Goal: Task Accomplishment & Management: Use online tool/utility

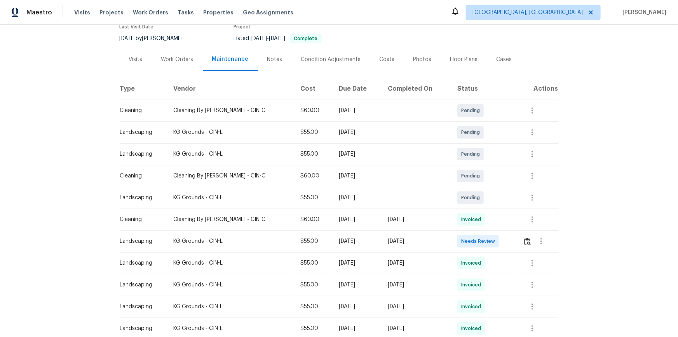
scroll to position [70, 0]
click at [529, 241] on img "button" at bounding box center [527, 240] width 7 height 7
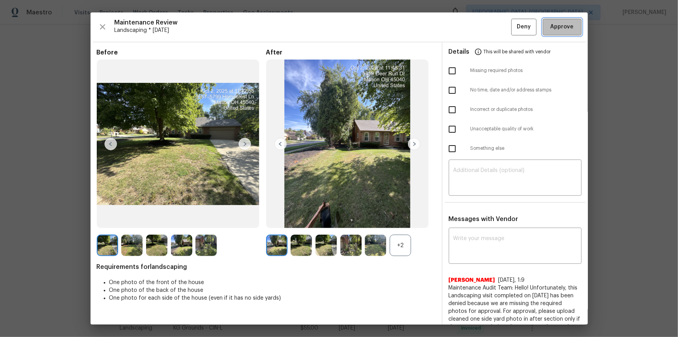
click at [570, 27] on span "Approve" at bounding box center [562, 27] width 26 height 10
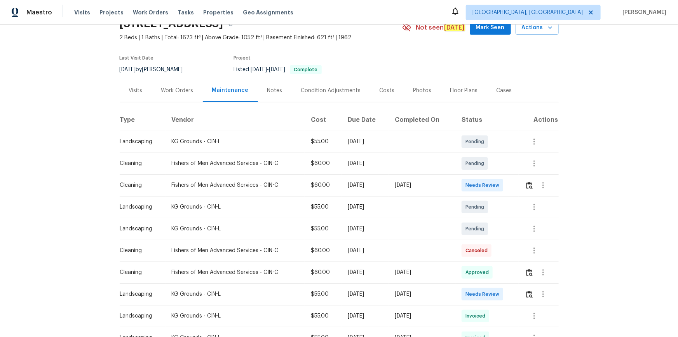
scroll to position [70, 0]
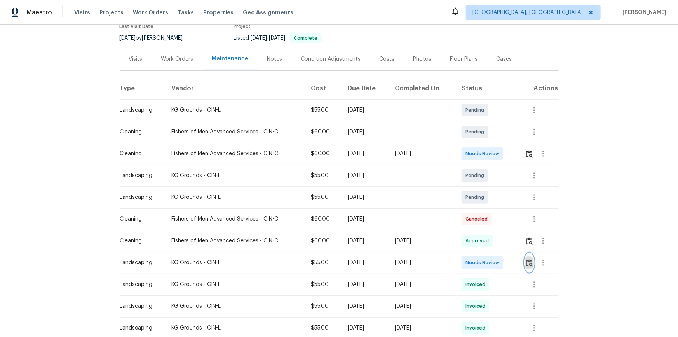
click at [531, 259] on img "button" at bounding box center [529, 262] width 7 height 7
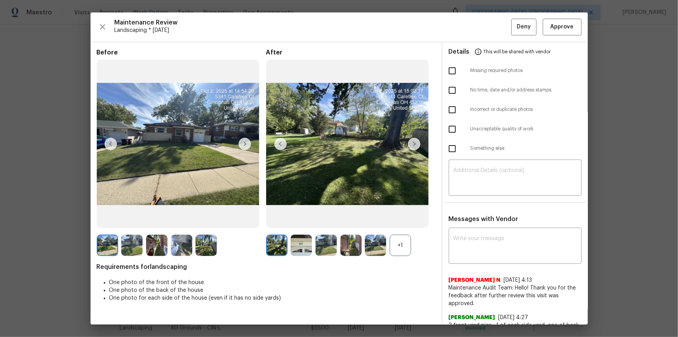
click at [567, 18] on div "Maintenance Review Landscaping * Mon, Sep 29 Deny Approve Before After +1 Requi…" at bounding box center [339, 168] width 497 height 312
drag, startPoint x: 569, startPoint y: 30, endPoint x: 593, endPoint y: 69, distance: 45.5
click at [569, 30] on span "Approve" at bounding box center [562, 27] width 26 height 10
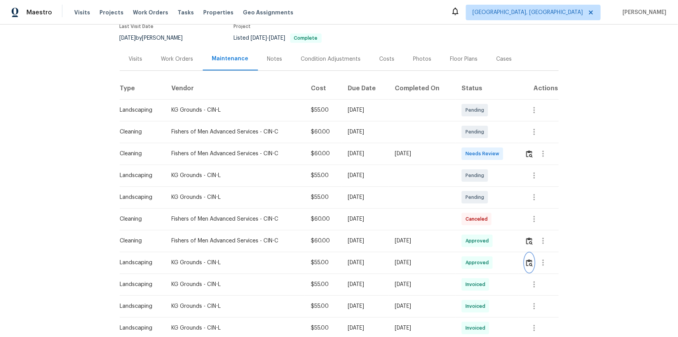
click at [531, 266] on button "button" at bounding box center [529, 262] width 9 height 19
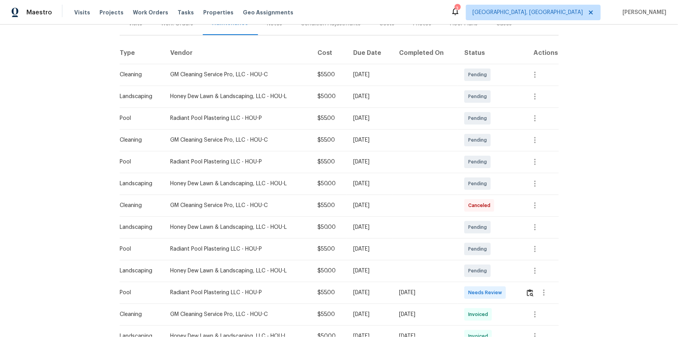
scroll to position [212, 0]
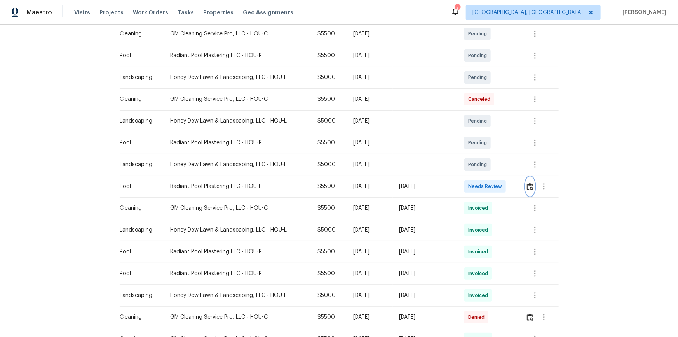
click at [482, 189] on img "button" at bounding box center [530, 186] width 7 height 7
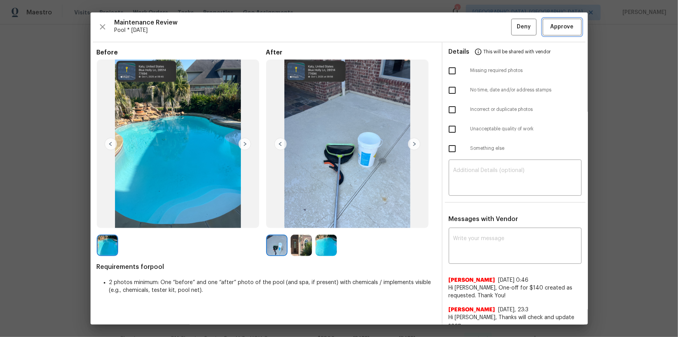
click at [482, 24] on span "Approve" at bounding box center [562, 27] width 23 height 10
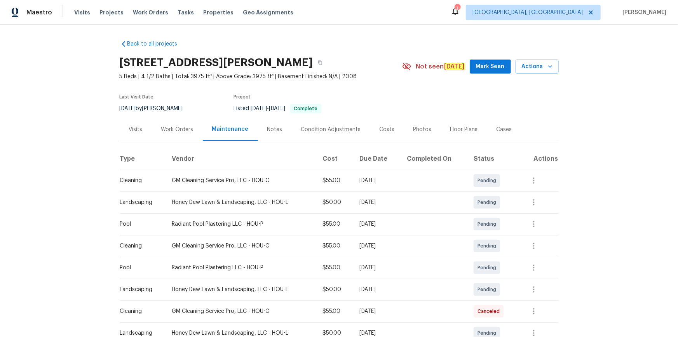
scroll to position [106, 0]
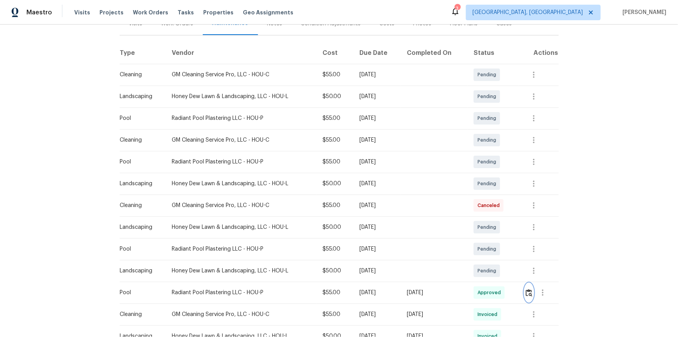
click at [482, 226] on button "button" at bounding box center [529, 292] width 9 height 19
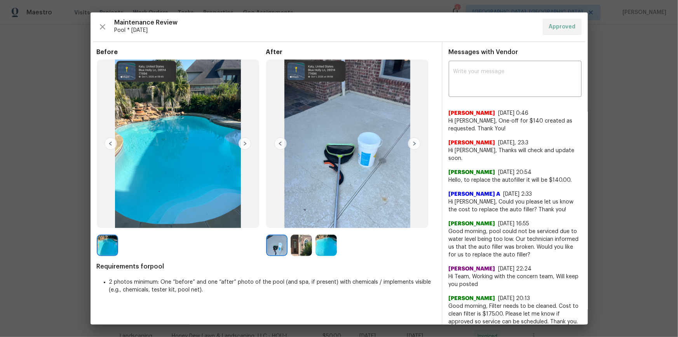
click at [412, 142] on img at bounding box center [414, 143] width 12 height 12
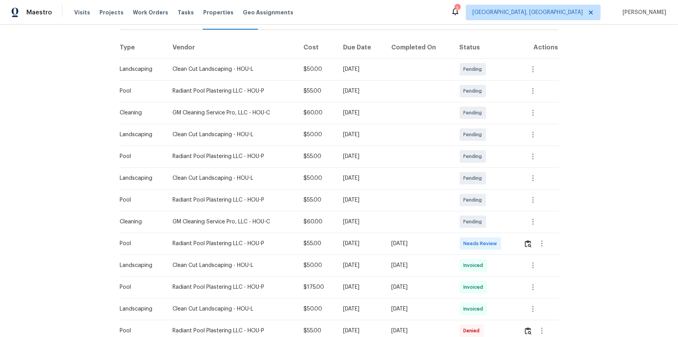
scroll to position [176, 0]
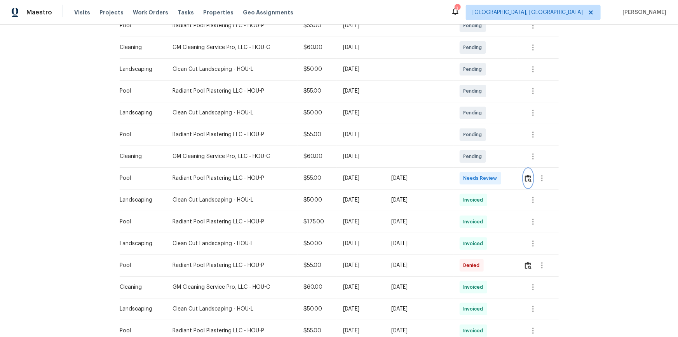
click at [482, 181] on img "button" at bounding box center [528, 177] width 7 height 7
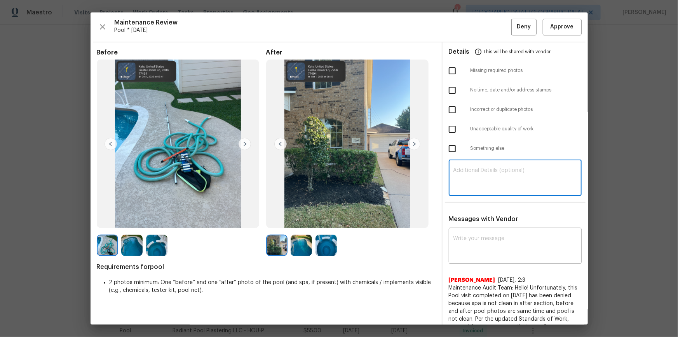
click at [482, 178] on textarea at bounding box center [516, 178] width 124 height 22
paste textarea "Maintenance Audit Team: Hello! Unfortunately, this pool visit completed on 10/0…"
type textarea "Maintenance Audit Team: Hello! Unfortunately, this pool visit completed on 10/0…"
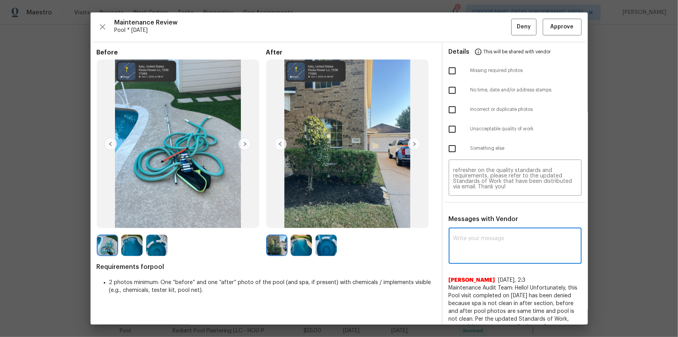
click at [482, 226] on textarea at bounding box center [516, 247] width 124 height 22
paste textarea "Maintenance Audit Team: Hello! Unfortunately, this pool visit completed on 10/0…"
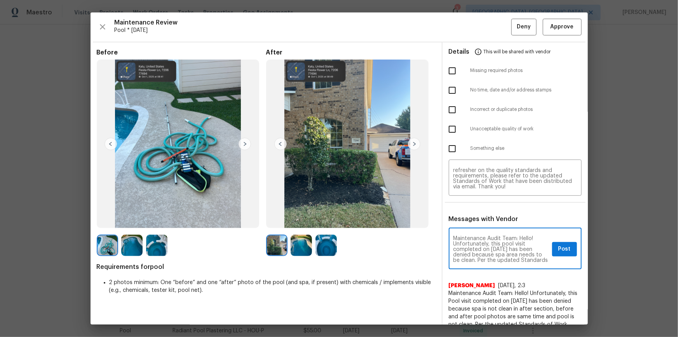
scroll to position [14, 0]
type textarea "Maintenance Audit Team: Hello! Unfortunately, this pool visit completed on 10/0…"
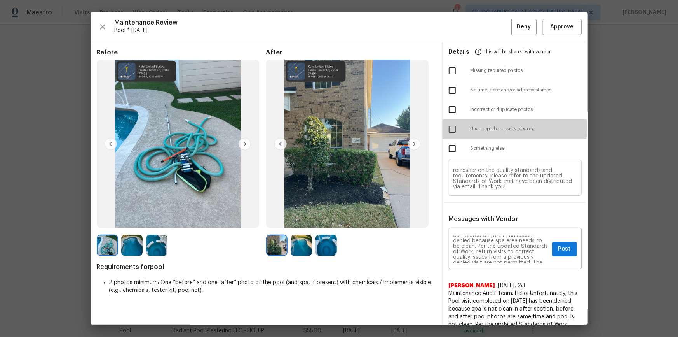
drag, startPoint x: 447, startPoint y: 127, endPoint x: 502, endPoint y: 188, distance: 82.3
click at [448, 127] on input "checkbox" at bounding box center [452, 129] width 16 height 16
checkbox input "true"
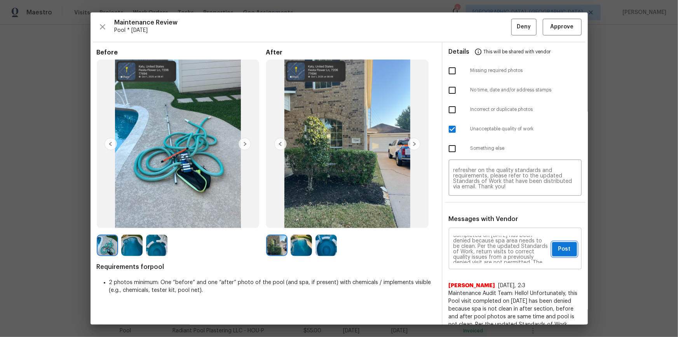
click at [482, 226] on span "Post" at bounding box center [564, 249] width 12 height 10
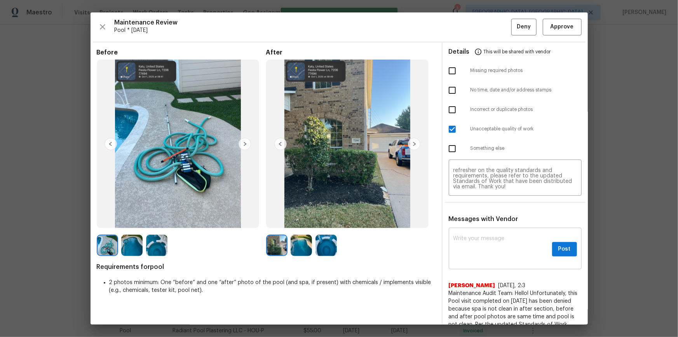
scroll to position [0, 0]
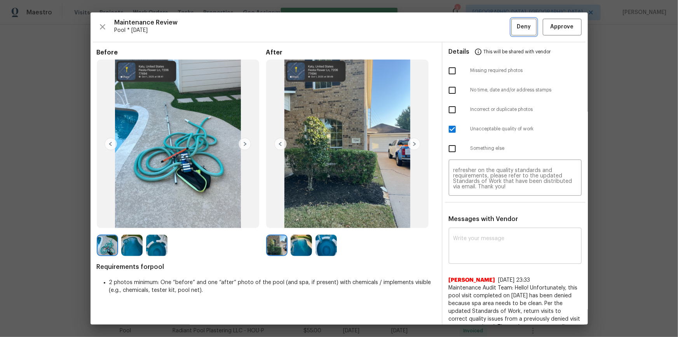
drag, startPoint x: 516, startPoint y: 24, endPoint x: 513, endPoint y: 43, distance: 19.3
click at [482, 25] on span "Deny" at bounding box center [524, 27] width 14 height 10
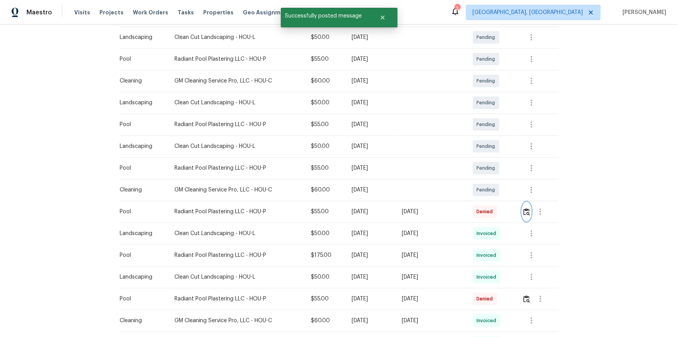
scroll to position [212, 0]
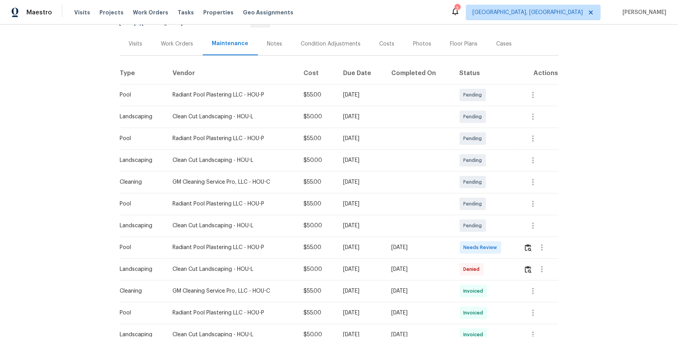
scroll to position [141, 0]
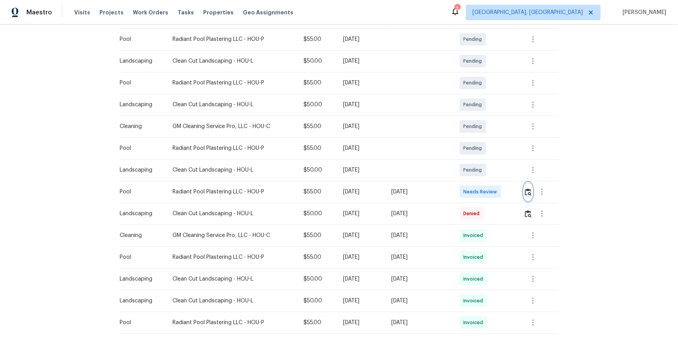
click at [529, 189] on img "button" at bounding box center [528, 191] width 7 height 7
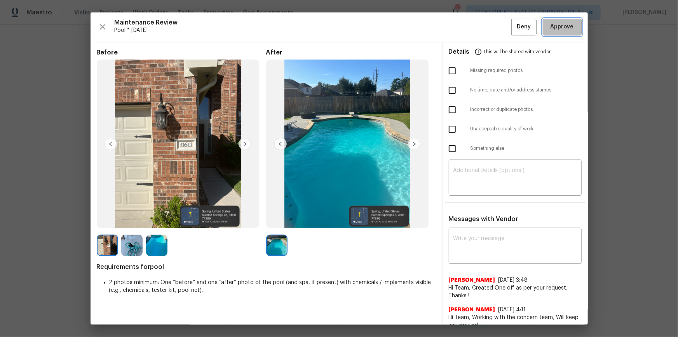
drag, startPoint x: 553, startPoint y: 25, endPoint x: 540, endPoint y: 112, distance: 87.6
click at [553, 24] on span "Approve" at bounding box center [562, 27] width 23 height 10
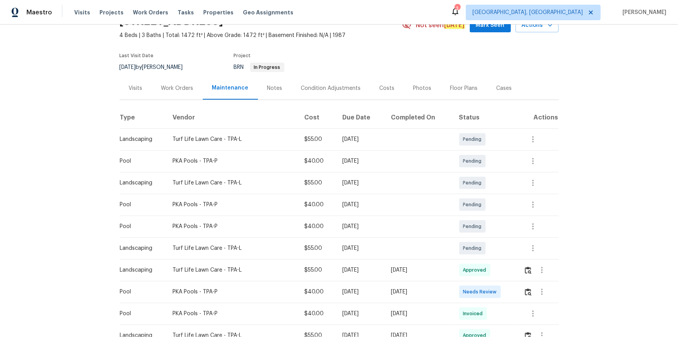
scroll to position [106, 0]
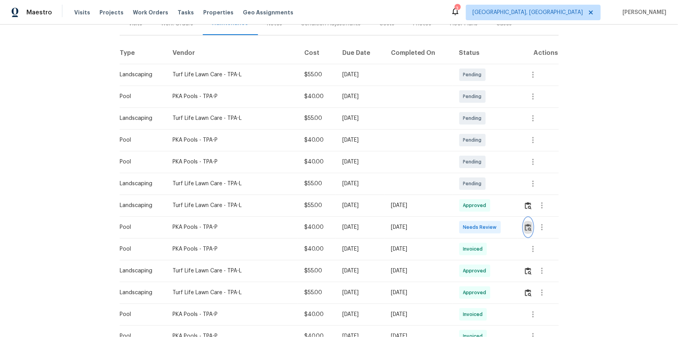
click at [482, 226] on img "button" at bounding box center [528, 226] width 7 height 7
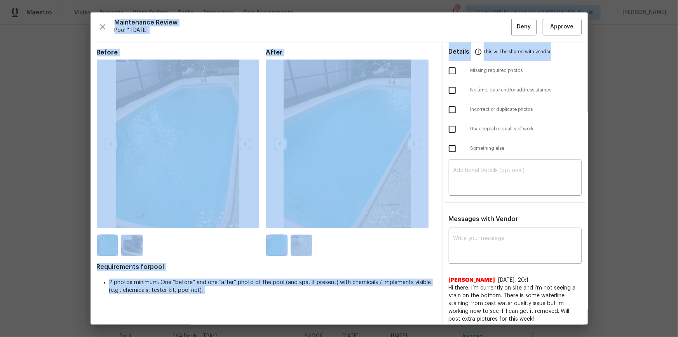
drag, startPoint x: 553, startPoint y: 45, endPoint x: 556, endPoint y: 38, distance: 7.0
click at [482, 38] on div "Maintenance Review Pool * Mon, Sep 29 Deny Approve Before After Requirements fo…" at bounding box center [339, 168] width 497 height 312
click at [482, 54] on div "Details This will be shared with vendor" at bounding box center [515, 51] width 133 height 19
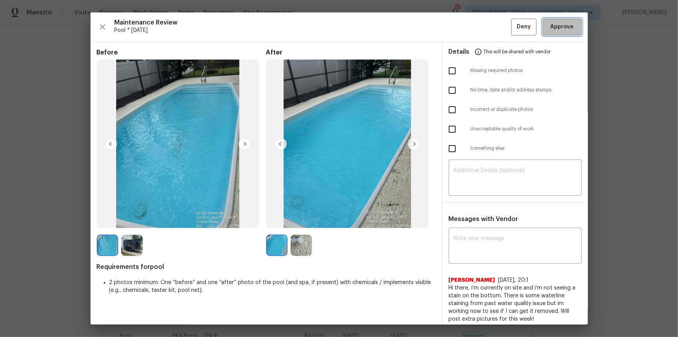
click at [482, 24] on span "Approve" at bounding box center [562, 27] width 23 height 10
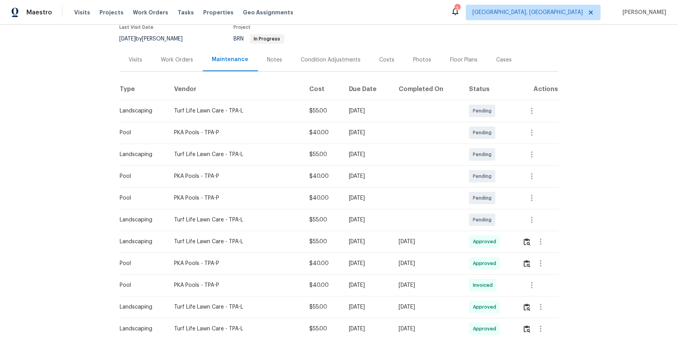
scroll to position [35, 0]
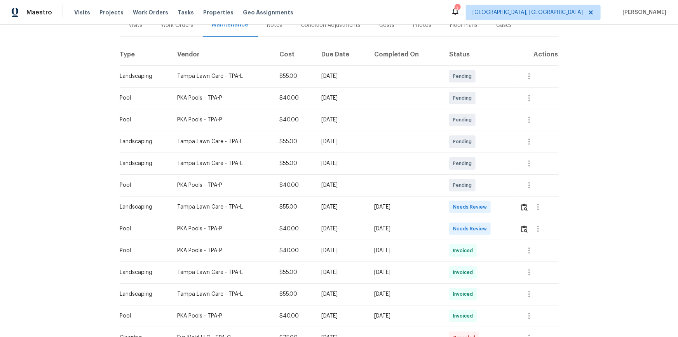
scroll to position [106, 0]
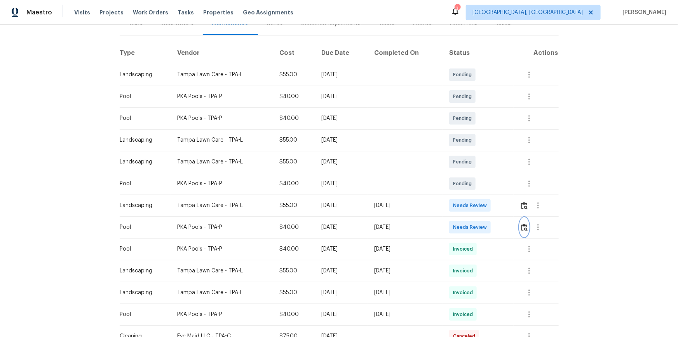
click at [482, 226] on button "button" at bounding box center [524, 227] width 9 height 19
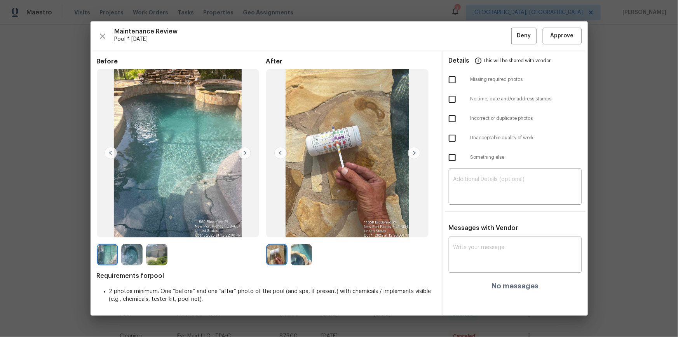
click at [417, 153] on img at bounding box center [414, 153] width 12 height 12
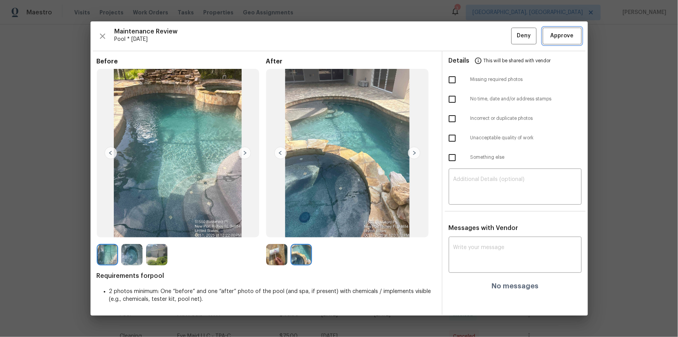
click at [482, 34] on span "Approve" at bounding box center [562, 36] width 23 height 10
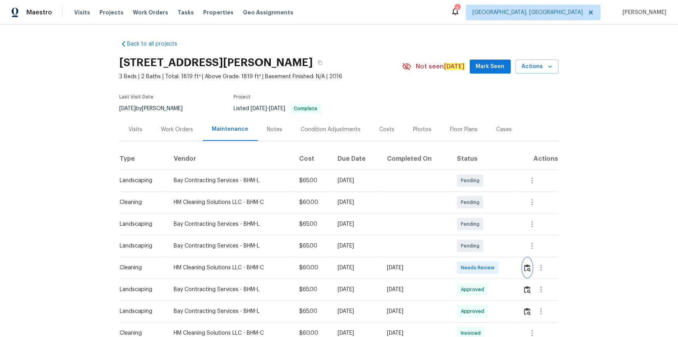
click at [482, 226] on img "button" at bounding box center [527, 267] width 7 height 7
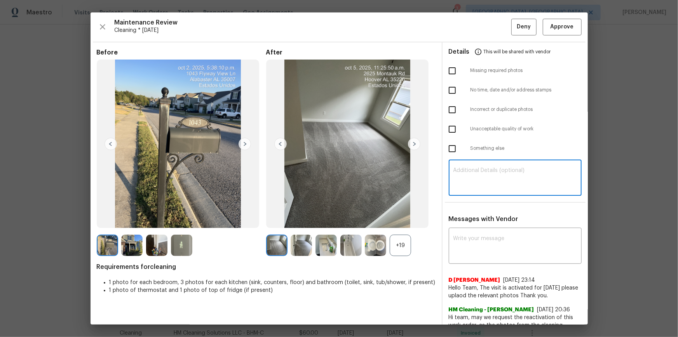
click at [482, 176] on textarea at bounding box center [516, 178] width 124 height 22
paste textarea "https://admin.opendoor.com/admin/properties/42599028/5EPAVD0DG8CJQ/-/maintenance"
type textarea "https://admin.opendoor.com/admin/properties/42599028/5EPAVD0DG8CJQ/-/maintenance"
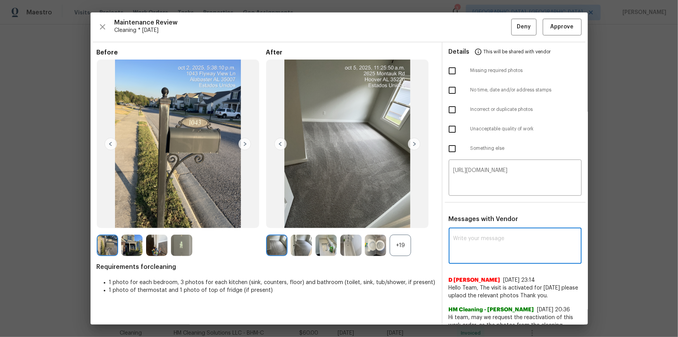
click at [482, 226] on textarea at bounding box center [516, 247] width 124 height 22
paste textarea "https://admin.opendoor.com/admin/properties/42599028/5EPAVD0DG8CJQ/-/maintenance"
type textarea "https://admin.opendoor.com/admin/properties/42599028/5EPAVD0DG8CJQ/-/maintenance"
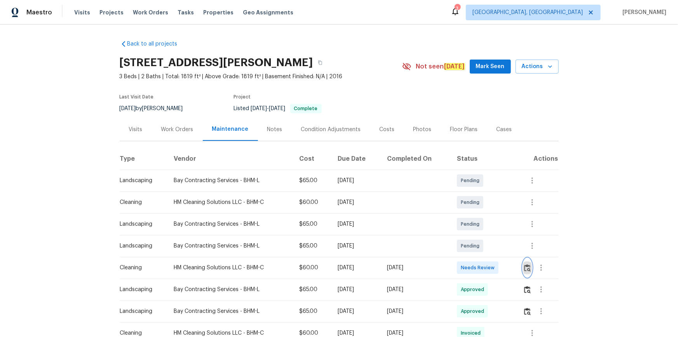
click at [482, 226] on img "button" at bounding box center [527, 267] width 7 height 7
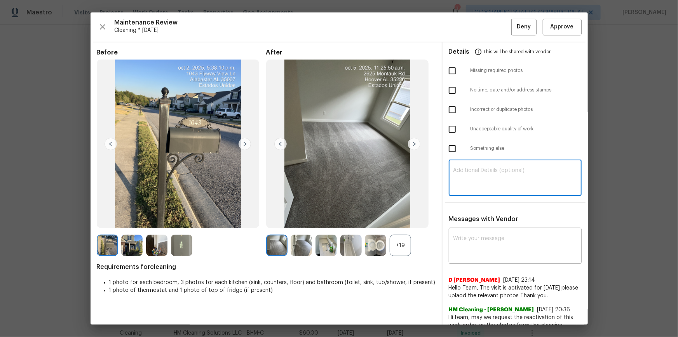
click at [482, 170] on textarea at bounding box center [516, 178] width 124 height 22
paste textarea "Maintenance Audit Team: Hello! Unfortunately, this cleaning visit completed on …"
type textarea "Maintenance Audit Team: Hello! Unfortunately, this cleaning visit completed on …"
drag, startPoint x: 488, startPoint y: 267, endPoint x: 485, endPoint y: 244, distance: 23.1
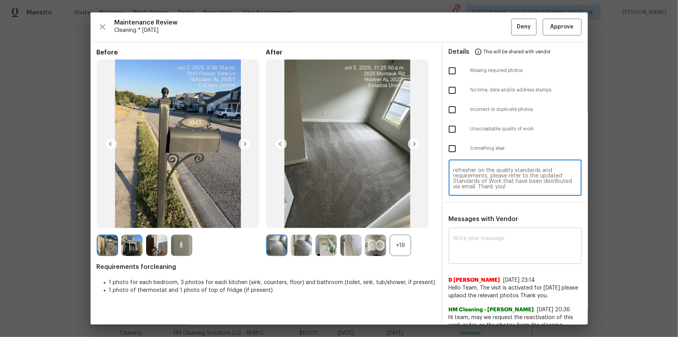
click at [482, 226] on div "x ​ D Kamesh 9/11/25, 23:14 Hello Team, The visit is activated for sep 1 please…" at bounding box center [515, 286] width 133 height 115
click at [482, 226] on textarea at bounding box center [516, 247] width 124 height 22
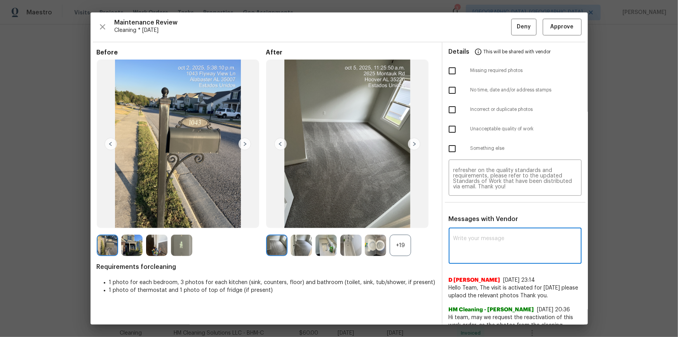
paste textarea "Maintenance Audit Team: Hello! Unfortunately, this cleaning visit completed on …"
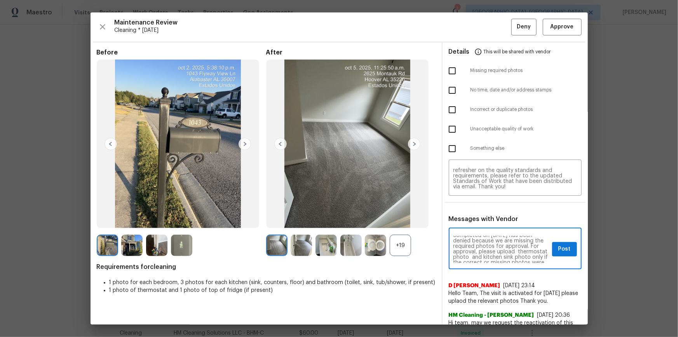
scroll to position [0, 0]
type textarea "Maintenance Audit Team: Hello! Unfortunately, this cleaning visit completed on …"
click at [448, 66] on input "checkbox" at bounding box center [452, 71] width 16 height 16
checkbox input "true"
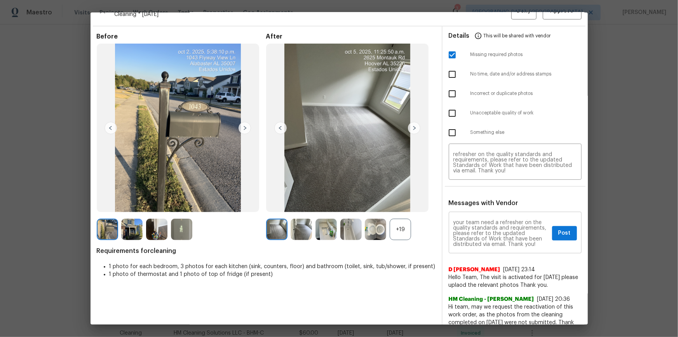
scroll to position [31, 0]
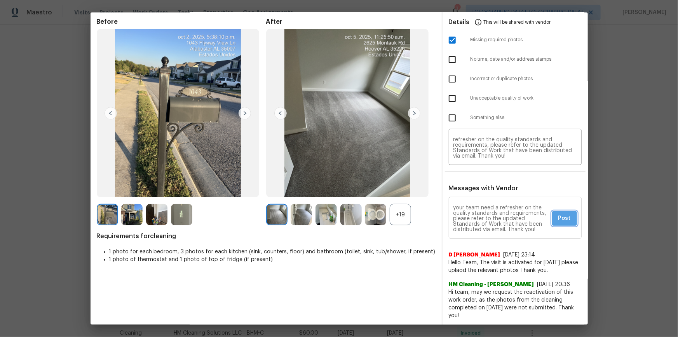
click at [482, 219] on span "Post" at bounding box center [564, 218] width 12 height 10
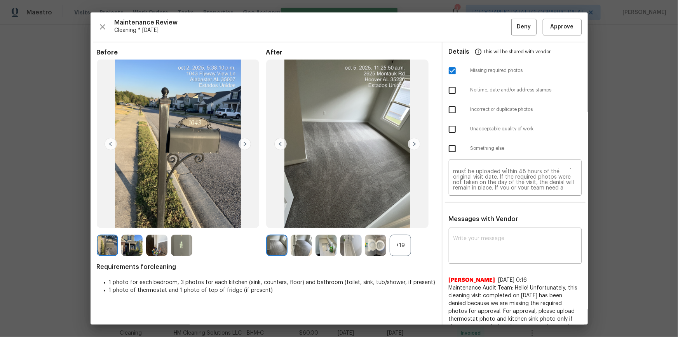
scroll to position [0, 0]
click at [482, 26] on span "Deny" at bounding box center [524, 27] width 14 height 10
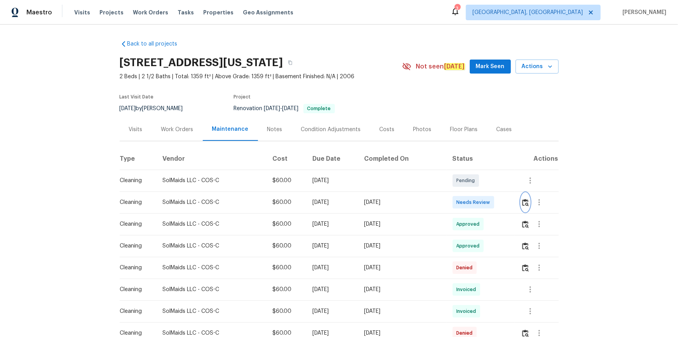
click at [482, 204] on img "button" at bounding box center [525, 202] width 7 height 7
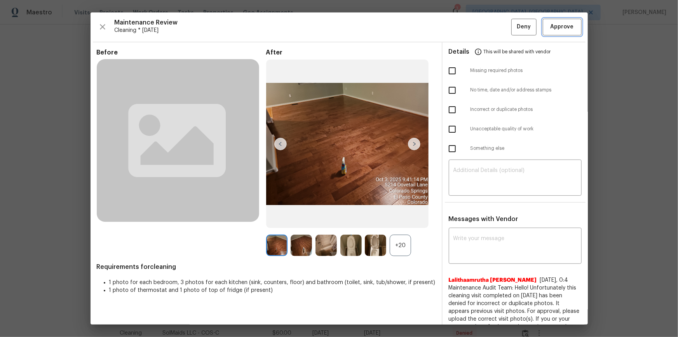
click at [482, 20] on button "Approve" at bounding box center [562, 27] width 39 height 17
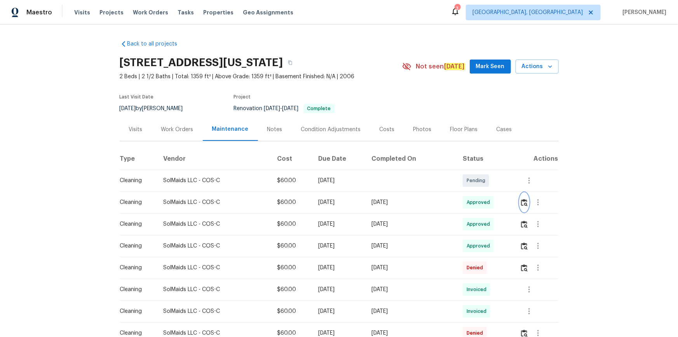
click at [482, 204] on img "button" at bounding box center [524, 202] width 7 height 7
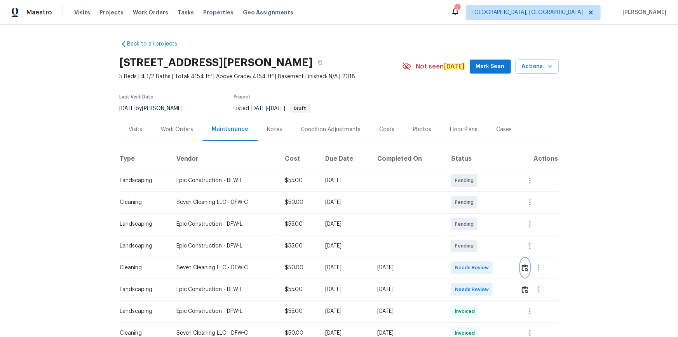
click at [482, 226] on img "button" at bounding box center [525, 267] width 7 height 7
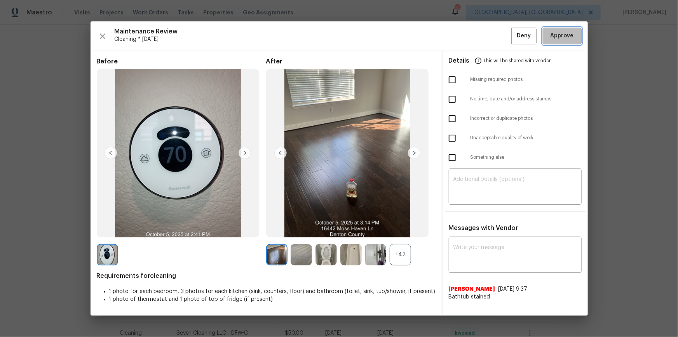
click at [482, 39] on span "Approve" at bounding box center [562, 36] width 23 height 10
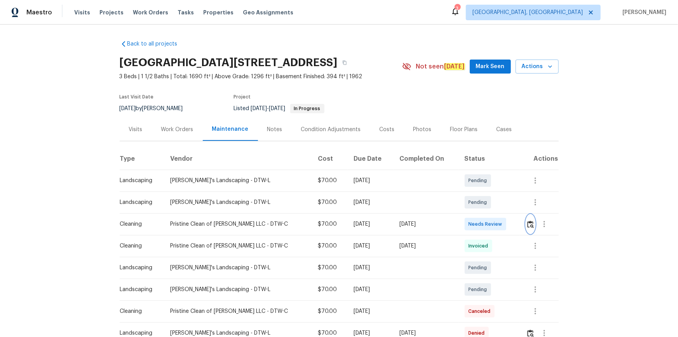
click at [482, 221] on img "button" at bounding box center [530, 223] width 7 height 7
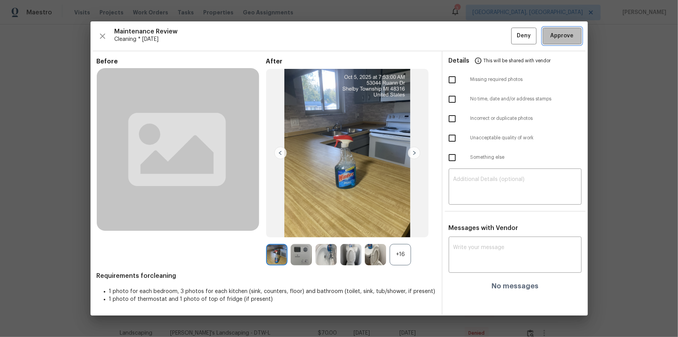
click at [482, 42] on button "Approve" at bounding box center [562, 36] width 39 height 17
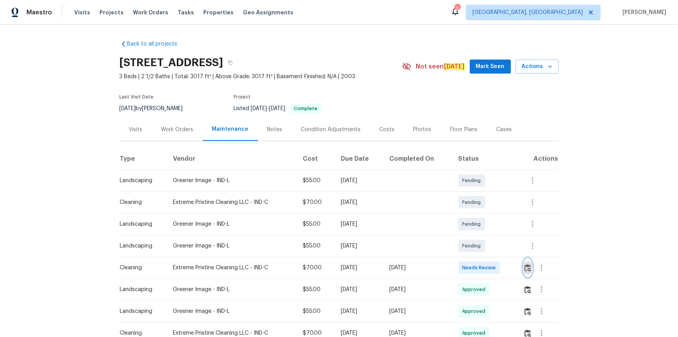
click at [482, 226] on img "button" at bounding box center [528, 267] width 7 height 7
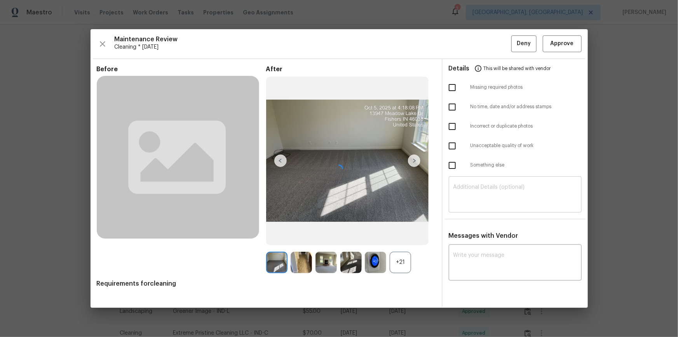
click at [482, 189] on div "​" at bounding box center [515, 195] width 133 height 34
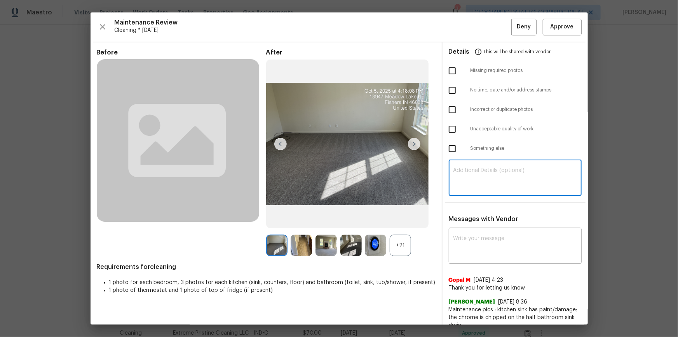
paste textarea "Maintenance Audit Team: Hello! Unfortunately, this cleaning visit completed on …"
type textarea "Maintenance Audit Team: Hello! Unfortunately, this cleaning visit completed on …"
click at [468, 226] on textarea at bounding box center [516, 247] width 124 height 22
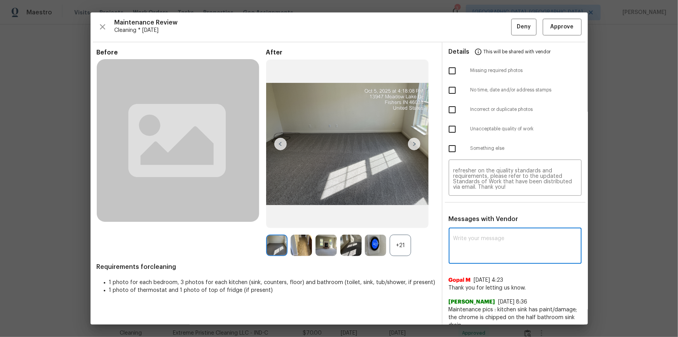
paste textarea "Maintenance Audit Team: Hello! Unfortunately, this cleaning visit completed on …"
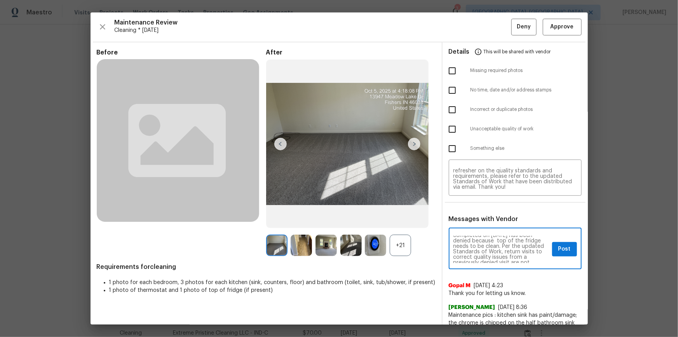
scroll to position [28, 0]
type textarea "Maintenance Audit Team: Hello! Unfortunately, this cleaning visit completed on …"
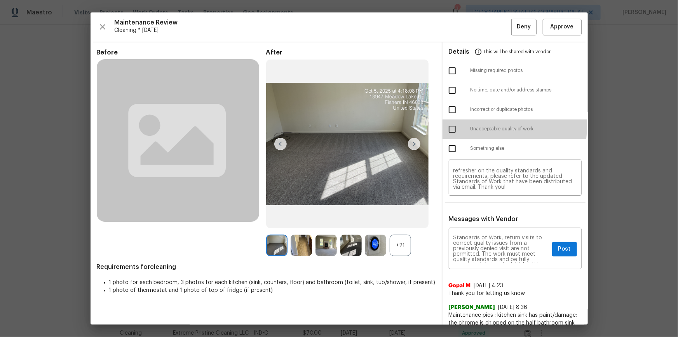
drag, startPoint x: 451, startPoint y: 126, endPoint x: 506, endPoint y: 183, distance: 79.2
click at [450, 126] on input "checkbox" at bounding box center [452, 129] width 16 height 16
checkbox input "true"
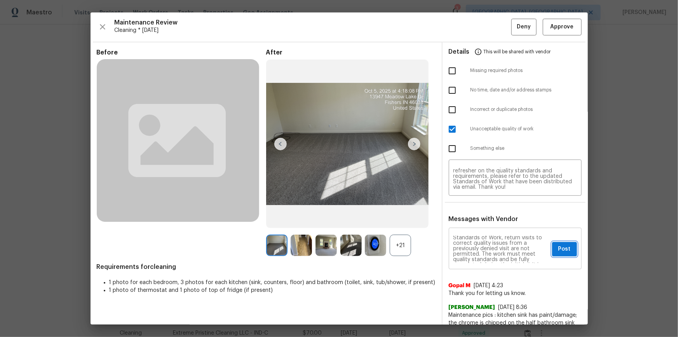
click at [482, 226] on span "Post" at bounding box center [564, 249] width 12 height 10
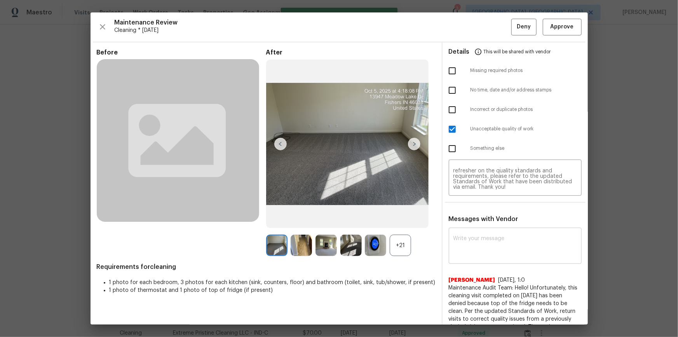
scroll to position [0, 0]
click at [482, 33] on button "Deny" at bounding box center [523, 27] width 25 height 17
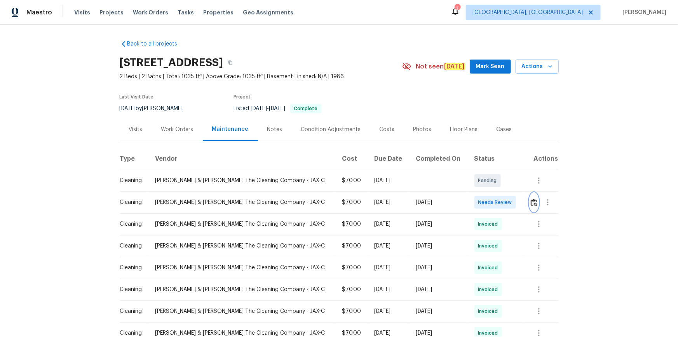
click at [482, 202] on button "button" at bounding box center [534, 202] width 9 height 19
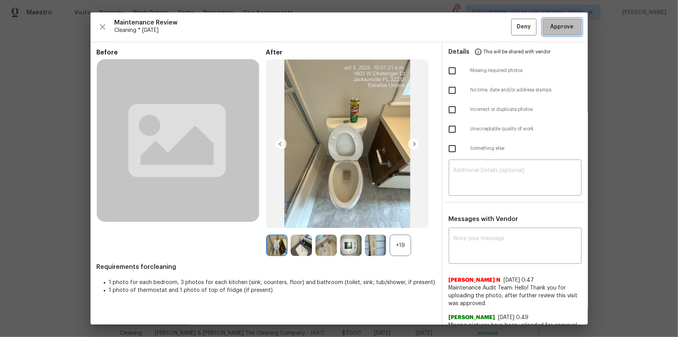
click at [482, 31] on button "Approve" at bounding box center [562, 27] width 39 height 17
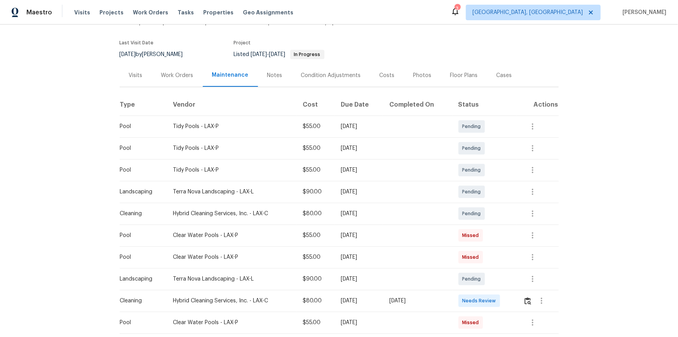
scroll to position [141, 0]
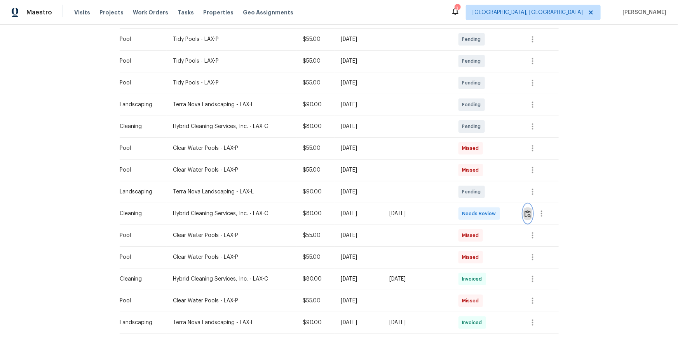
click at [482, 215] on img "button" at bounding box center [528, 213] width 7 height 7
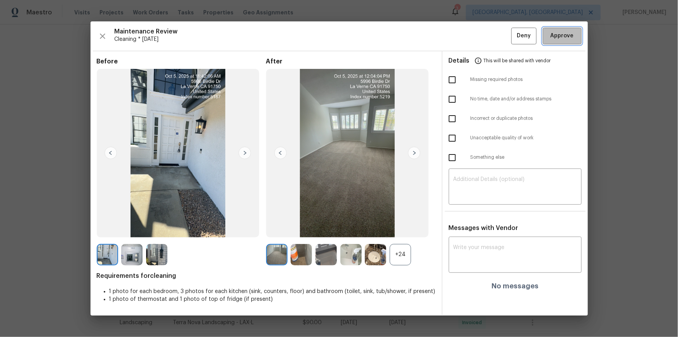
drag, startPoint x: 554, startPoint y: 33, endPoint x: 571, endPoint y: 57, distance: 28.9
click at [482, 33] on span "Approve" at bounding box center [562, 36] width 23 height 10
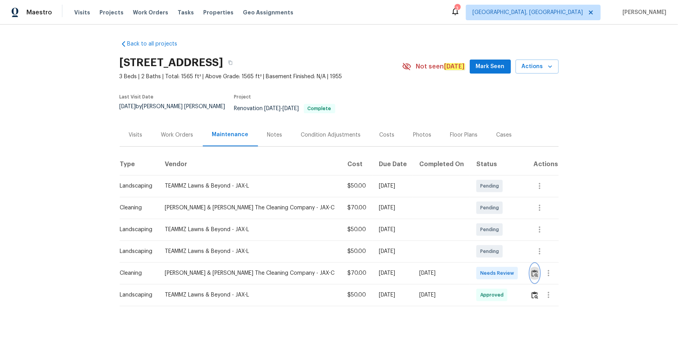
click at [530, 264] on button "button" at bounding box center [534, 272] width 9 height 19
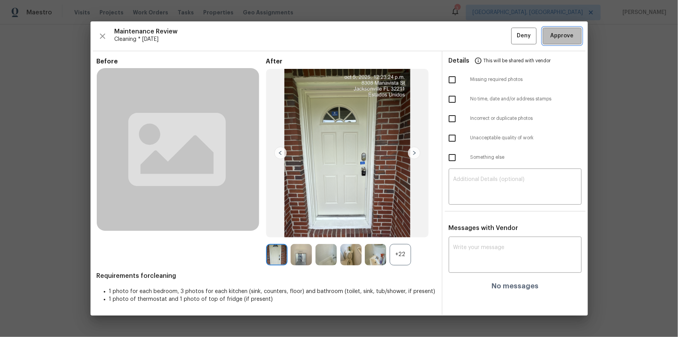
drag, startPoint x: 565, startPoint y: 30, endPoint x: 581, endPoint y: 150, distance: 121.6
click at [565, 30] on button "Approve" at bounding box center [562, 36] width 39 height 17
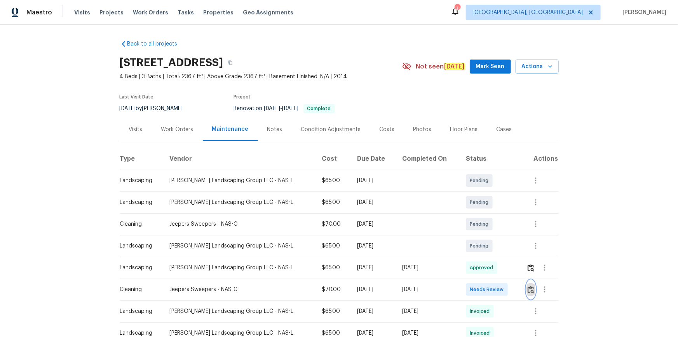
click at [482, 226] on img "button" at bounding box center [531, 289] width 7 height 7
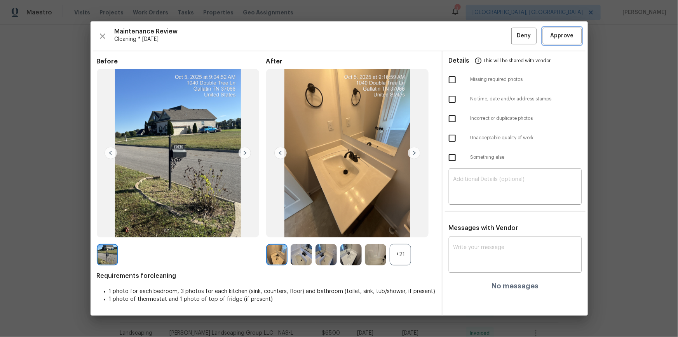
drag, startPoint x: 571, startPoint y: 31, endPoint x: 584, endPoint y: 86, distance: 55.9
click at [482, 32] on span "Approve" at bounding box center [562, 36] width 23 height 10
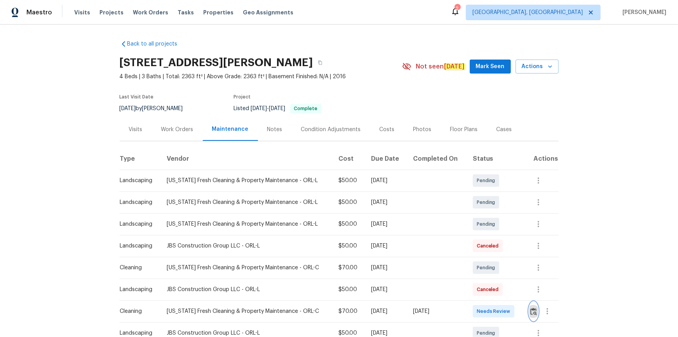
click at [341, 153] on img "button" at bounding box center [533, 310] width 7 height 7
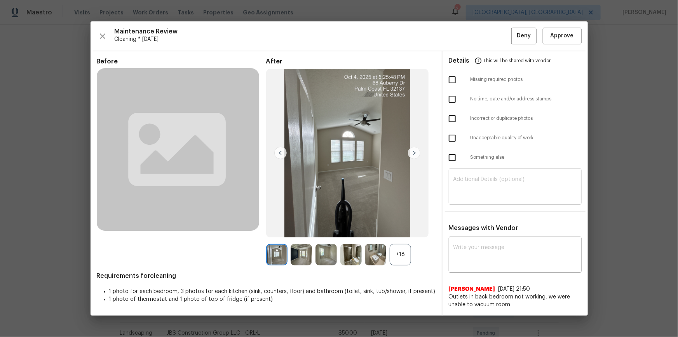
click at [341, 153] on textarea at bounding box center [516, 187] width 124 height 22
paste textarea "Maintenance Audit Team: Hello! Unfortunately, this cleaning visit completed on …"
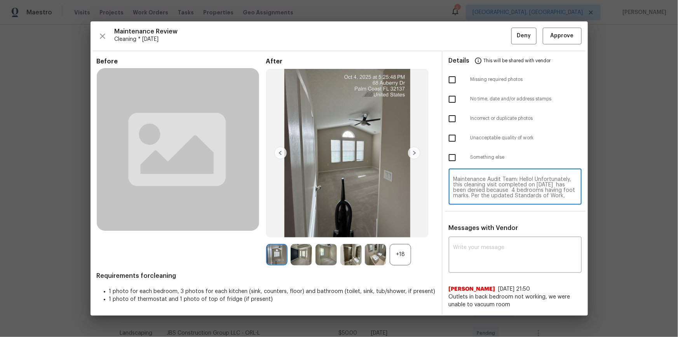
scroll to position [59, 0]
type textarea "Maintenance Audit Team: Hello! Unfortunately, this cleaning visit completed on …"
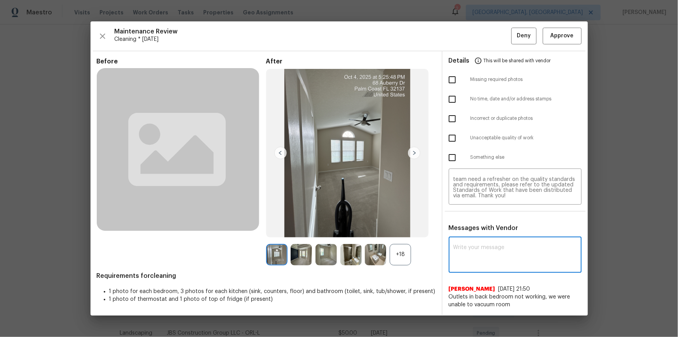
click at [341, 153] on textarea at bounding box center [516, 255] width 124 height 22
paste textarea "Maintenance Audit Team: Hello! Unfortunately, this cleaning visit completed on …"
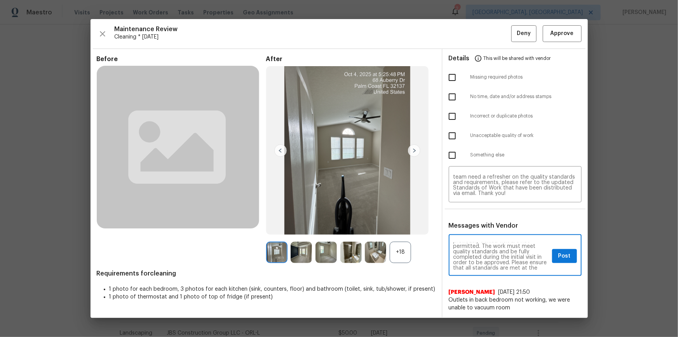
scroll to position [28, 0]
type textarea "Maintenance Audit Team: Hello! Unfortunately, this cleaning visit completed on …"
drag, startPoint x: 457, startPoint y: 134, endPoint x: 491, endPoint y: 187, distance: 63.1
click at [341, 135] on input "checkbox" at bounding box center [452, 135] width 16 height 16
checkbox input "true"
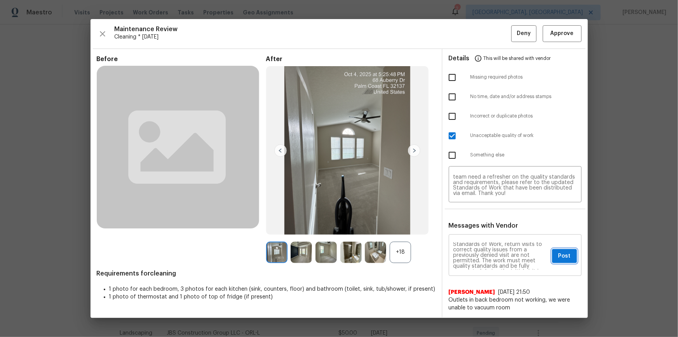
click at [341, 153] on span "Post" at bounding box center [564, 256] width 12 height 10
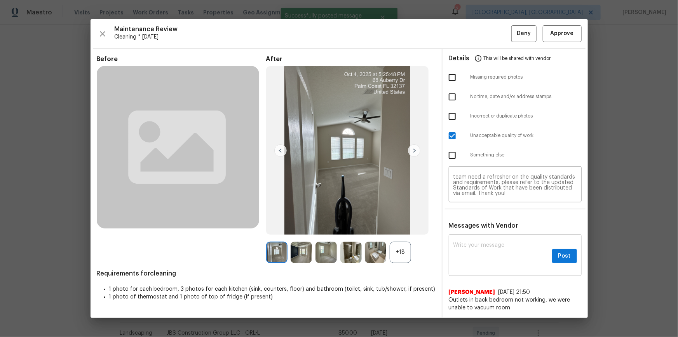
scroll to position [0, 0]
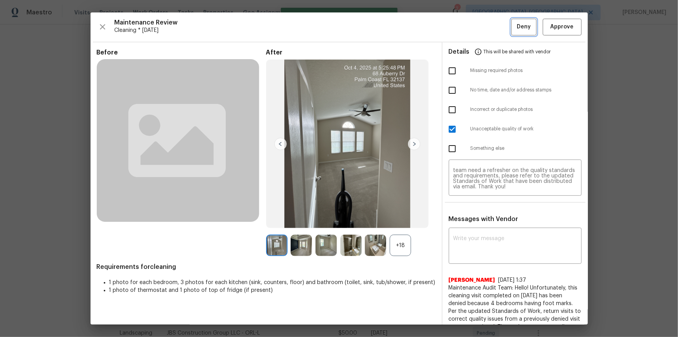
drag, startPoint x: 515, startPoint y: 27, endPoint x: 558, endPoint y: 213, distance: 190.7
click at [341, 28] on span "Deny" at bounding box center [524, 27] width 14 height 10
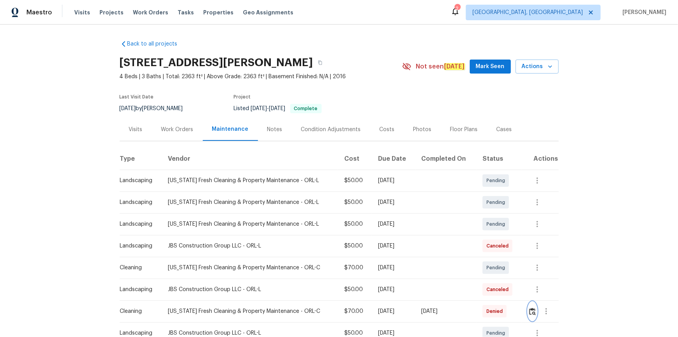
click at [341, 153] on img "button" at bounding box center [532, 310] width 7 height 7
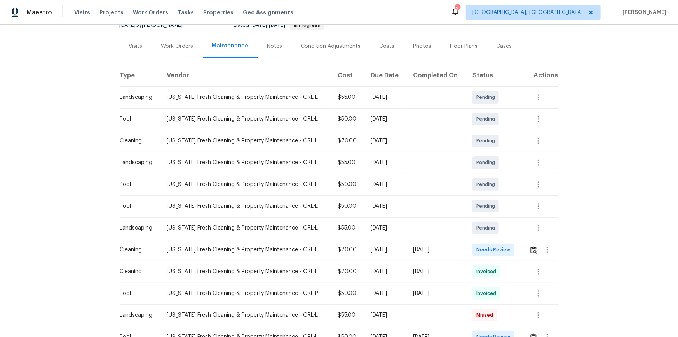
scroll to position [141, 0]
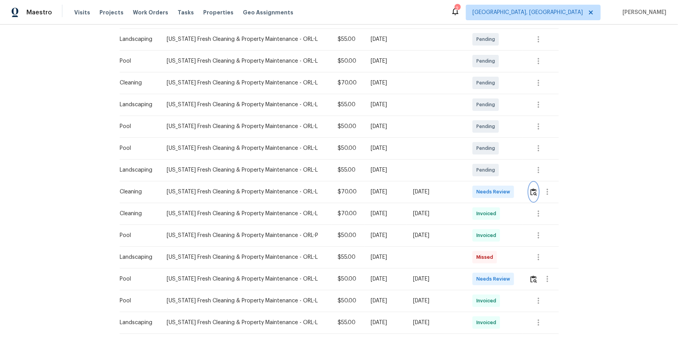
click at [482, 195] on button "button" at bounding box center [533, 191] width 9 height 19
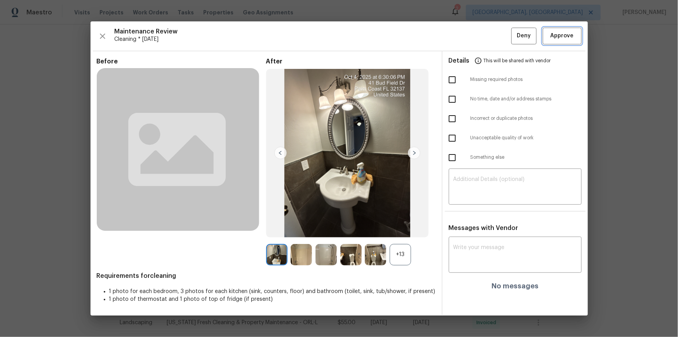
click at [482, 32] on span "Approve" at bounding box center [562, 36] width 23 height 10
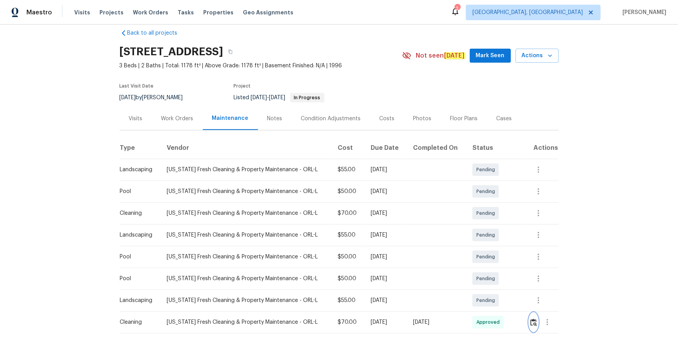
scroll to position [0, 0]
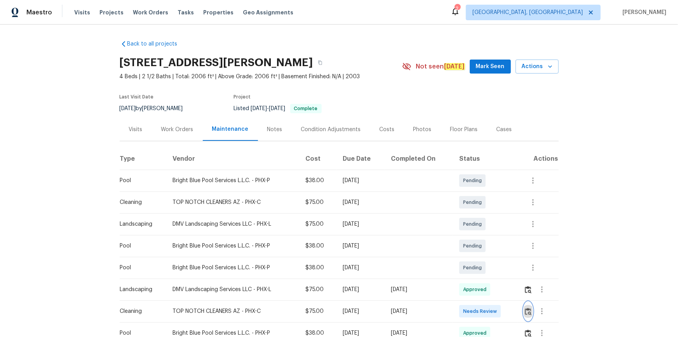
click at [482, 226] on button "button" at bounding box center [528, 311] width 9 height 19
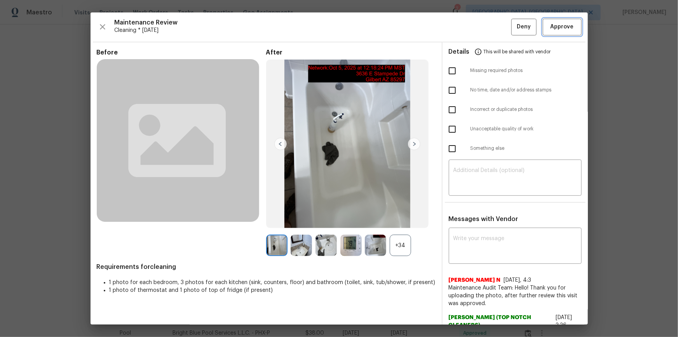
drag, startPoint x: 575, startPoint y: 23, endPoint x: 574, endPoint y: 27, distance: 4.4
click at [482, 25] on button "Approve" at bounding box center [562, 27] width 39 height 17
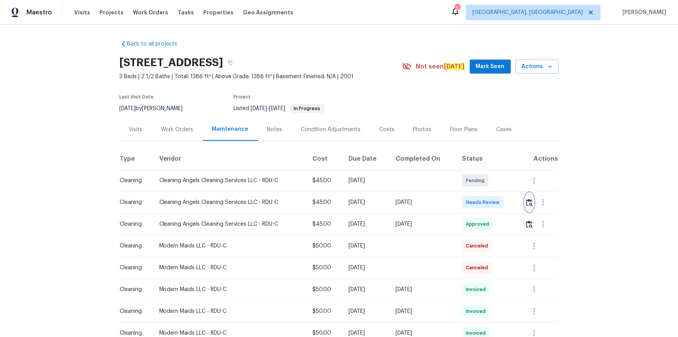
click at [482, 201] on img "button" at bounding box center [529, 202] width 7 height 7
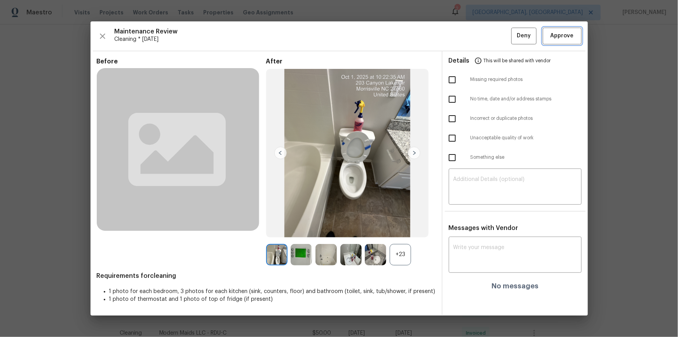
drag, startPoint x: 569, startPoint y: 30, endPoint x: 570, endPoint y: 36, distance: 5.9
click at [482, 31] on button "Approve" at bounding box center [562, 36] width 39 height 17
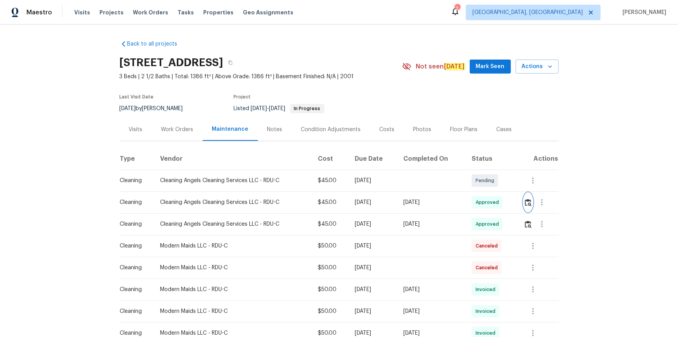
click at [482, 204] on img "button" at bounding box center [528, 202] width 7 height 7
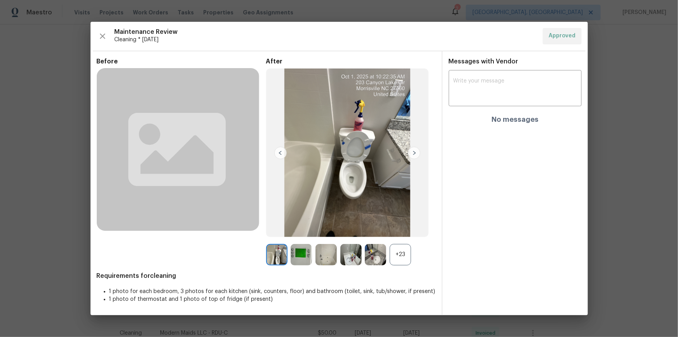
drag, startPoint x: 599, startPoint y: 145, endPoint x: 326, endPoint y: 85, distance: 278.9
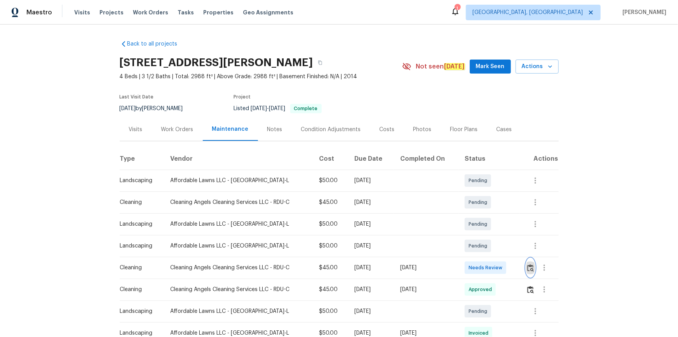
click at [482, 226] on img "button" at bounding box center [530, 267] width 7 height 7
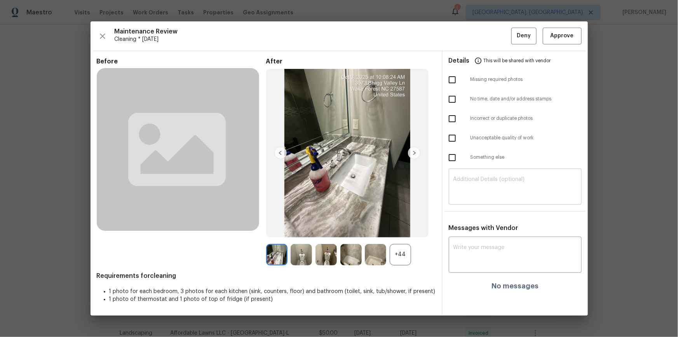
click at [482, 186] on textarea at bounding box center [516, 187] width 124 height 22
paste textarea "Maintenance Audit Team: Hello! Unfortunately, this cleaning visit completed on …"
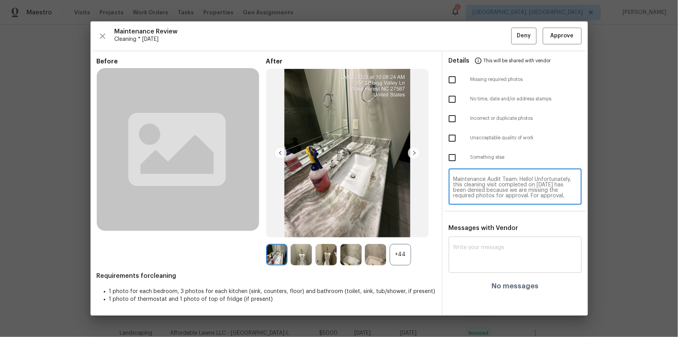
scroll to position [59, 0]
type textarea "Maintenance Audit Team: Hello! Unfortunately, this cleaning visit completed on …"
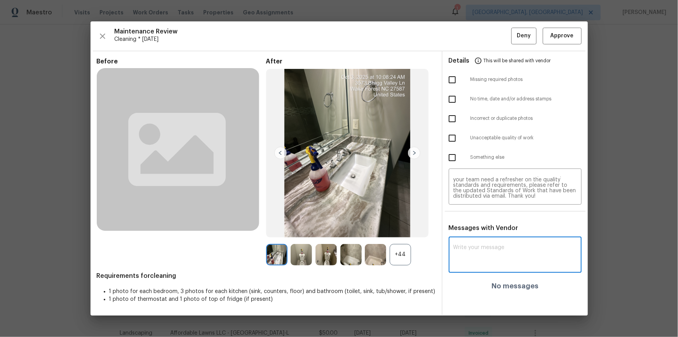
paste textarea "Maintenance Audit Team: Hello! Unfortunately, this cleaning visit completed on …"
click at [482, 226] on textarea "Maintenance Audit Team: Hello! Unfortunately, this cleaning visit completed on …" at bounding box center [516, 255] width 124 height 22
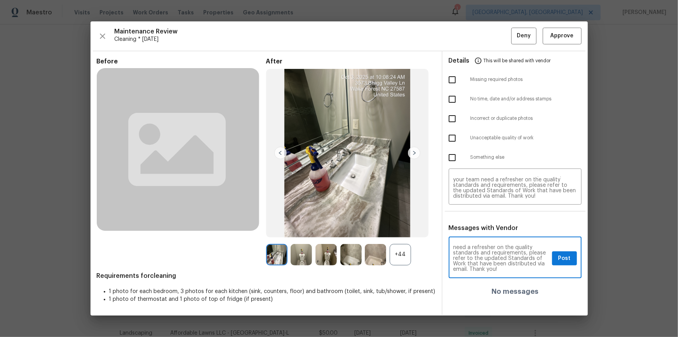
type textarea "Maintenance Audit Team: Hello! Unfortunately, this cleaning visit completed on …"
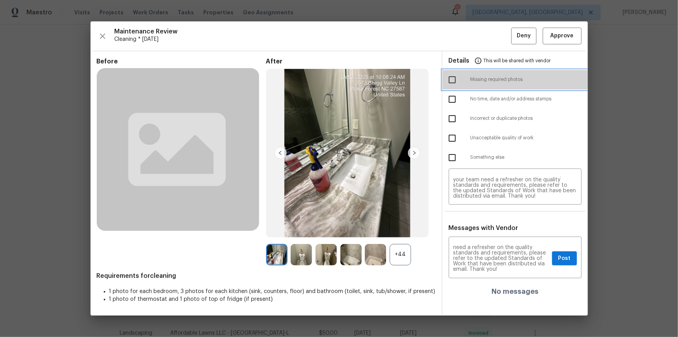
drag, startPoint x: 455, startPoint y: 71, endPoint x: 459, endPoint y: 101, distance: 30.7
click at [455, 72] on div "Missing required photos" at bounding box center [515, 79] width 145 height 19
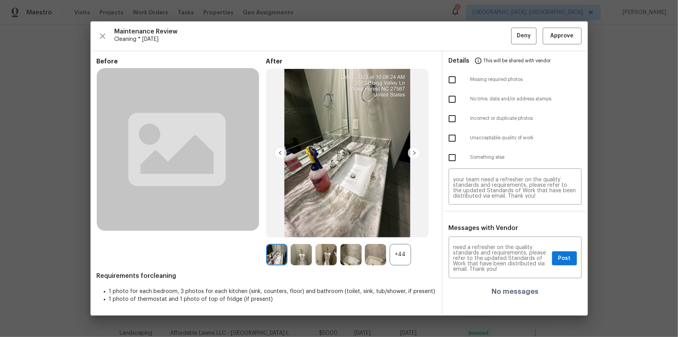
drag, startPoint x: 453, startPoint y: 82, endPoint x: 455, endPoint y: 87, distance: 5.3
click at [454, 84] on input "checkbox" at bounding box center [452, 80] width 16 height 16
checkbox input "true"
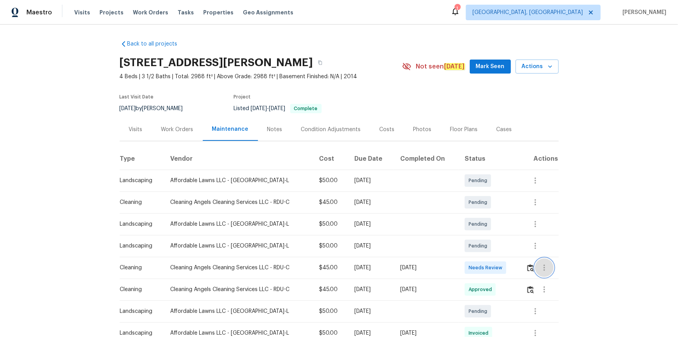
click at [482, 226] on button "button" at bounding box center [544, 267] width 19 height 19
click at [482, 226] on div at bounding box center [339, 168] width 678 height 337
click at [482, 226] on img "button" at bounding box center [530, 267] width 7 height 7
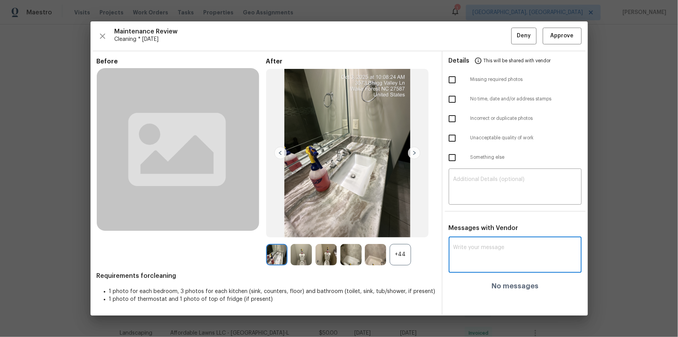
drag, startPoint x: 501, startPoint y: 251, endPoint x: 497, endPoint y: 242, distance: 10.8
click at [482, 226] on textarea at bounding box center [516, 255] width 124 height 22
paste textarea "Maintenance Audit Team: Hello! Unfortunately, this cleaning visit completed on …"
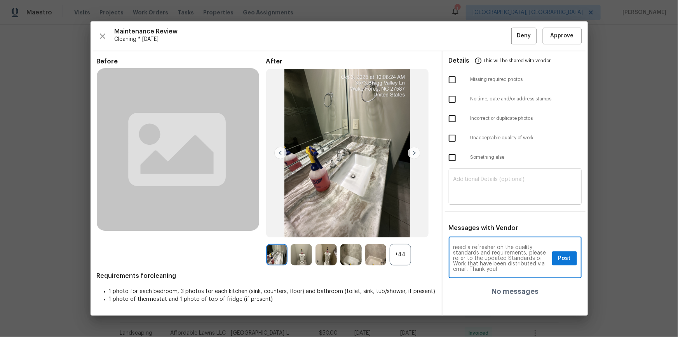
type textarea "Maintenance Audit Team: Hello! Unfortunately, this cleaning visit completed on …"
click at [482, 200] on div "​" at bounding box center [515, 187] width 133 height 34
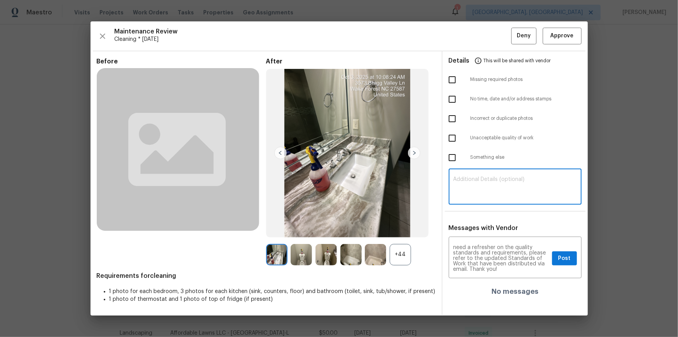
paste textarea "Maintenance Audit Team: Hello! Unfortunately, this cleaning visit completed on …"
type textarea "Maintenance Audit Team: Hello! Unfortunately, this cleaning visit completed on …"
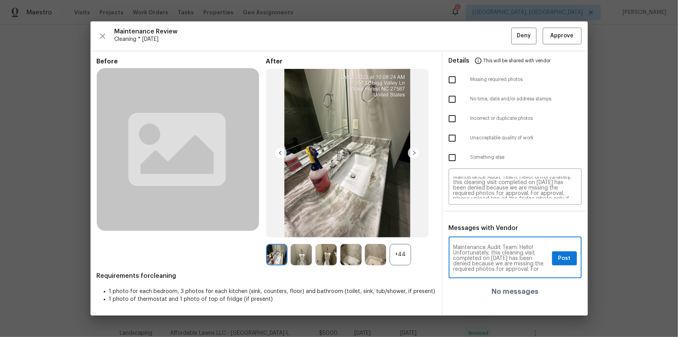
scroll to position [14, 0]
drag, startPoint x: 455, startPoint y: 121, endPoint x: 464, endPoint y: 135, distance: 16.4
click at [455, 122] on input "checkbox" at bounding box center [452, 118] width 16 height 16
checkbox input "true"
drag, startPoint x: 457, startPoint y: 140, endPoint x: 457, endPoint y: 133, distance: 6.2
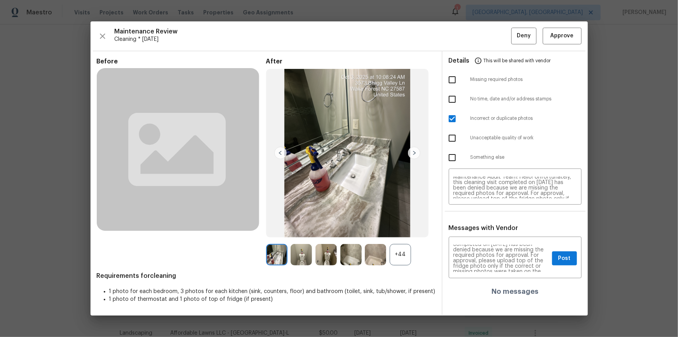
click at [457, 136] on input "checkbox" at bounding box center [452, 138] width 16 height 16
checkbox input "true"
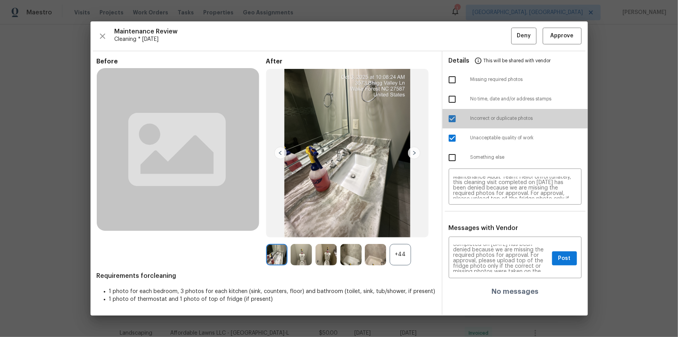
click at [459, 121] on input "checkbox" at bounding box center [452, 118] width 16 height 16
checkbox input "false"
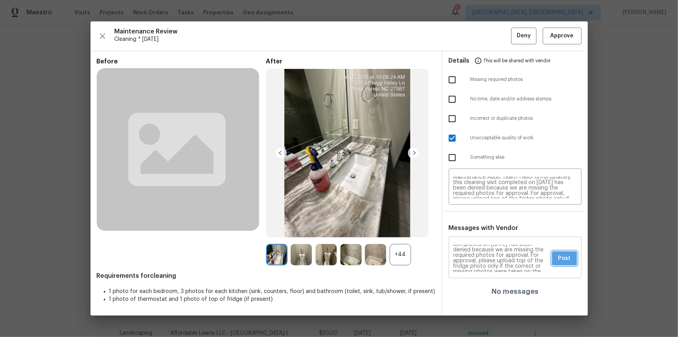
click at [482, 226] on button "Post" at bounding box center [564, 258] width 25 height 14
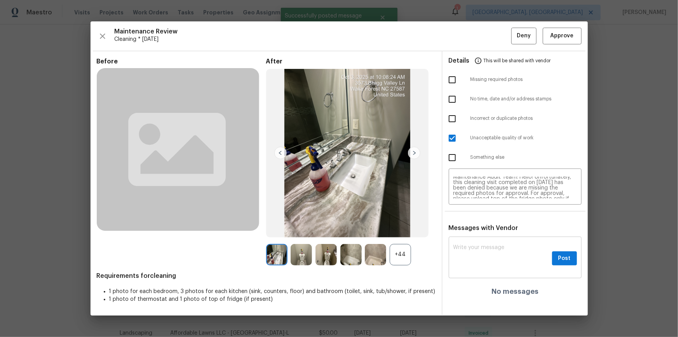
scroll to position [0, 0]
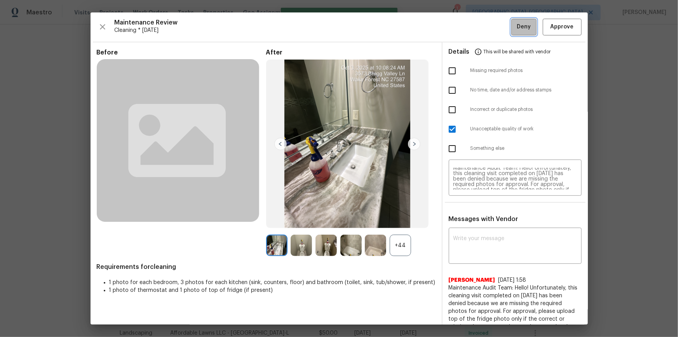
click at [482, 23] on span "Deny" at bounding box center [524, 27] width 14 height 10
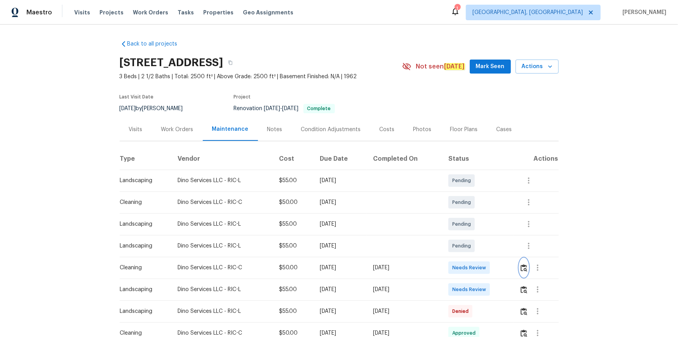
click at [482, 226] on img "button" at bounding box center [524, 267] width 7 height 7
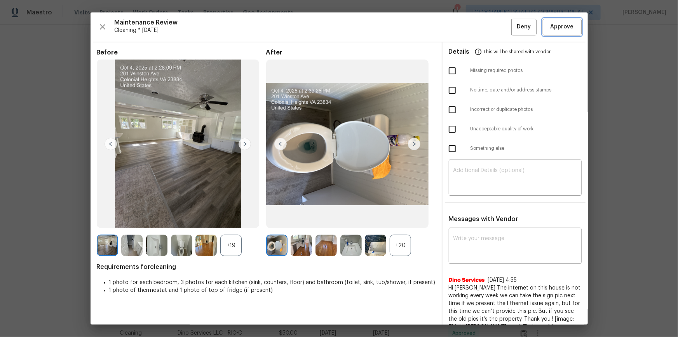
click at [482, 19] on button "Approve" at bounding box center [562, 27] width 39 height 17
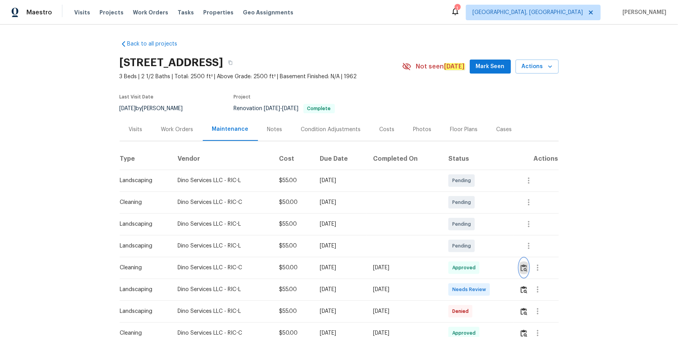
click at [482, 226] on button "button" at bounding box center [524, 267] width 9 height 19
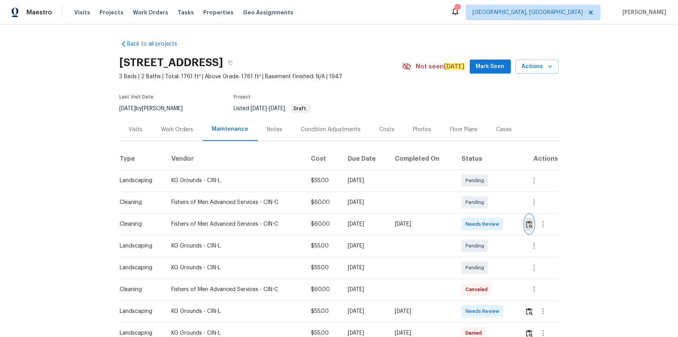
click at [530, 224] on img "button" at bounding box center [529, 223] width 7 height 7
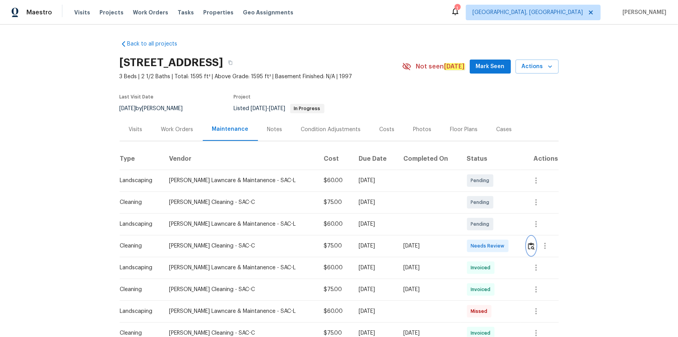
click at [482, 226] on button "button" at bounding box center [531, 245] width 9 height 19
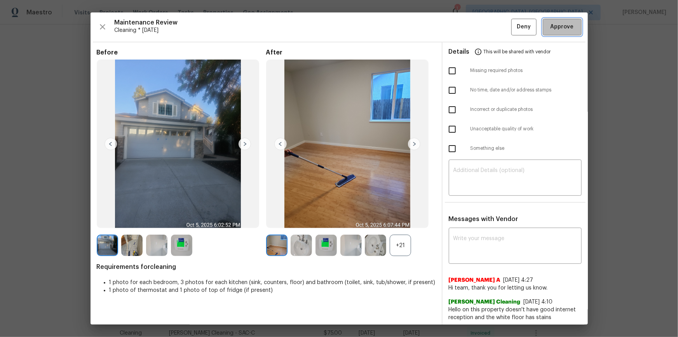
click at [482, 26] on button "Approve" at bounding box center [562, 27] width 39 height 17
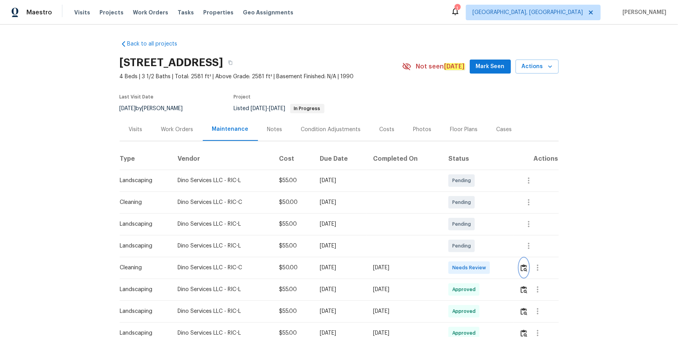
click at [521, 267] on img "button" at bounding box center [524, 267] width 7 height 7
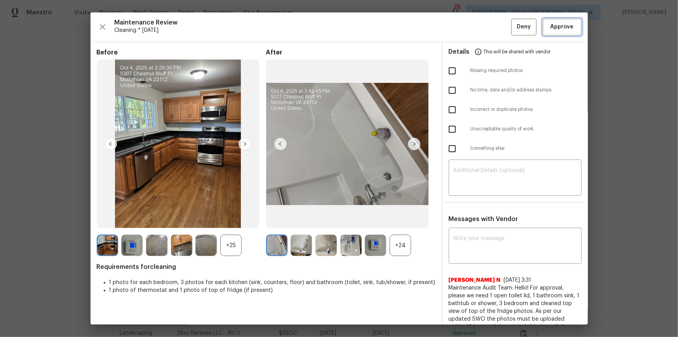
click at [558, 33] on button "Approve" at bounding box center [562, 27] width 39 height 17
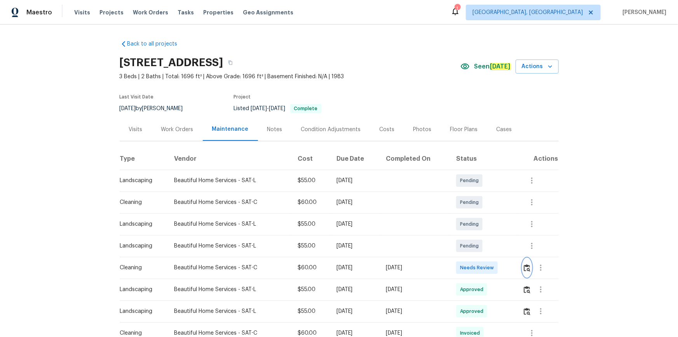
click at [482, 226] on img "button" at bounding box center [527, 267] width 7 height 7
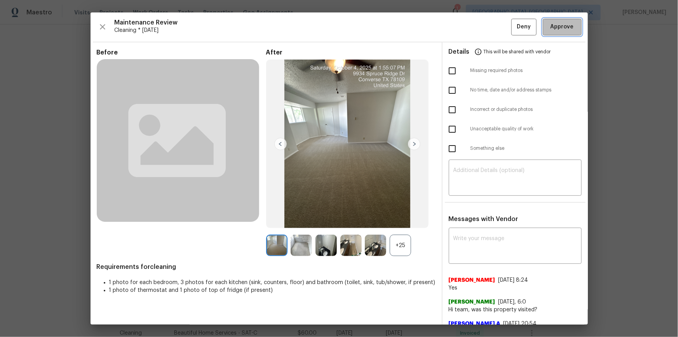
drag, startPoint x: 558, startPoint y: 25, endPoint x: 558, endPoint y: 31, distance: 6.2
click at [482, 25] on span "Approve" at bounding box center [562, 27] width 23 height 10
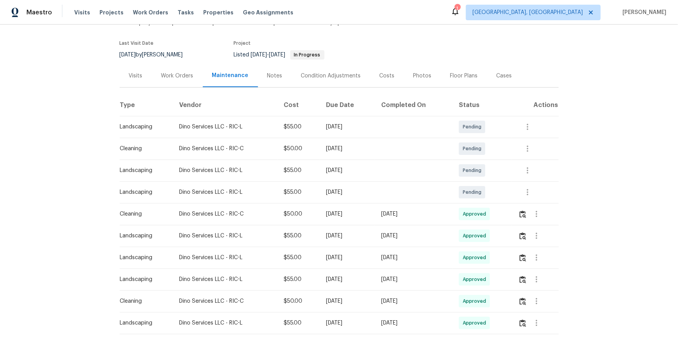
scroll to position [106, 0]
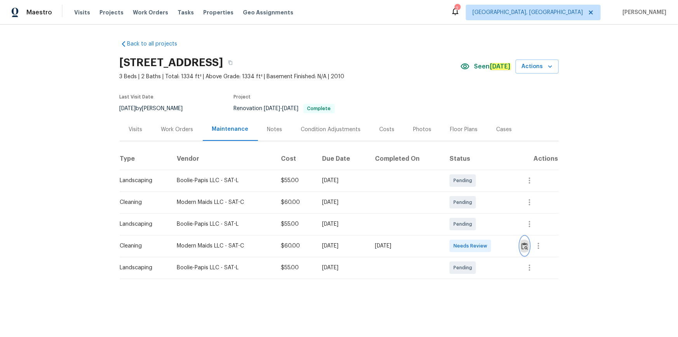
click at [482, 226] on img "button" at bounding box center [525, 245] width 7 height 7
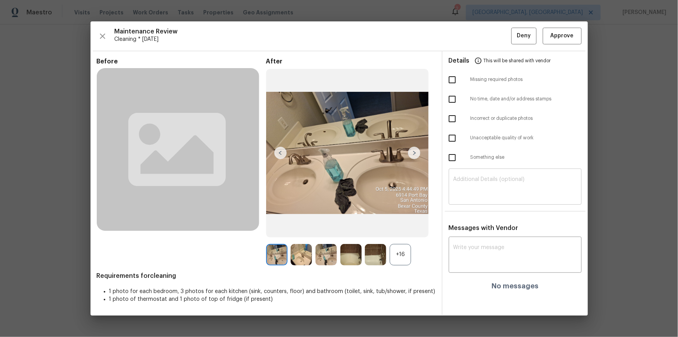
click at [482, 198] on div "​" at bounding box center [515, 187] width 133 height 34
paste textarea "Maintenance Audit Team: Hello! Unfortunately, this cleaning visit completed on …"
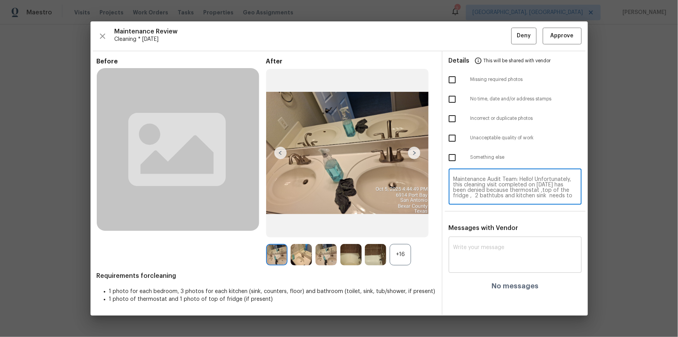
scroll to position [65, 0]
type textarea "Maintenance Audit Team: Hello! Unfortunately, this cleaning visit completed on …"
click at [482, 226] on textarea at bounding box center [516, 255] width 124 height 22
paste textarea "Maintenance Audit Team: Hello! Unfortunately, this cleaning visit completed on …"
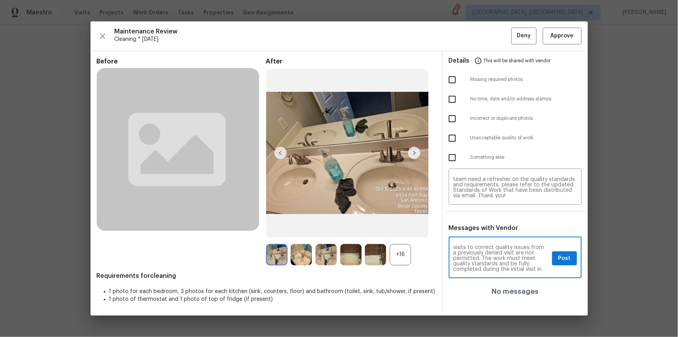
scroll to position [0, 0]
type textarea "Maintenance Audit Team: Hello! Unfortunately, this cleaning visit completed on …"
click at [451, 137] on input "checkbox" at bounding box center [452, 138] width 16 height 16
checkbox input "true"
click at [482, 226] on button "Post" at bounding box center [564, 258] width 25 height 14
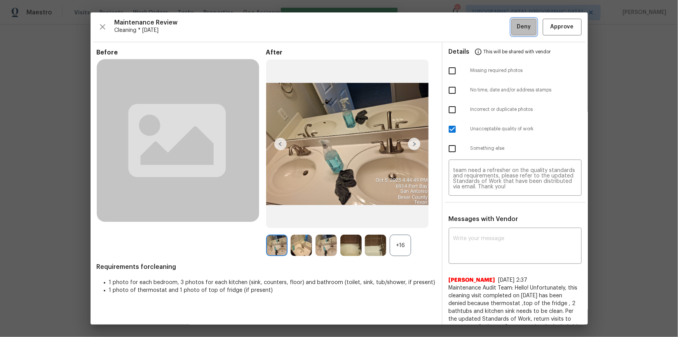
click at [482, 29] on span "Deny" at bounding box center [524, 27] width 14 height 10
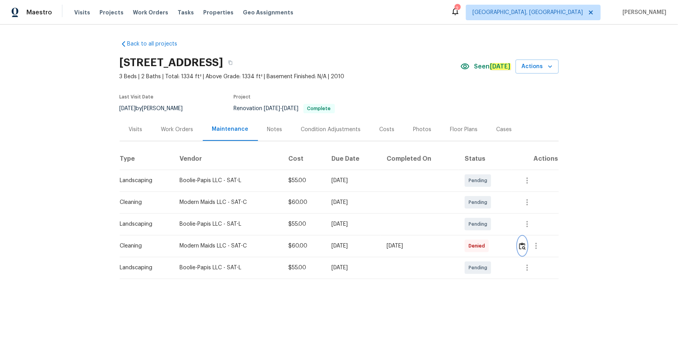
click at [482, 226] on img "button" at bounding box center [522, 245] width 7 height 7
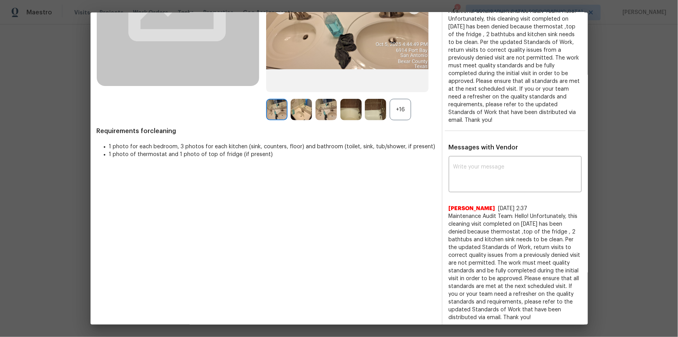
scroll to position [137, 0]
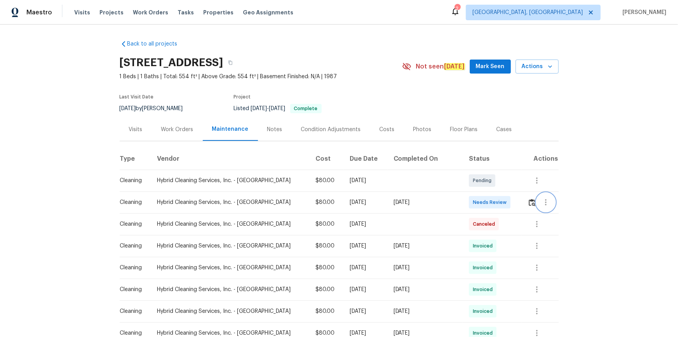
click at [482, 202] on button "button" at bounding box center [546, 202] width 19 height 19
click at [482, 198] on div at bounding box center [339, 168] width 678 height 337
click at [482, 201] on img "button" at bounding box center [532, 202] width 7 height 7
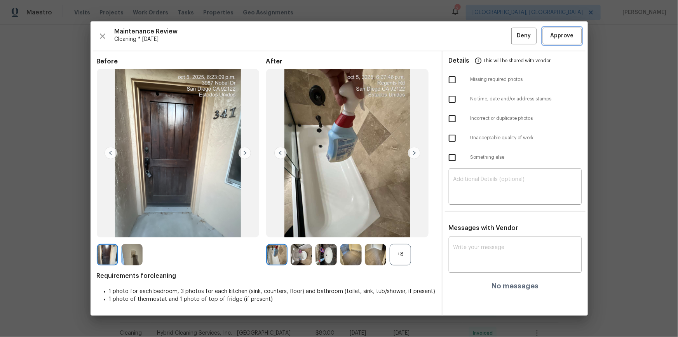
drag, startPoint x: 555, startPoint y: 33, endPoint x: 560, endPoint y: 35, distance: 6.1
click at [482, 34] on span "Approve" at bounding box center [562, 36] width 23 height 10
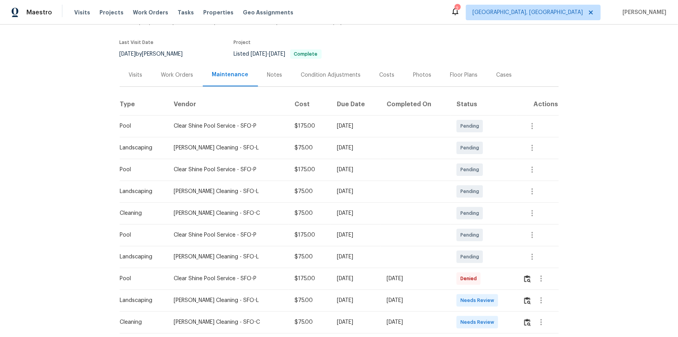
scroll to position [106, 0]
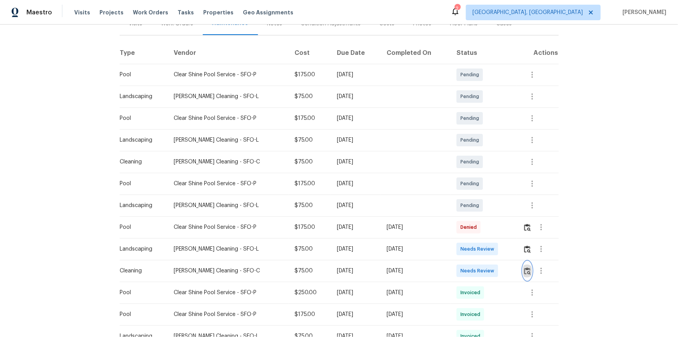
click at [482, 226] on button "button" at bounding box center [527, 270] width 9 height 19
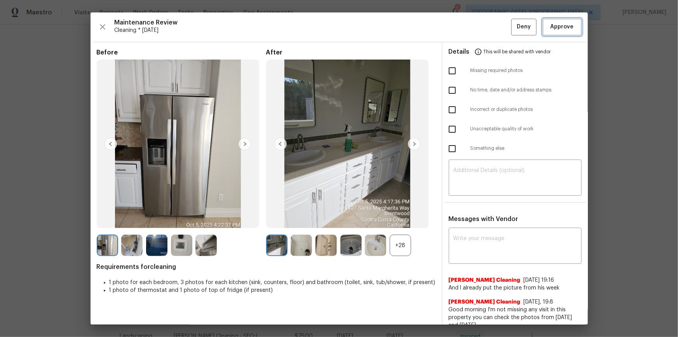
click at [482, 27] on span "Approve" at bounding box center [562, 27] width 23 height 10
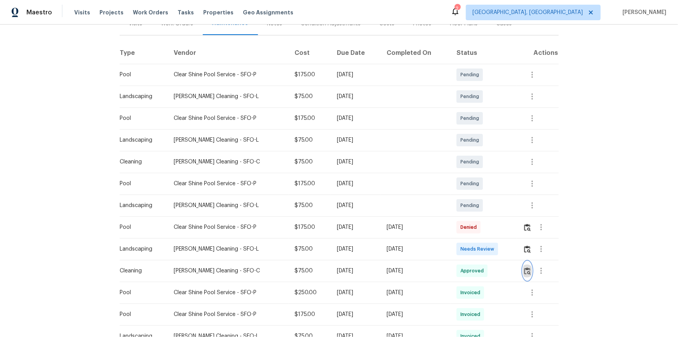
click at [482, 226] on img "button" at bounding box center [527, 270] width 7 height 7
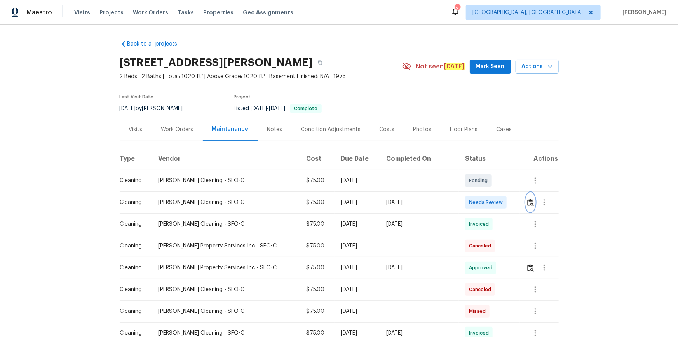
click at [482, 199] on img "button" at bounding box center [530, 202] width 7 height 7
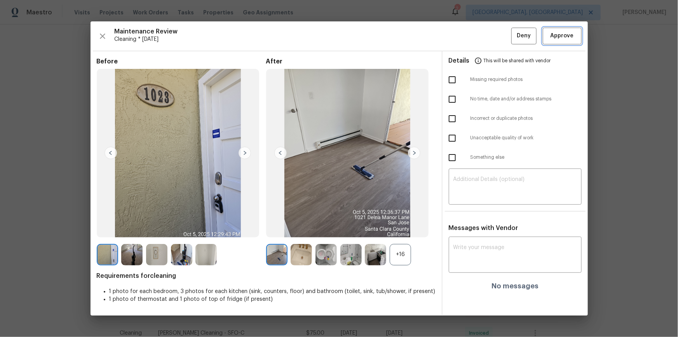
click at [482, 28] on button "Approve" at bounding box center [562, 36] width 39 height 17
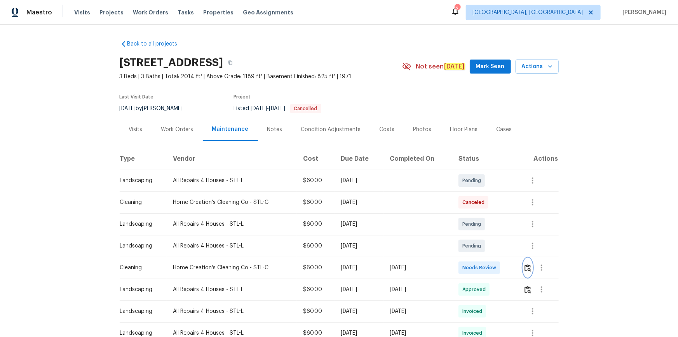
click at [482, 226] on img "button" at bounding box center [528, 267] width 7 height 7
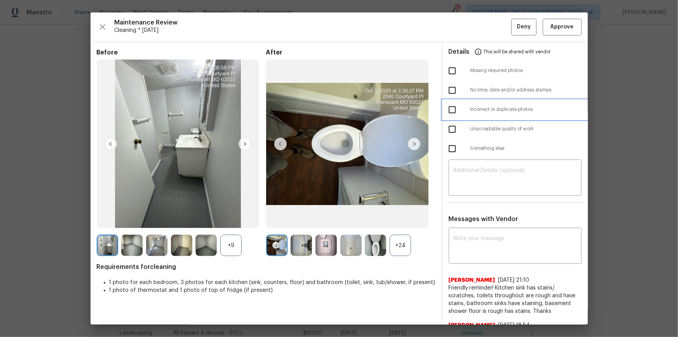
click at [482, 112] on div "Incorrect or duplicate photos" at bounding box center [515, 109] width 145 height 19
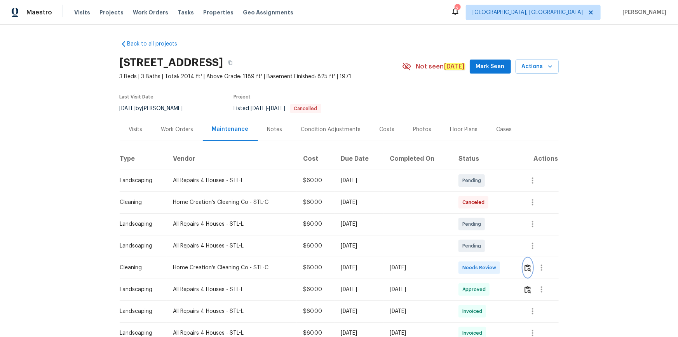
click at [482, 226] on img "button" at bounding box center [528, 267] width 7 height 7
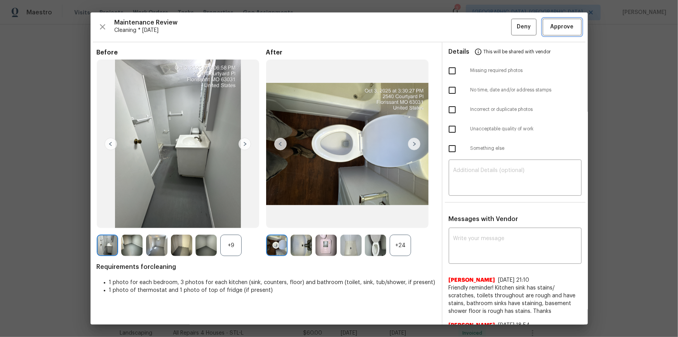
click at [482, 24] on span "Approve" at bounding box center [562, 27] width 23 height 10
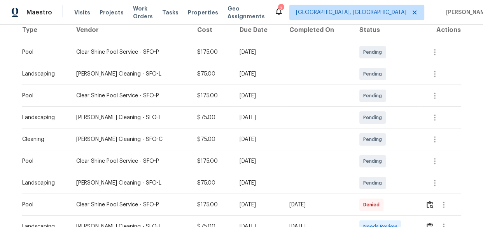
scroll to position [176, 0]
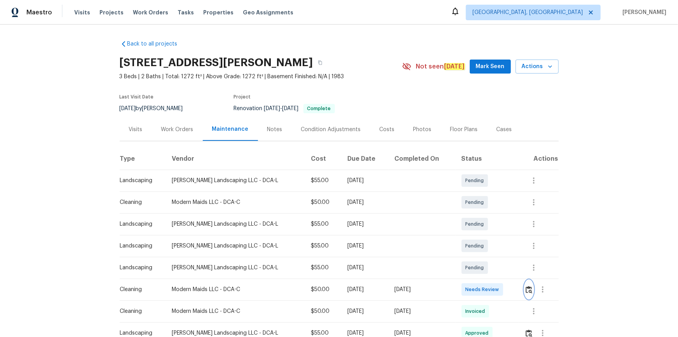
click at [482, 226] on img "button" at bounding box center [529, 289] width 7 height 7
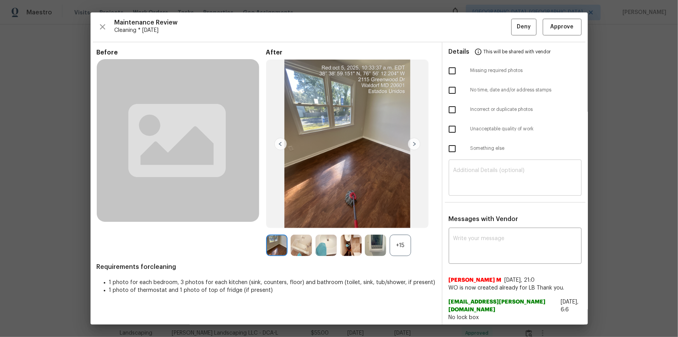
click at [482, 177] on textarea at bounding box center [516, 178] width 124 height 22
paste textarea "Maintenance Audit Team: Hello! Unfortunately, this cleaning visit completed on …"
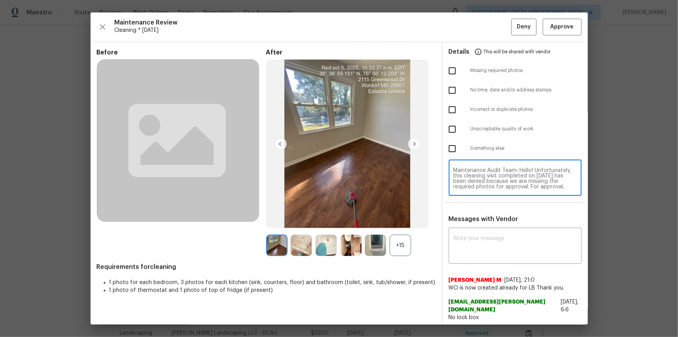
scroll to position [59, 0]
type textarea "Maintenance Audit Team: Hello! Unfortunately, this cleaning visit completed on …"
click at [466, 226] on textarea at bounding box center [516, 247] width 124 height 22
paste textarea "Maintenance Audit Team: Hello! Unfortunately, this cleaning visit completed on …"
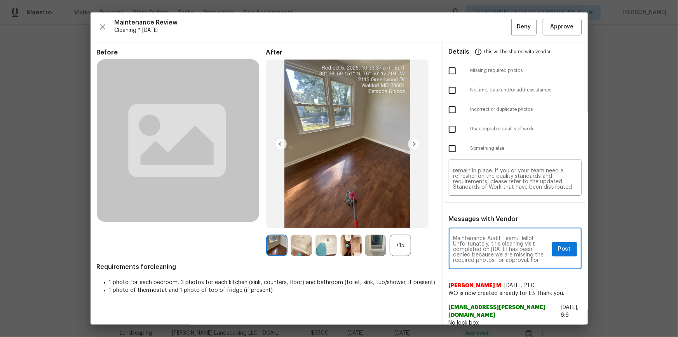
scroll to position [14, 0]
type textarea "Maintenance Audit Team: Hello! Unfortunately, this cleaning visit completed on …"
click at [449, 60] on span "Details" at bounding box center [459, 51] width 21 height 19
click at [446, 70] on input "checkbox" at bounding box center [452, 71] width 16 height 16
checkbox input "true"
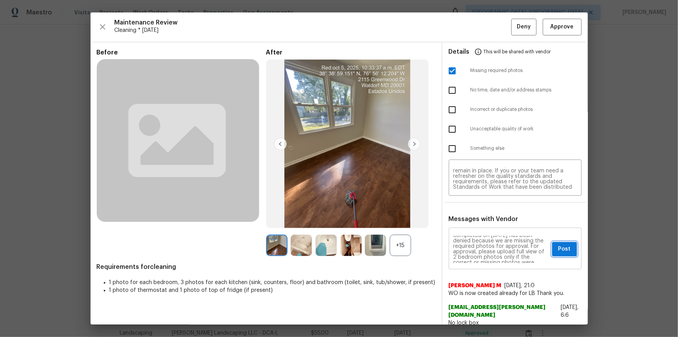
click at [482, 226] on button "Post" at bounding box center [564, 249] width 25 height 14
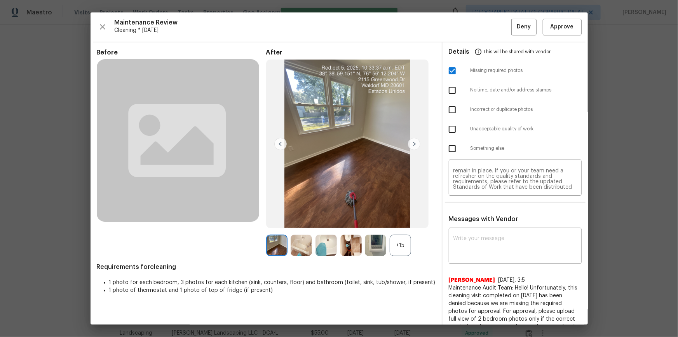
scroll to position [0, 0]
click at [482, 27] on span "Deny" at bounding box center [524, 27] width 14 height 10
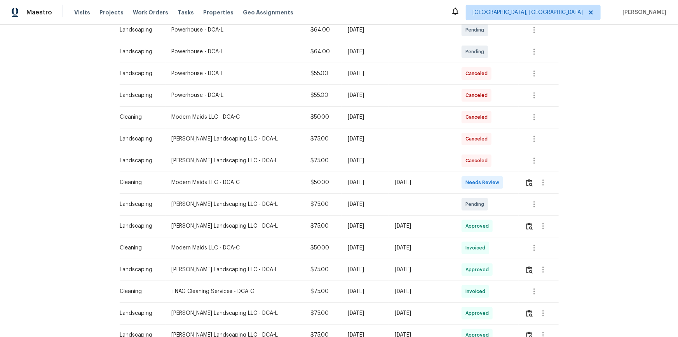
scroll to position [176, 0]
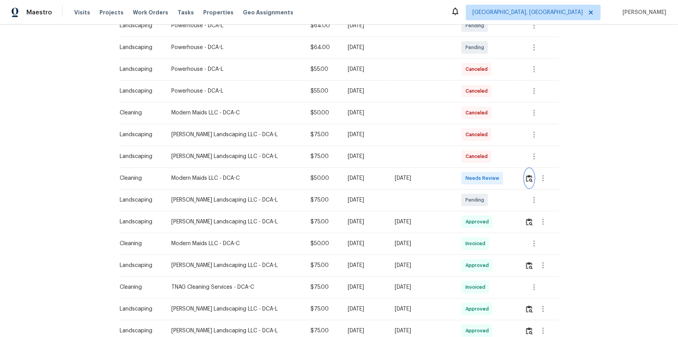
click at [341, 153] on img "button" at bounding box center [529, 177] width 7 height 7
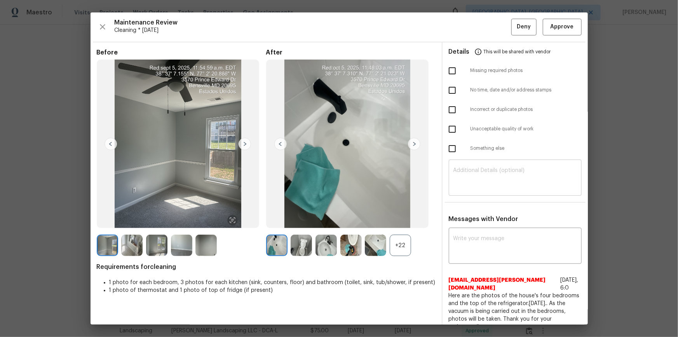
click at [341, 153] on textarea at bounding box center [516, 178] width 124 height 22
paste textarea "Maintenance Audit Team: Hello! Unfortunately, this cleaning visit completed on …"
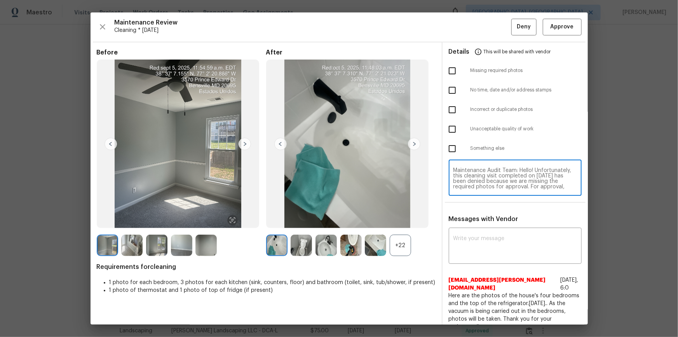
scroll to position [59, 0]
type textarea "Maintenance Audit Team: Hello! Unfortunately, this cleaning visit completed on …"
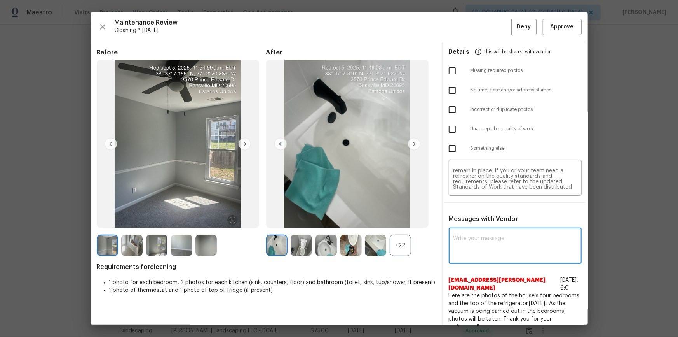
click at [341, 153] on textarea at bounding box center [516, 247] width 124 height 22
paste textarea "Maintenance Audit Team: Hello! Unfortunately, this cleaning visit completed on …"
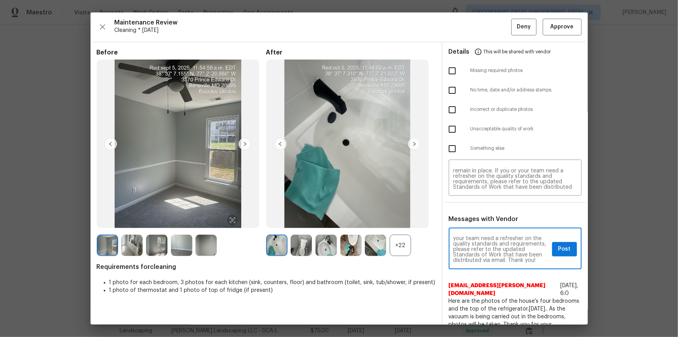
type textarea "Maintenance Audit Team: Hello! Unfortunately, this cleaning visit completed on …"
drag, startPoint x: 611, startPoint y: 206, endPoint x: 607, endPoint y: 211, distance: 6.1
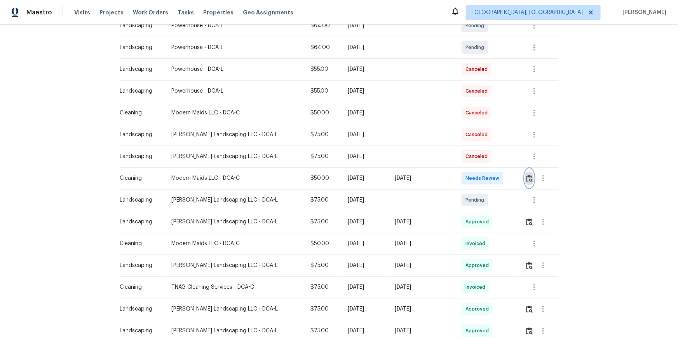
click at [341, 153] on img "button" at bounding box center [529, 177] width 7 height 7
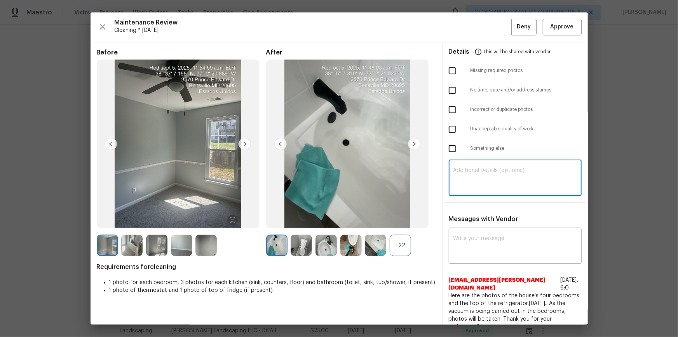
click at [341, 153] on textarea at bounding box center [516, 178] width 124 height 22
paste textarea "Maintenance Audit Team: Hello! Unfortunately, this cleaning visit completed on …"
type textarea "Maintenance Audit Team: Hello! Unfortunately, this cleaning visit completed on …"
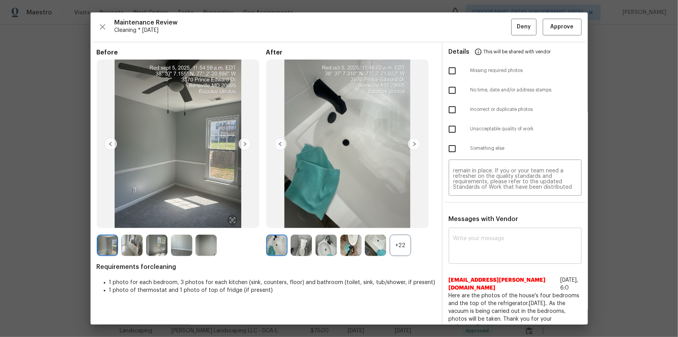
click at [341, 153] on div "x ​" at bounding box center [515, 246] width 133 height 34
paste textarea "Maintenance Audit Team: Hello! Unfortunately, this cleaning visit completed on …"
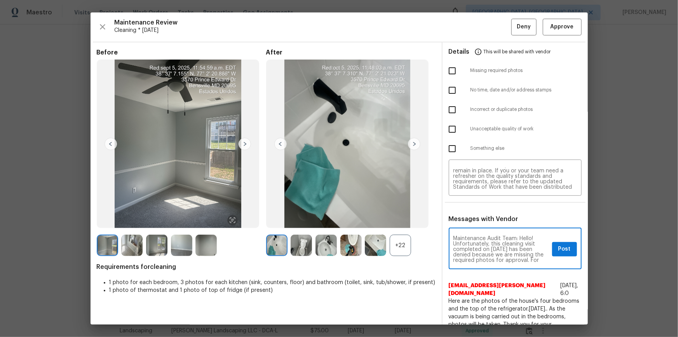
scroll to position [14, 0]
type textarea "Maintenance Audit Team: Hello! Unfortunately, this cleaning visit completed on …"
click at [341, 72] on input "checkbox" at bounding box center [452, 71] width 16 height 16
checkbox input "true"
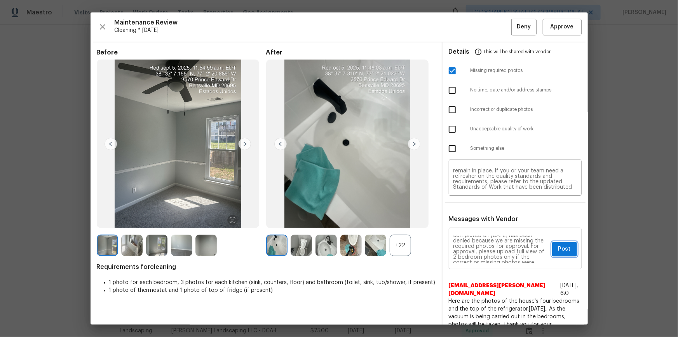
click at [341, 153] on span "Post" at bounding box center [564, 249] width 12 height 10
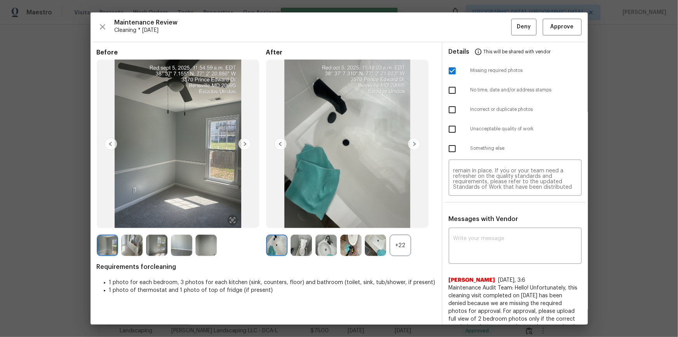
scroll to position [0, 0]
click at [341, 19] on button "Deny" at bounding box center [523, 27] width 25 height 17
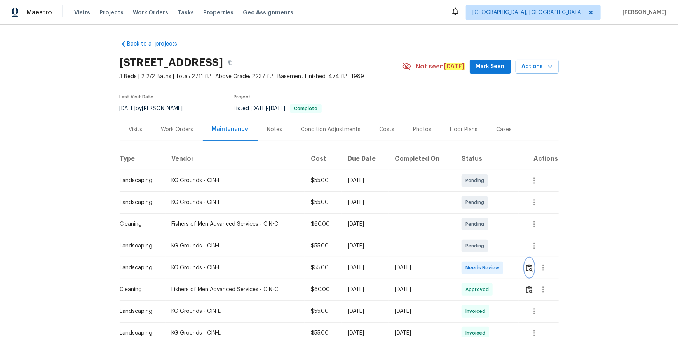
click at [482, 226] on button "button" at bounding box center [529, 267] width 9 height 19
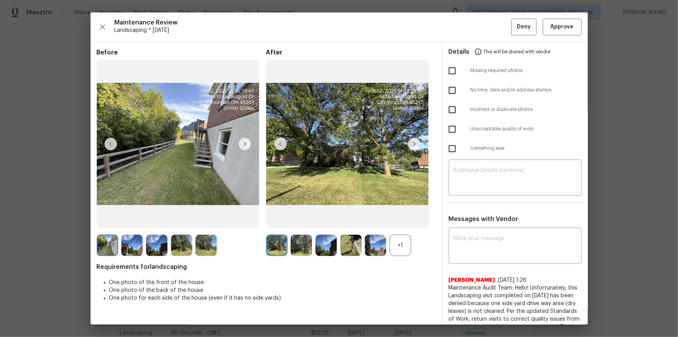
click at [482, 16] on div "Maintenance Review Landscaping * Mon, Sep 29 Deny Approve Before After +1 Requi…" at bounding box center [339, 168] width 497 height 312
click at [482, 23] on span "Approve" at bounding box center [562, 27] width 26 height 10
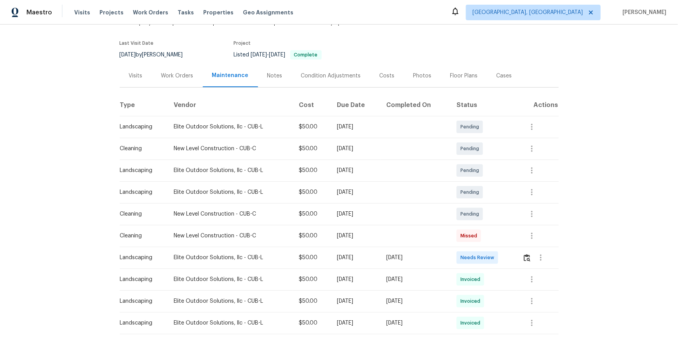
scroll to position [106, 0]
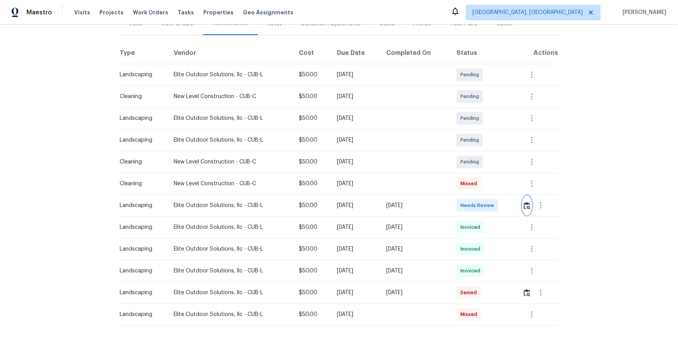
click at [482, 206] on img "button" at bounding box center [527, 205] width 7 height 7
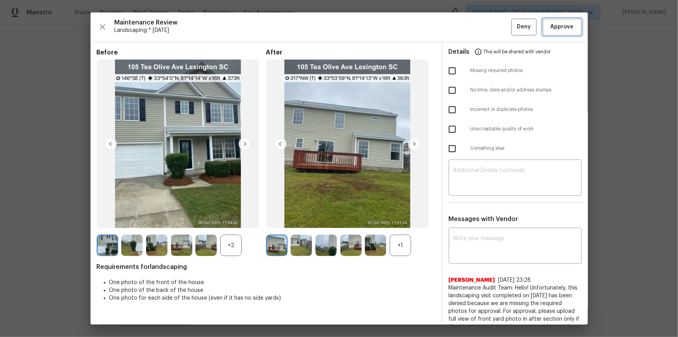
drag, startPoint x: 572, startPoint y: 27, endPoint x: 571, endPoint y: 57, distance: 29.9
click at [482, 26] on button "Approve" at bounding box center [562, 27] width 39 height 17
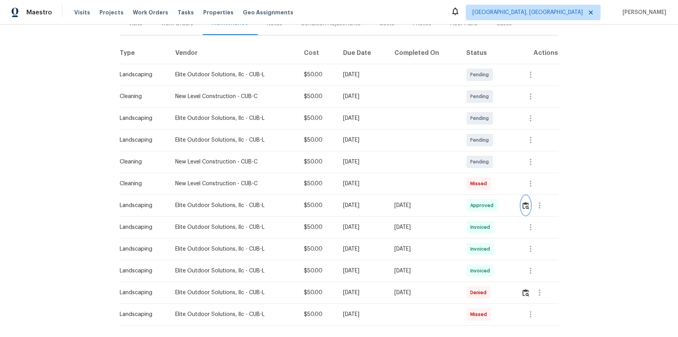
scroll to position [0, 0]
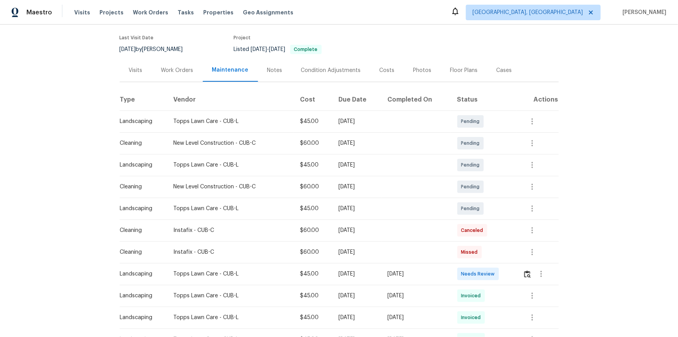
scroll to position [106, 0]
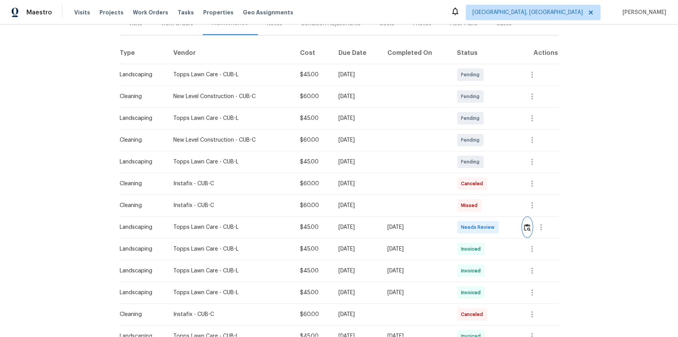
click at [482, 226] on img "button" at bounding box center [527, 226] width 7 height 7
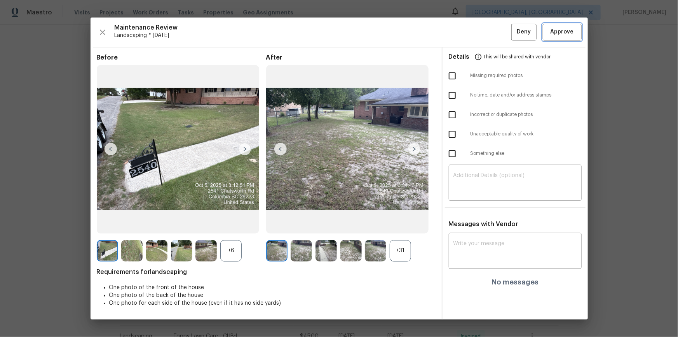
click at [482, 30] on span "Approve" at bounding box center [562, 32] width 23 height 10
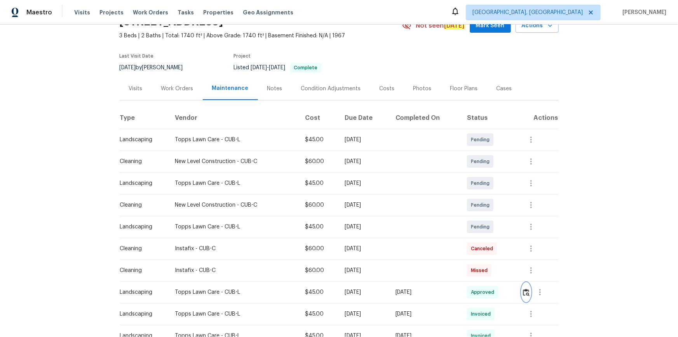
scroll to position [0, 0]
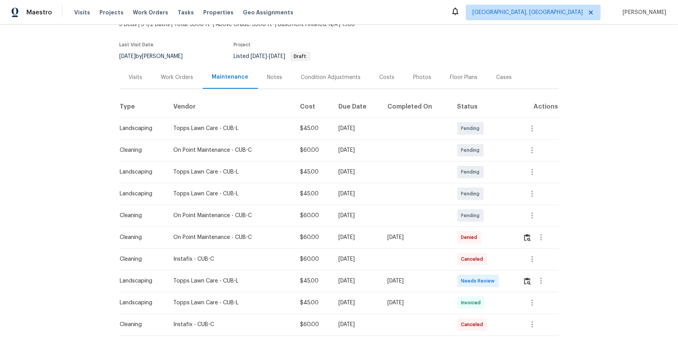
scroll to position [70, 0]
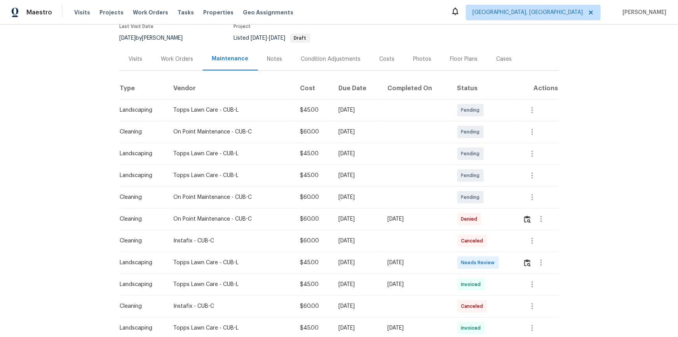
click at [482, 226] on td at bounding box center [538, 262] width 42 height 22
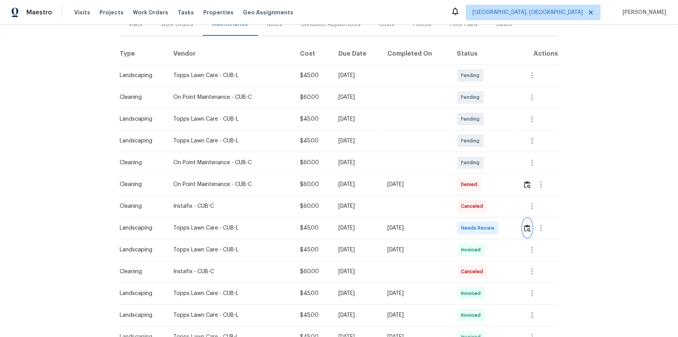
scroll to position [106, 0]
click at [482, 222] on button "button" at bounding box center [527, 227] width 9 height 19
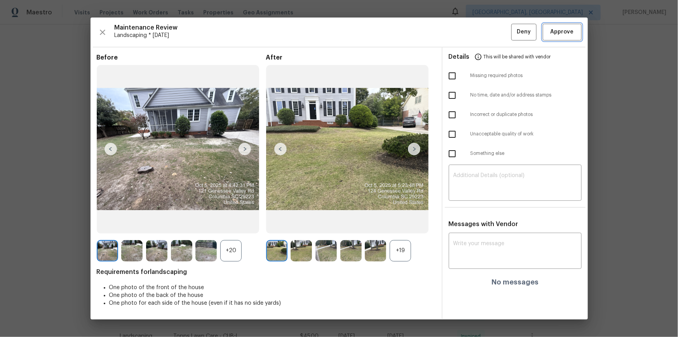
drag, startPoint x: 565, startPoint y: 25, endPoint x: 568, endPoint y: 43, distance: 17.7
click at [482, 26] on button "Approve" at bounding box center [562, 32] width 39 height 17
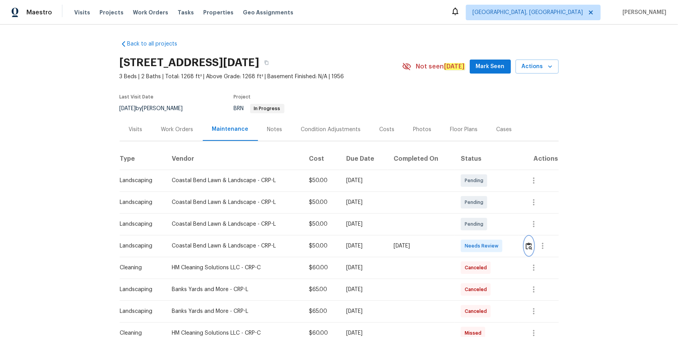
click at [482, 226] on img "button" at bounding box center [529, 245] width 7 height 7
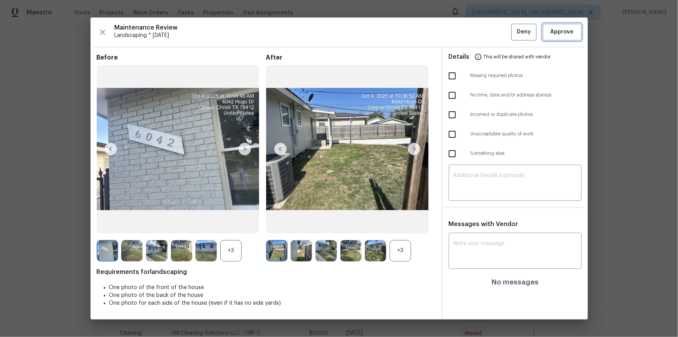
click at [482, 34] on span "Approve" at bounding box center [562, 32] width 23 height 10
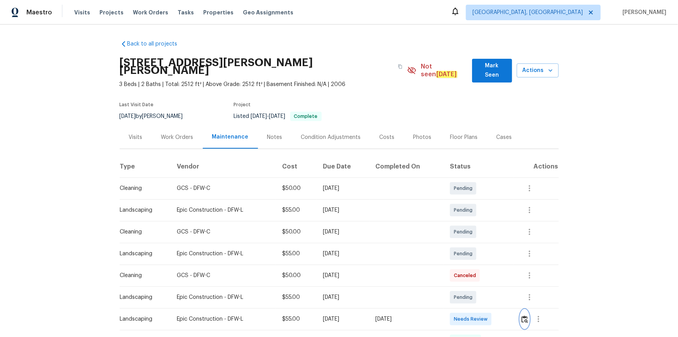
click at [482, 226] on button "button" at bounding box center [524, 318] width 9 height 19
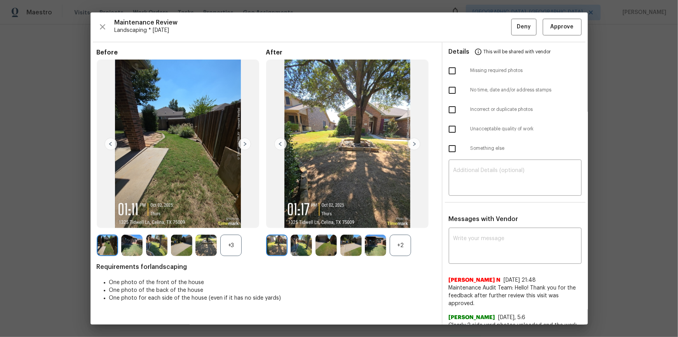
drag, startPoint x: 579, startPoint y: 33, endPoint x: 574, endPoint y: 26, distance: 8.6
click at [482, 31] on div "Maintenance Review Landscaping * Mon, Sep 29 Deny Approve Before +3 After +2 Re…" at bounding box center [339, 168] width 497 height 312
click at [482, 25] on button "Approve" at bounding box center [562, 27] width 39 height 17
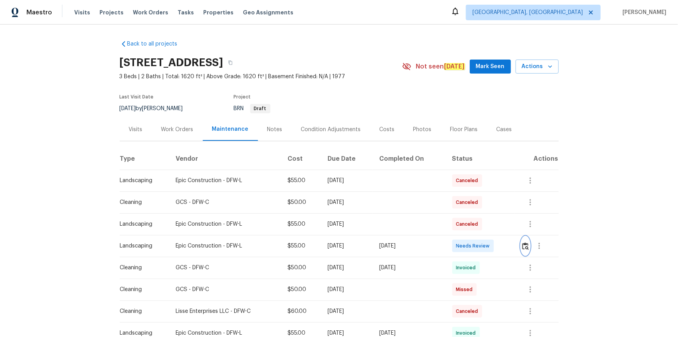
click at [482, 226] on img "button" at bounding box center [525, 245] width 7 height 7
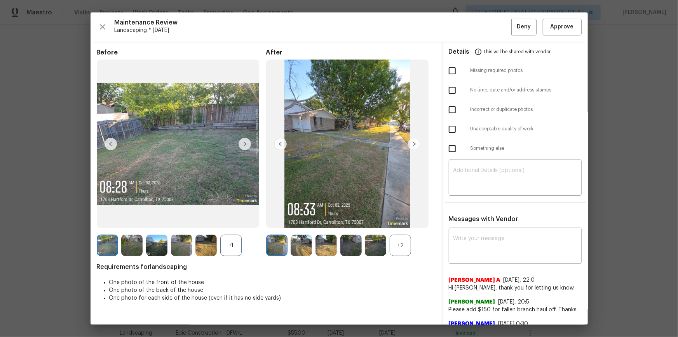
click at [482, 36] on div "Maintenance Review Landscaping * Mon, Sep 29 Deny Approve Before +1 After +2 Re…" at bounding box center [339, 168] width 497 height 312
click at [482, 27] on button "Approve" at bounding box center [562, 27] width 39 height 17
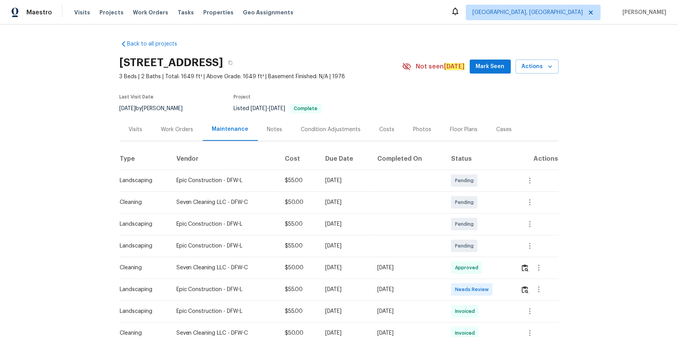
click at [482, 226] on td at bounding box center [537, 289] width 44 height 22
click at [482, 226] on img "button" at bounding box center [525, 289] width 7 height 7
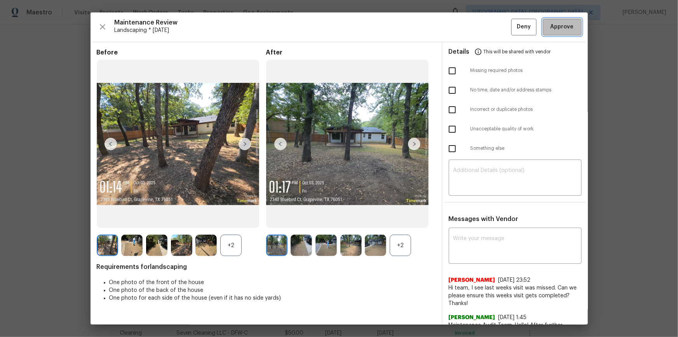
click at [482, 29] on span "Approve" at bounding box center [562, 27] width 23 height 10
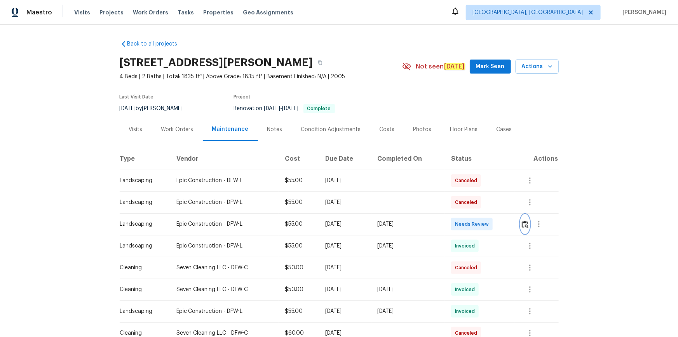
click at [482, 223] on img "button" at bounding box center [525, 223] width 7 height 7
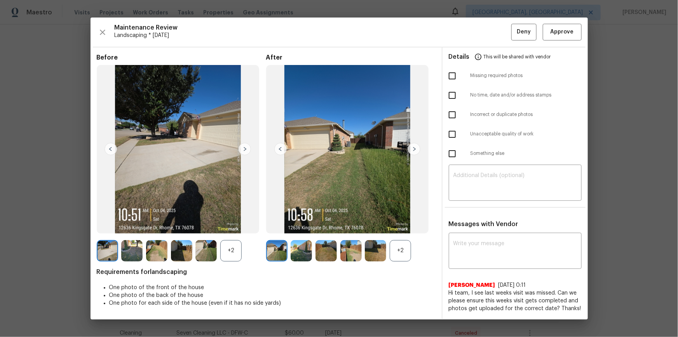
drag, startPoint x: 559, startPoint y: 41, endPoint x: 564, endPoint y: 43, distance: 5.8
click at [482, 41] on div "Maintenance Review Landscaping * [DATE] Deny Approve Before +2 After +2 Require…" at bounding box center [339, 167] width 497 height 301
click at [482, 32] on span "Approve" at bounding box center [562, 32] width 23 height 10
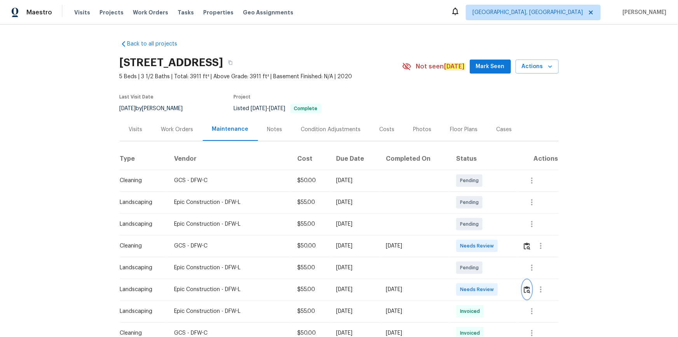
click at [482, 226] on img "button" at bounding box center [527, 289] width 7 height 7
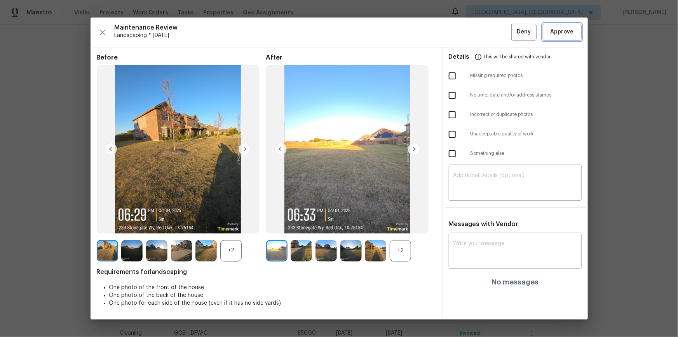
click at [482, 35] on span "Approve" at bounding box center [562, 32] width 23 height 10
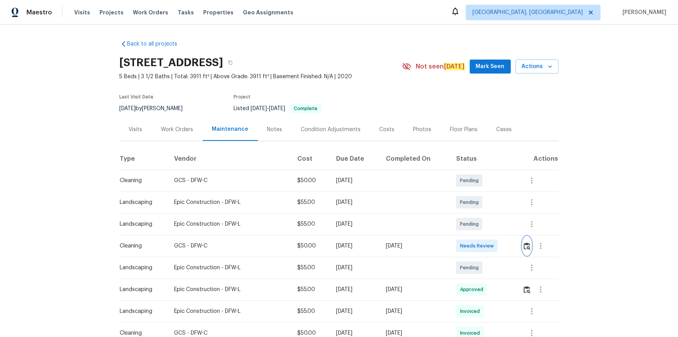
click at [482, 226] on img "button" at bounding box center [527, 245] width 7 height 7
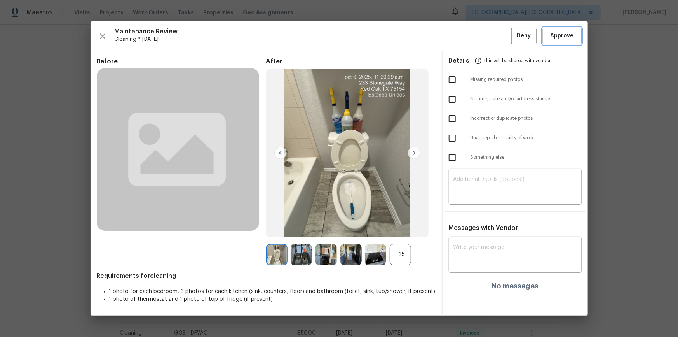
click at [482, 35] on span "Approve" at bounding box center [562, 36] width 26 height 10
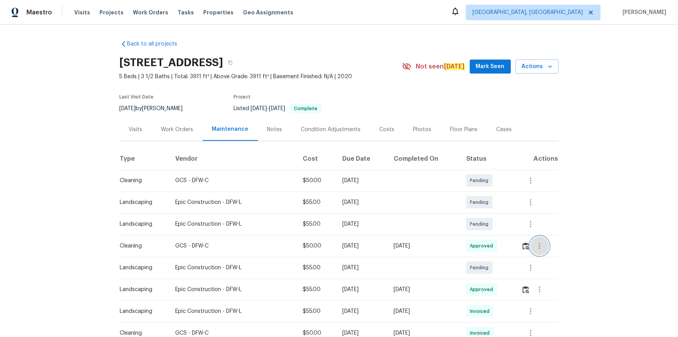
click at [482, 226] on button "button" at bounding box center [539, 245] width 19 height 19
click at [482, 226] on div at bounding box center [339, 168] width 678 height 337
click at [482, 226] on img "button" at bounding box center [526, 245] width 7 height 7
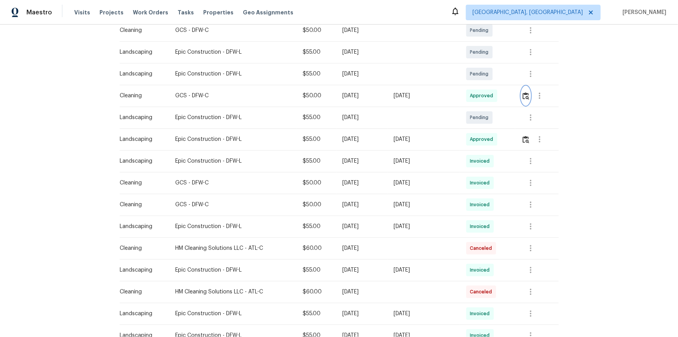
scroll to position [212, 0]
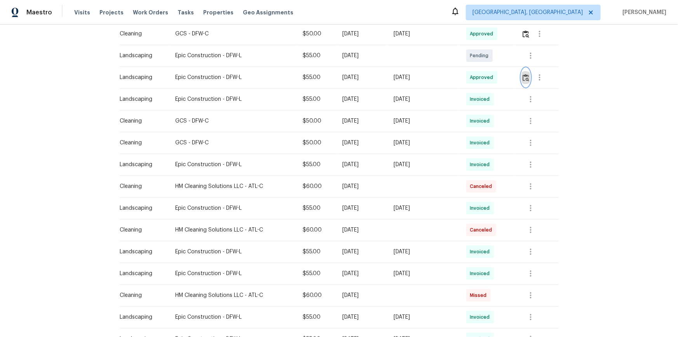
click at [482, 77] on img "button" at bounding box center [526, 77] width 7 height 7
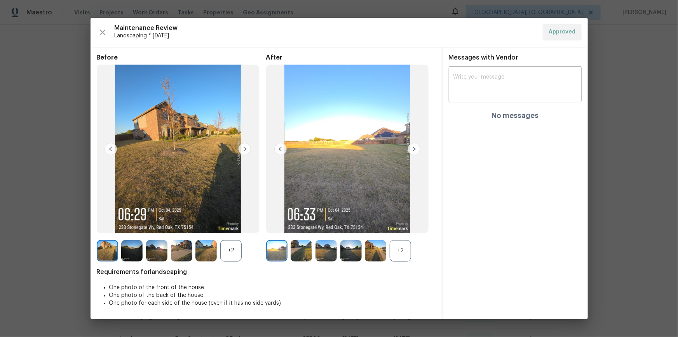
drag, startPoint x: 646, startPoint y: 67, endPoint x: 638, endPoint y: 68, distance: 8.2
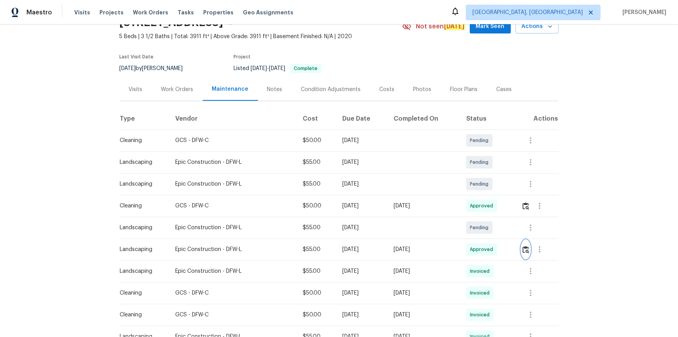
scroll to position [0, 0]
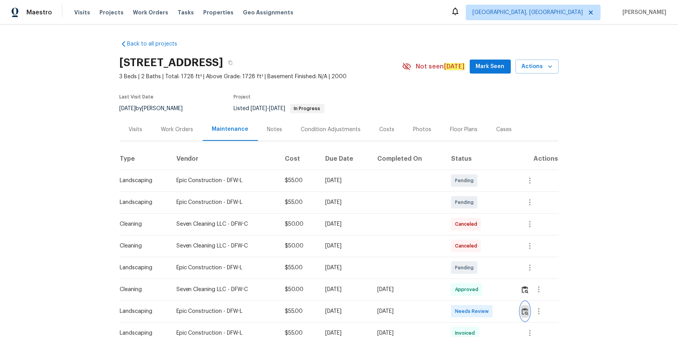
click at [482, 226] on img "button" at bounding box center [525, 310] width 7 height 7
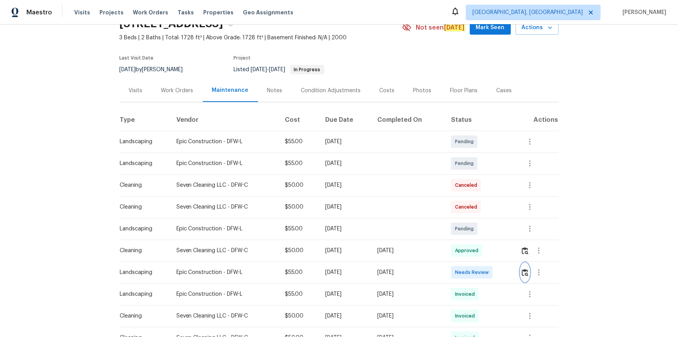
scroll to position [106, 0]
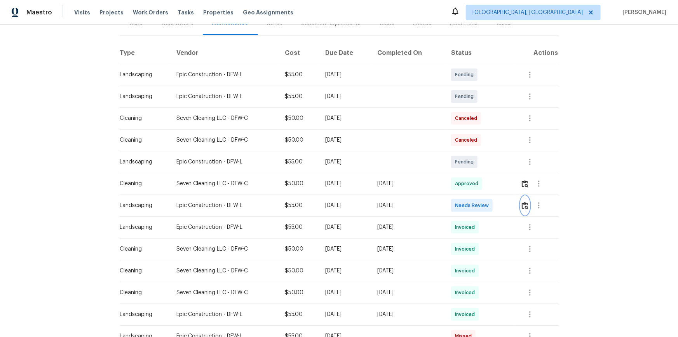
click at [482, 206] on img "button" at bounding box center [525, 205] width 7 height 7
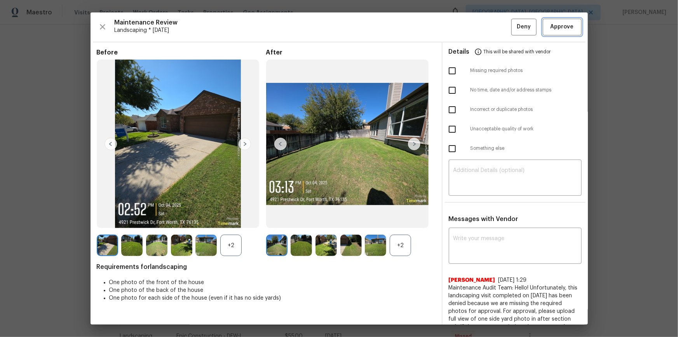
drag, startPoint x: 559, startPoint y: 28, endPoint x: 544, endPoint y: 40, distance: 19.7
click at [482, 28] on span "Approve" at bounding box center [562, 27] width 23 height 10
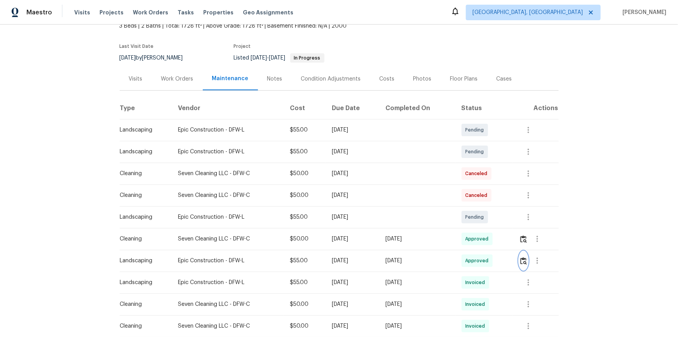
scroll to position [0, 0]
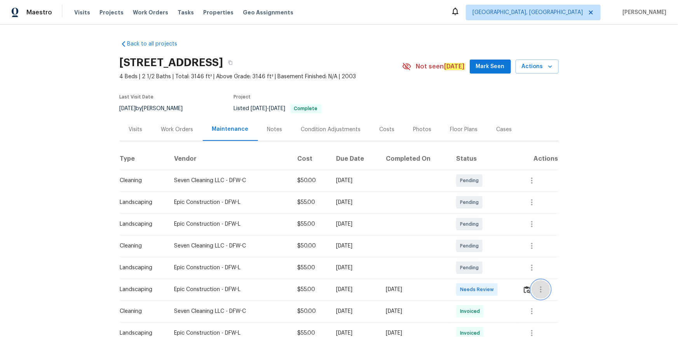
click at [482, 226] on button "button" at bounding box center [541, 289] width 19 height 19
drag, startPoint x: 518, startPoint y: 285, endPoint x: 525, endPoint y: 288, distance: 7.1
click at [482, 226] on div at bounding box center [339, 168] width 678 height 337
click at [482, 226] on img "button" at bounding box center [527, 289] width 7 height 7
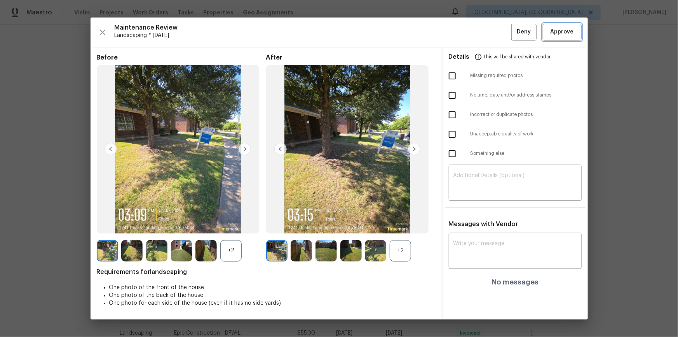
click at [482, 28] on span "Approve" at bounding box center [562, 32] width 26 height 10
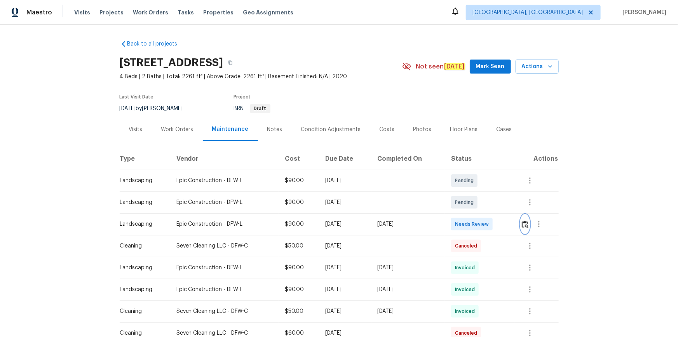
click at [341, 153] on button "button" at bounding box center [525, 224] width 9 height 19
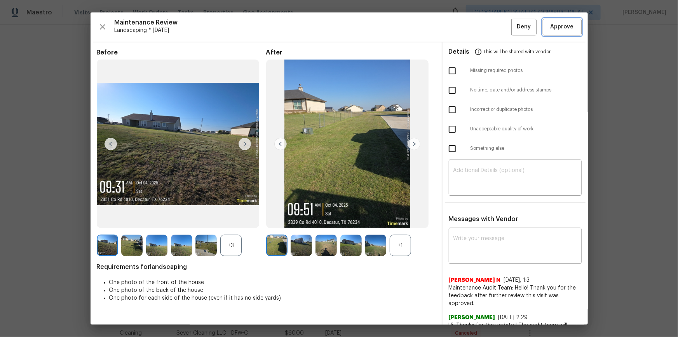
drag, startPoint x: 565, startPoint y: 19, endPoint x: 565, endPoint y: 29, distance: 9.7
click at [341, 20] on button "Approve" at bounding box center [562, 27] width 39 height 17
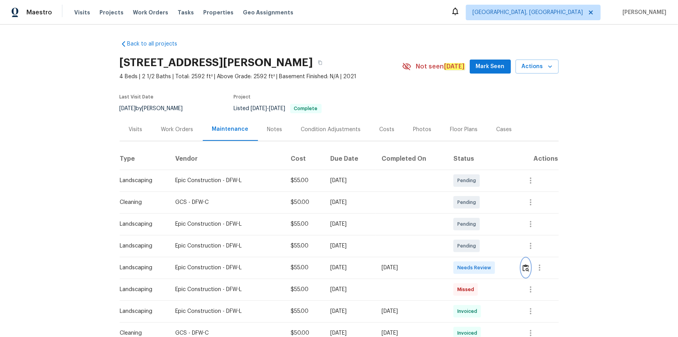
click at [341, 153] on img "button" at bounding box center [526, 267] width 7 height 7
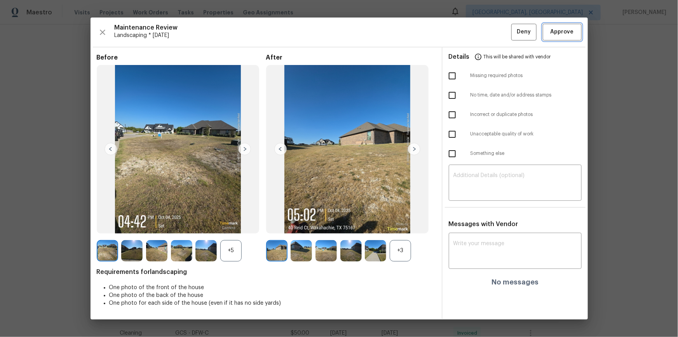
click at [341, 38] on button "Approve" at bounding box center [562, 32] width 39 height 17
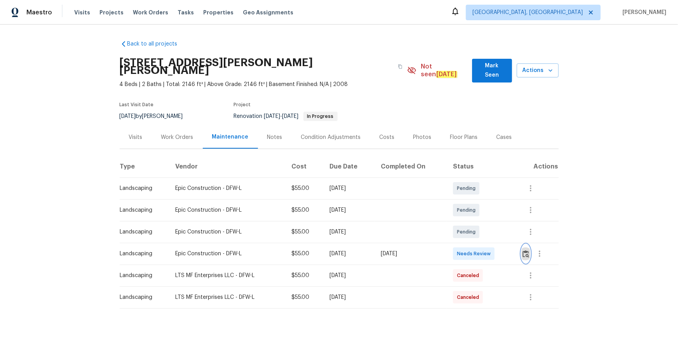
click at [482, 226] on img "button" at bounding box center [526, 253] width 7 height 7
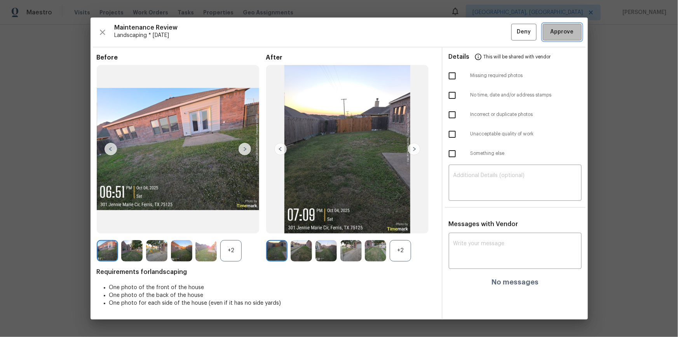
drag, startPoint x: 569, startPoint y: 31, endPoint x: 573, endPoint y: 44, distance: 13.8
click at [482, 31] on span "Approve" at bounding box center [562, 32] width 23 height 10
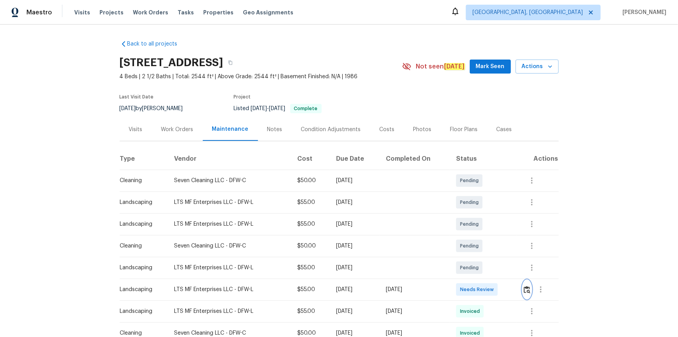
click at [482, 226] on img "button" at bounding box center [527, 289] width 7 height 7
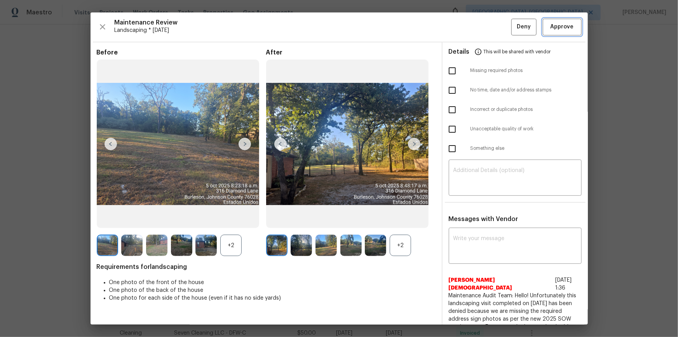
click at [482, 25] on span "Approve" at bounding box center [562, 27] width 26 height 10
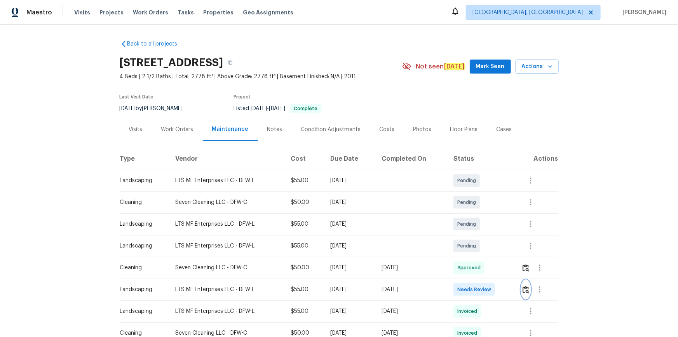
click at [482, 226] on img "button" at bounding box center [526, 289] width 7 height 7
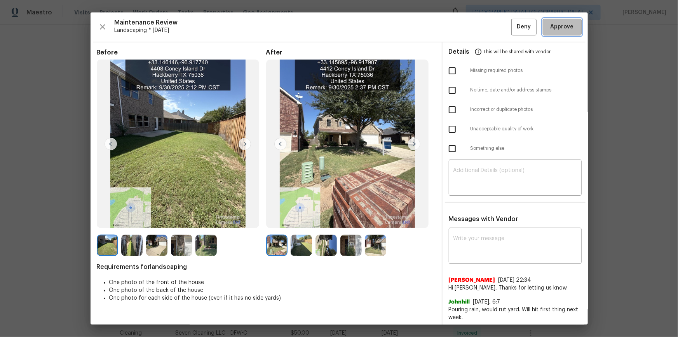
drag, startPoint x: 567, startPoint y: 23, endPoint x: 601, endPoint y: 101, distance: 85.0
click at [482, 24] on span "Approve" at bounding box center [562, 27] width 26 height 10
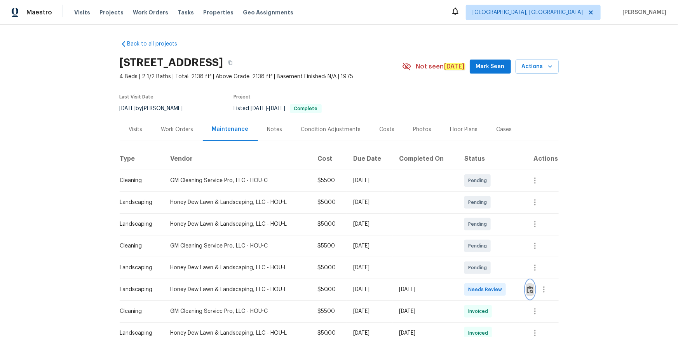
click at [482, 226] on button "button" at bounding box center [530, 289] width 9 height 19
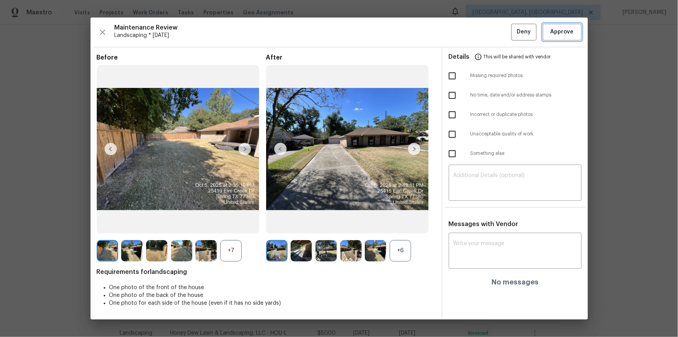
drag, startPoint x: 562, startPoint y: 28, endPoint x: 562, endPoint y: 34, distance: 5.8
click at [482, 30] on span "Approve" at bounding box center [562, 32] width 23 height 10
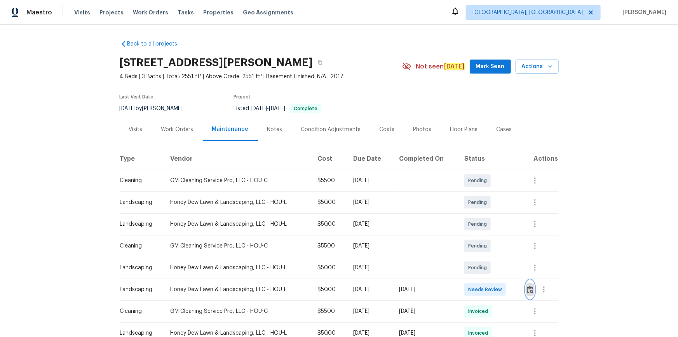
click at [482, 226] on img "button" at bounding box center [530, 289] width 7 height 7
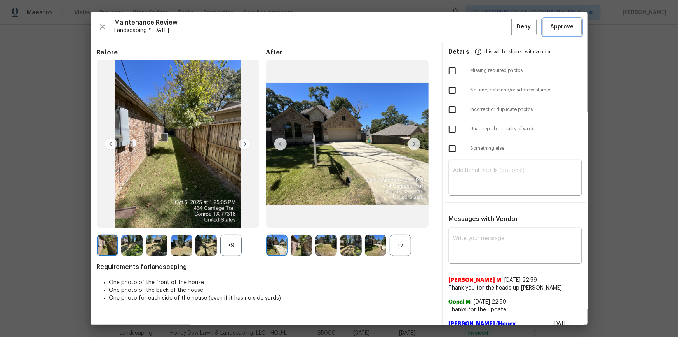
drag, startPoint x: 560, startPoint y: 26, endPoint x: 588, endPoint y: 66, distance: 49.5
click at [482, 26] on span "Approve" at bounding box center [562, 27] width 23 height 10
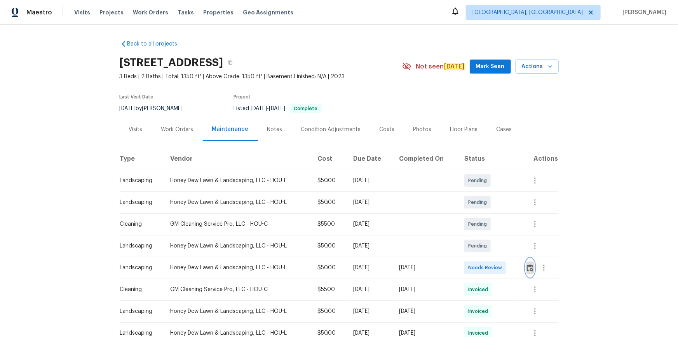
click at [482, 226] on button "button" at bounding box center [530, 267] width 9 height 19
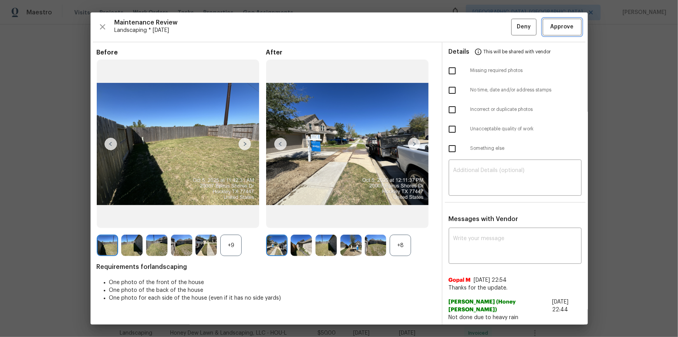
drag, startPoint x: 564, startPoint y: 31, endPoint x: 570, endPoint y: 33, distance: 5.9
click at [482, 31] on span "Approve" at bounding box center [562, 27] width 23 height 10
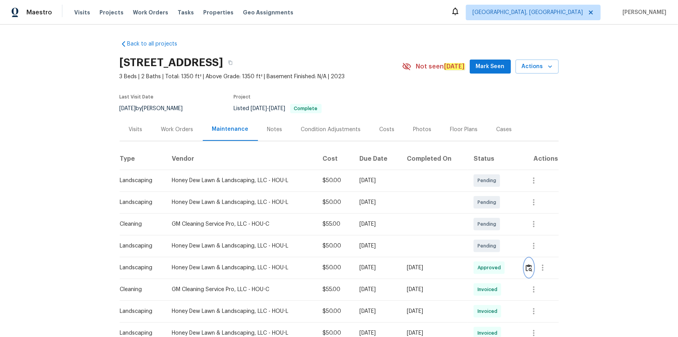
scroll to position [35, 0]
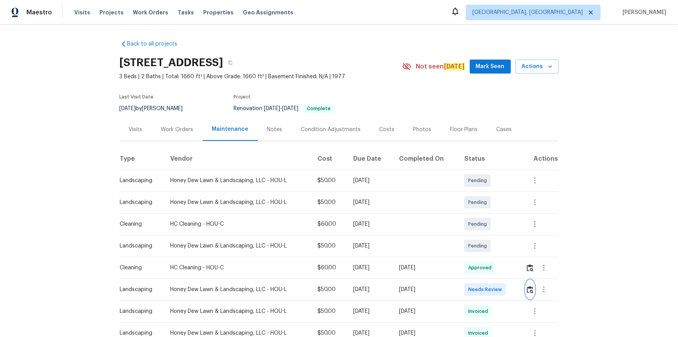
click at [529, 293] on button "button" at bounding box center [530, 289] width 9 height 19
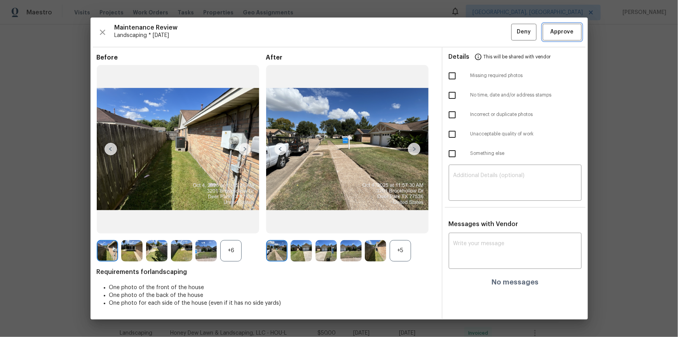
drag, startPoint x: 558, startPoint y: 29, endPoint x: 572, endPoint y: 58, distance: 31.8
click at [558, 29] on span "Approve" at bounding box center [562, 32] width 23 height 10
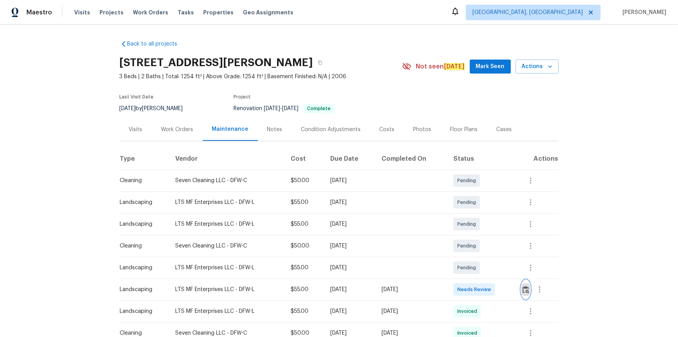
click at [528, 288] on img "button" at bounding box center [526, 289] width 7 height 7
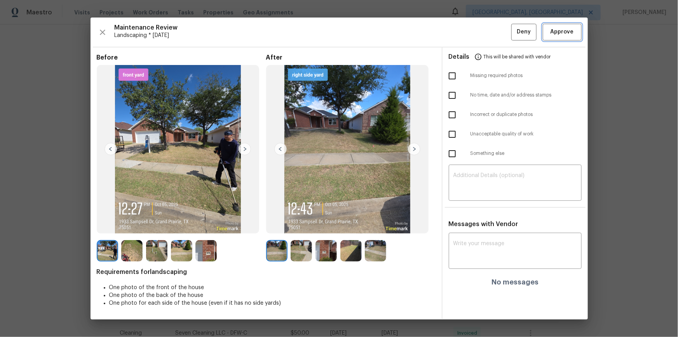
click at [558, 24] on button "Approve" at bounding box center [562, 32] width 39 height 17
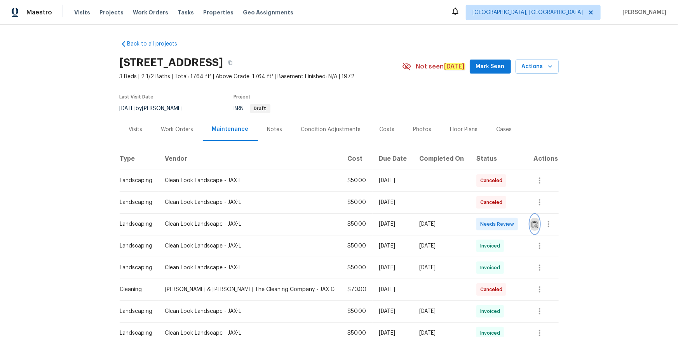
click at [532, 227] on img "button" at bounding box center [535, 223] width 7 height 7
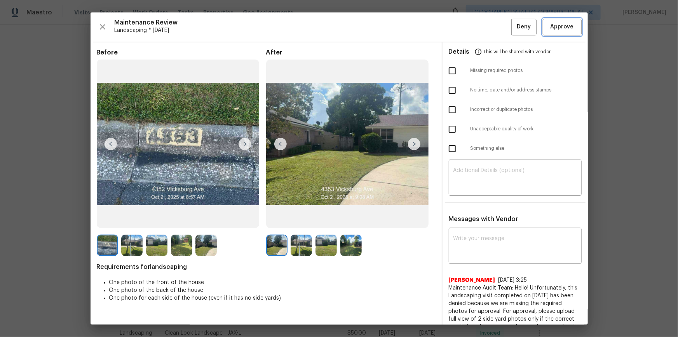
drag, startPoint x: 555, startPoint y: 30, endPoint x: 565, endPoint y: 46, distance: 19.5
click at [555, 30] on span "Approve" at bounding box center [562, 27] width 23 height 10
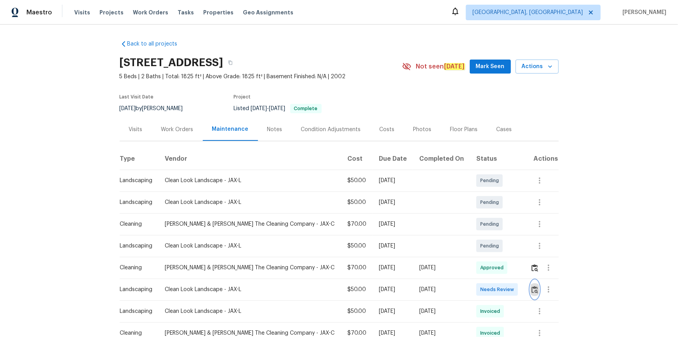
click at [532, 288] on img "button" at bounding box center [535, 289] width 7 height 7
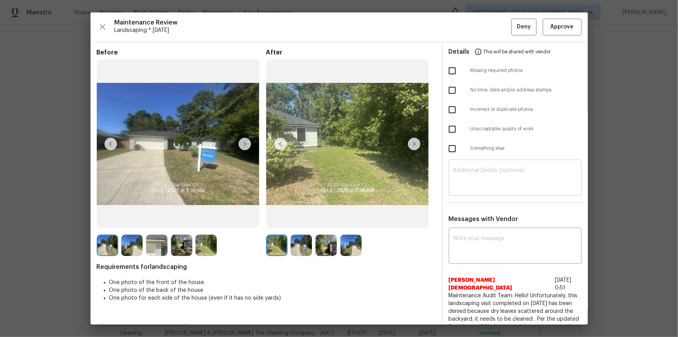
click at [536, 179] on textarea at bounding box center [516, 178] width 124 height 22
paste textarea "Maintenance Audit Team: Hello! Unfortunately this Landscaping visit completed o…"
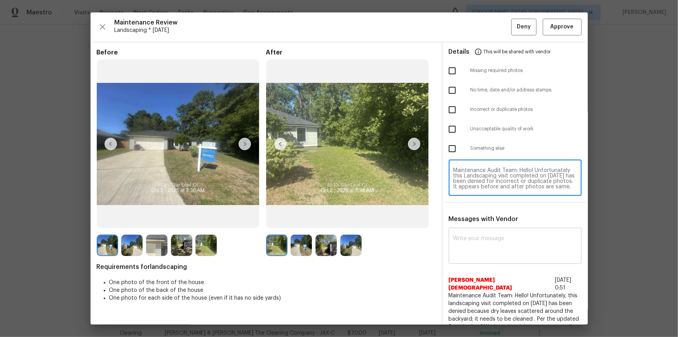
scroll to position [43, 0]
type textarea "Maintenance Audit Team: Hello! Unfortunately this Landscaping visit completed o…"
click at [486, 250] on textarea at bounding box center [516, 247] width 124 height 22
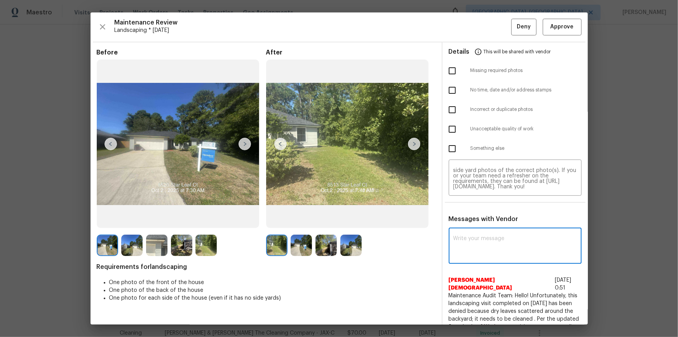
paste textarea "Maintenance Audit Team: Hello! Unfortunately this Landscaping visit completed o…"
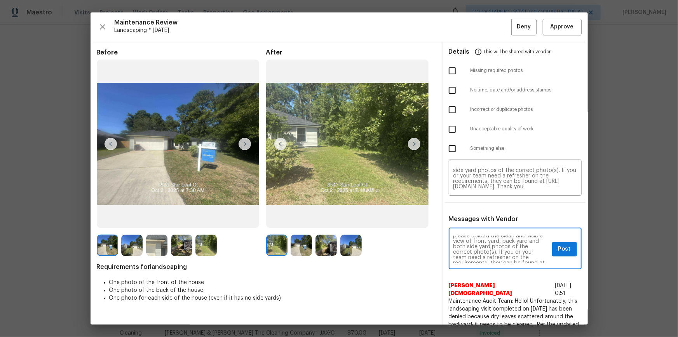
scroll to position [42, 0]
type textarea "Maintenance Audit Team: Hello! Unfortunately this Landscaping visit completed o…"
click at [450, 106] on input "checkbox" at bounding box center [452, 109] width 16 height 16
checkbox input "true"
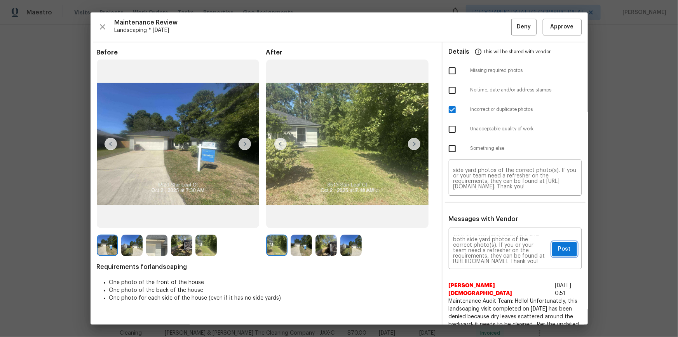
drag, startPoint x: 560, startPoint y: 248, endPoint x: 571, endPoint y: 316, distance: 68.9
click at [560, 249] on span "Post" at bounding box center [564, 249] width 12 height 10
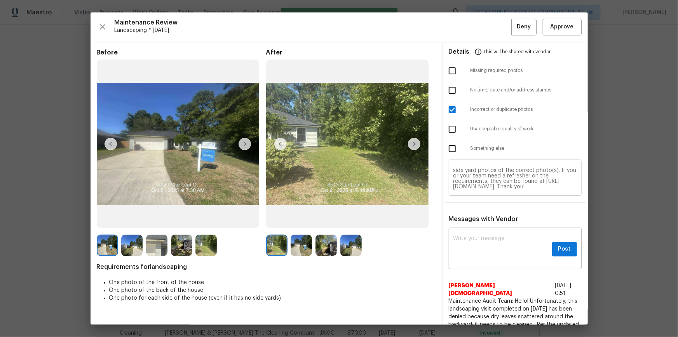
scroll to position [0, 0]
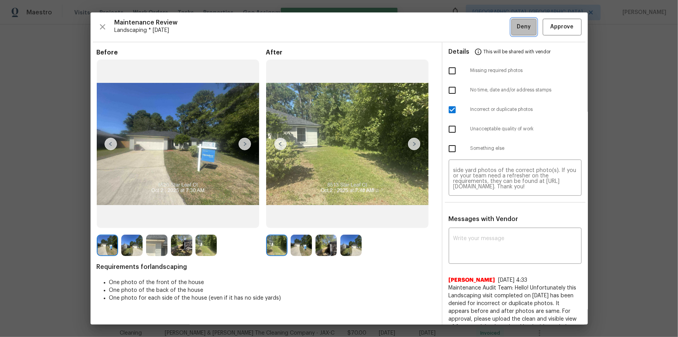
click at [522, 26] on span "Deny" at bounding box center [524, 27] width 14 height 10
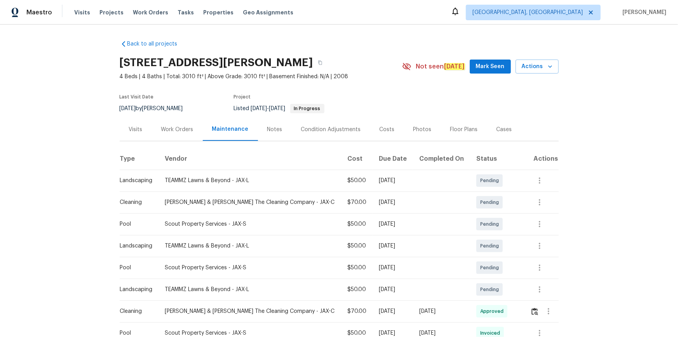
scroll to position [106, 0]
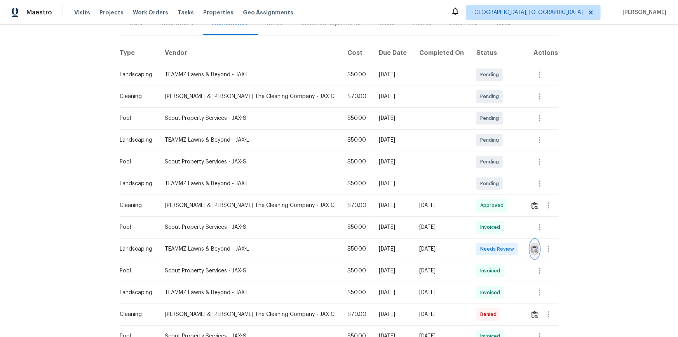
click at [482, 226] on img "button" at bounding box center [535, 248] width 7 height 7
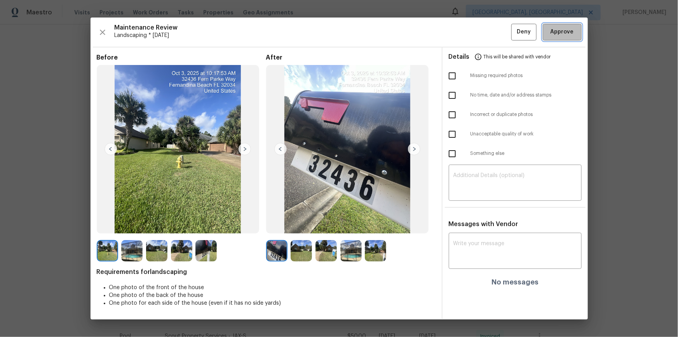
click at [482, 30] on span "Approve" at bounding box center [562, 32] width 23 height 10
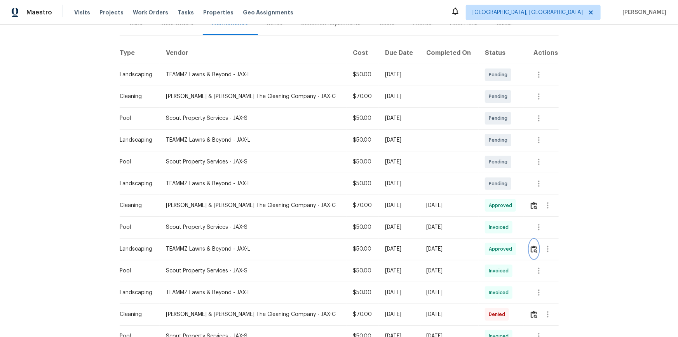
scroll to position [70, 0]
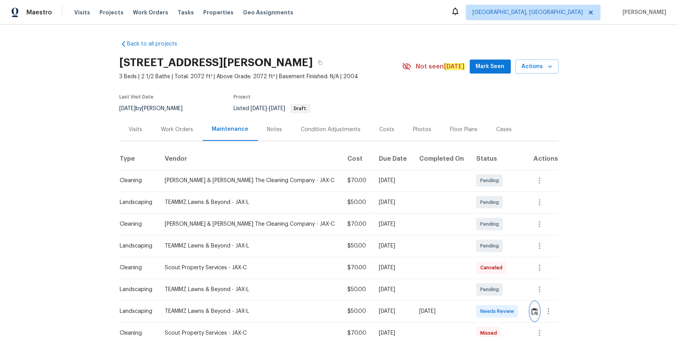
click at [482, 226] on button "button" at bounding box center [534, 311] width 9 height 19
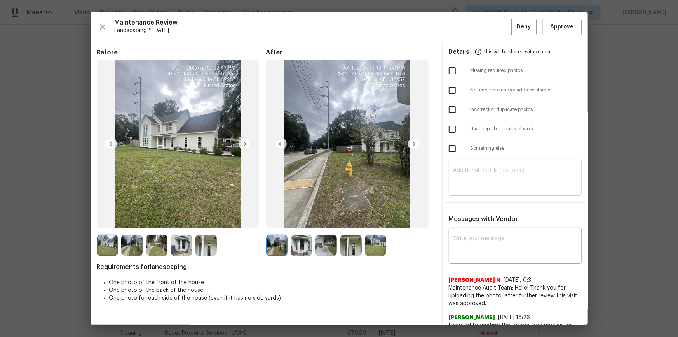
click at [482, 176] on textarea at bounding box center [516, 178] width 124 height 22
paste textarea "Maintenance Audit Team: Hello! Unfortunately, this landscaping visit completed …"
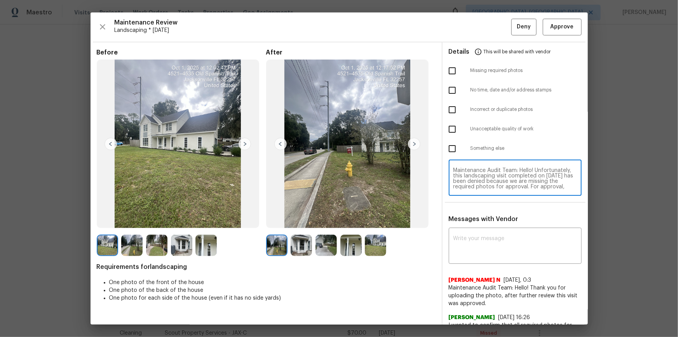
scroll to position [65, 0]
type textarea "Maintenance Audit Team: Hello! Unfortunately, this landscaping visit completed …"
click at [482, 226] on textarea at bounding box center [516, 247] width 124 height 22
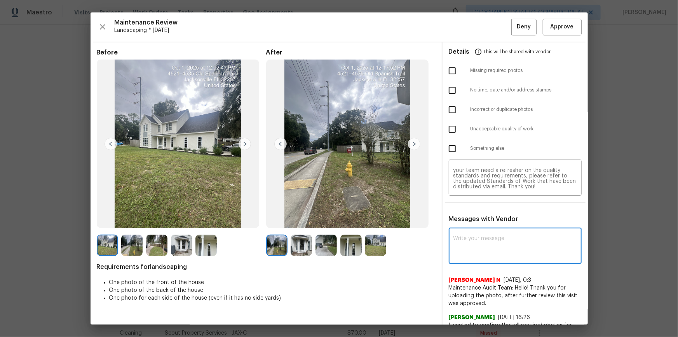
paste textarea "Maintenance Audit Team: Hello! Unfortunately, this landscaping visit completed …"
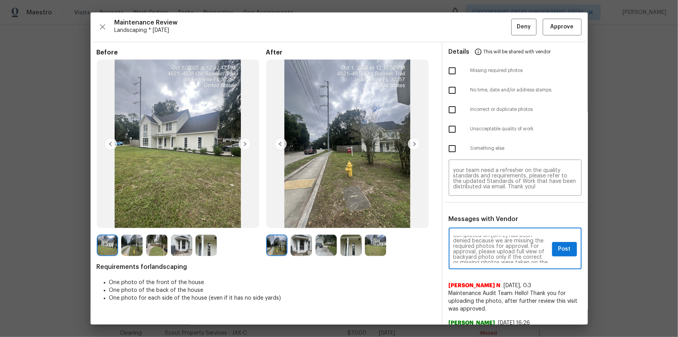
scroll to position [28, 0]
type textarea "Maintenance Audit Team: Hello! Unfortunately, this landscaping visit completed …"
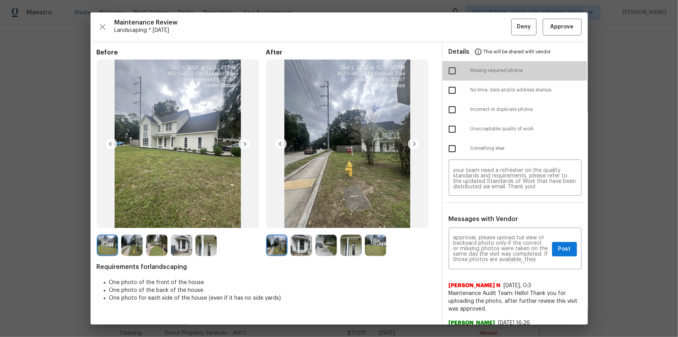
click at [453, 70] on input "checkbox" at bounding box center [452, 71] width 16 height 16
checkbox input "true"
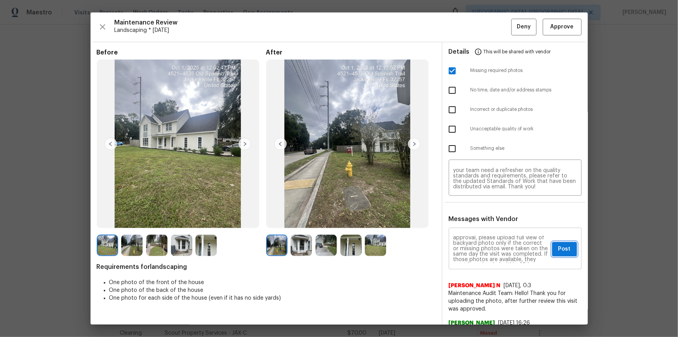
click at [482, 226] on span "Post" at bounding box center [564, 249] width 12 height 10
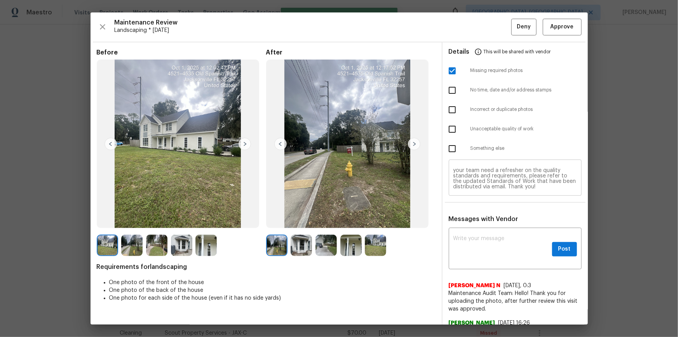
scroll to position [0, 0]
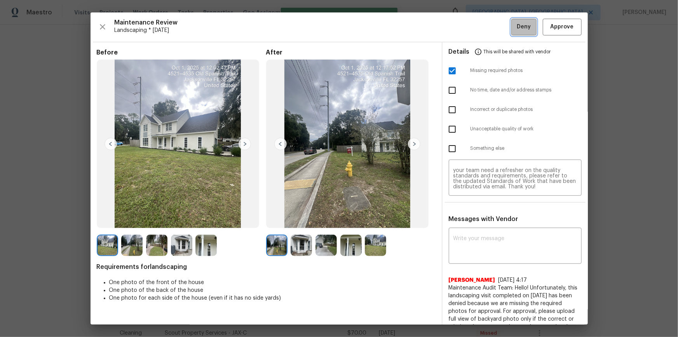
drag, startPoint x: 522, startPoint y: 23, endPoint x: 532, endPoint y: 112, distance: 89.2
click at [482, 24] on span "Deny" at bounding box center [524, 27] width 14 height 10
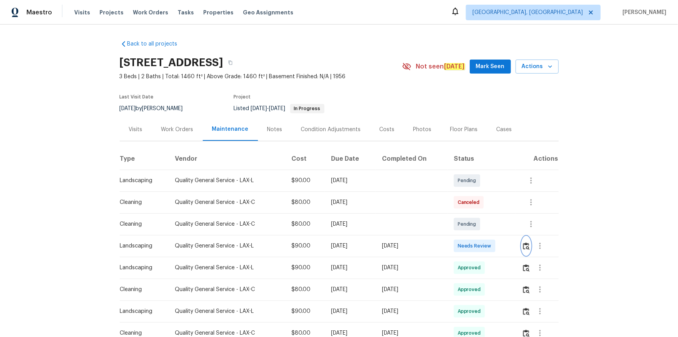
click at [482, 226] on img "button" at bounding box center [526, 245] width 7 height 7
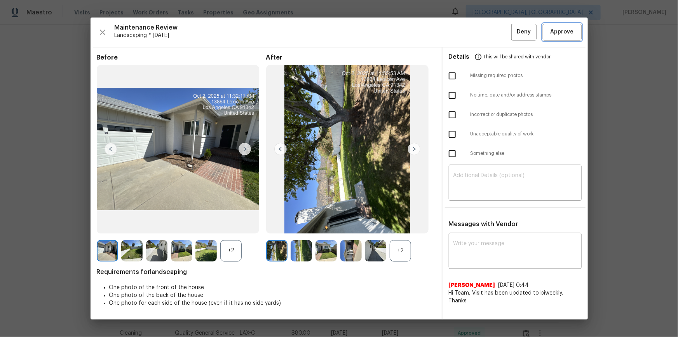
click at [482, 25] on button "Approve" at bounding box center [562, 32] width 39 height 17
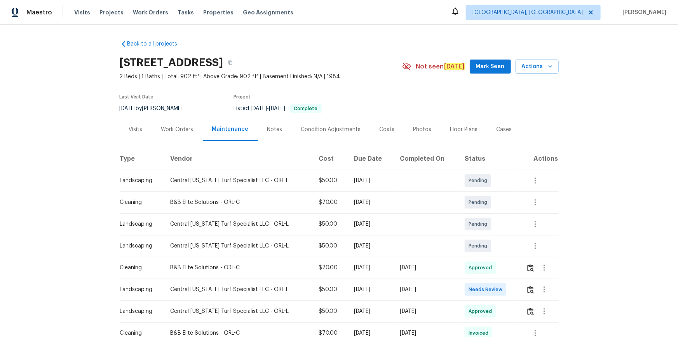
click at [482, 226] on div at bounding box center [542, 289] width 32 height 19
click at [482, 226] on img "button" at bounding box center [530, 289] width 7 height 7
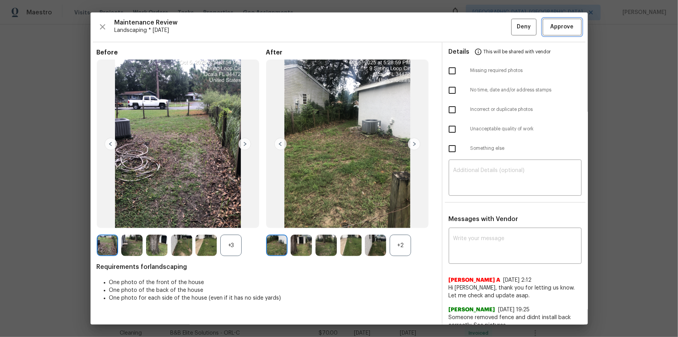
drag, startPoint x: 561, startPoint y: 26, endPoint x: 576, endPoint y: 64, distance: 40.6
click at [482, 27] on span "Approve" at bounding box center [562, 27] width 23 height 10
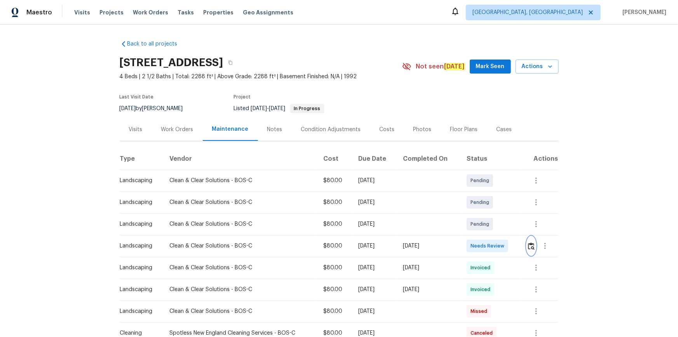
click at [482, 226] on img "button" at bounding box center [531, 245] width 7 height 7
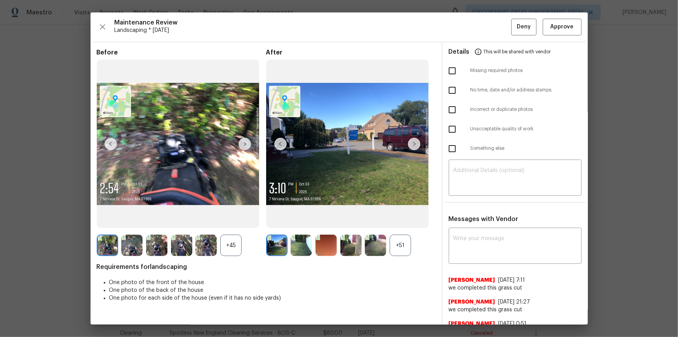
click at [394, 226] on div "+51" at bounding box center [400, 244] width 21 height 21
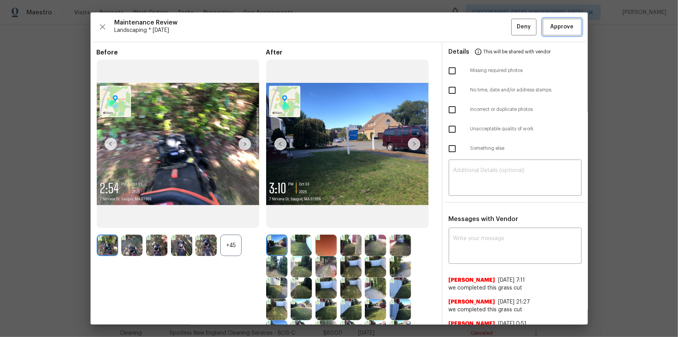
click at [482, 28] on span "Approve" at bounding box center [562, 27] width 23 height 10
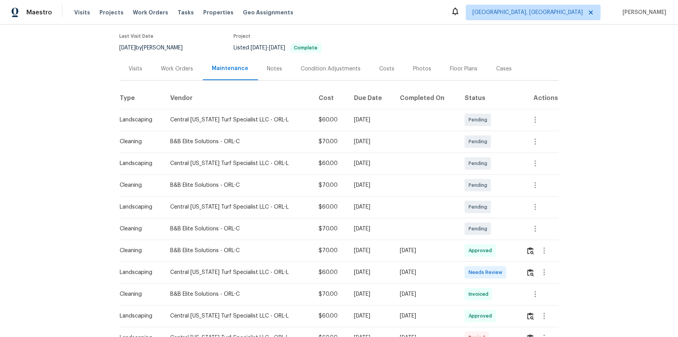
scroll to position [141, 0]
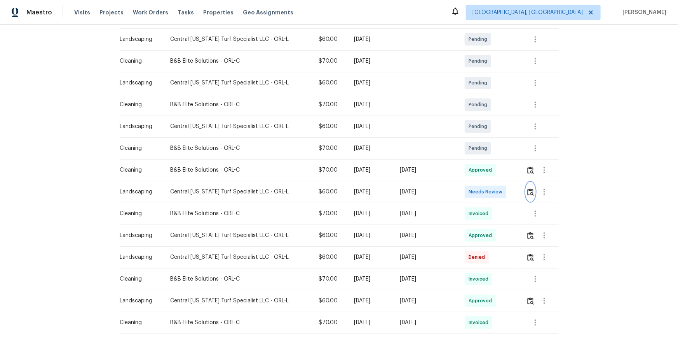
click at [482, 187] on button "button" at bounding box center [530, 191] width 9 height 19
click at [482, 190] on img "button" at bounding box center [530, 191] width 7 height 7
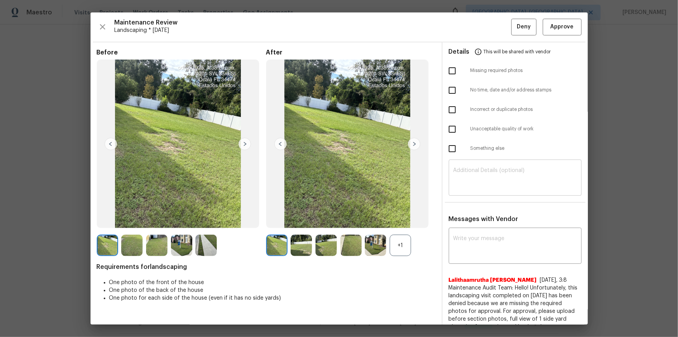
click at [466, 173] on textarea at bounding box center [516, 178] width 124 height 22
paste textarea "Maintenance Audit Team: Hello! Unfortunately, this landscaping visit completed …"
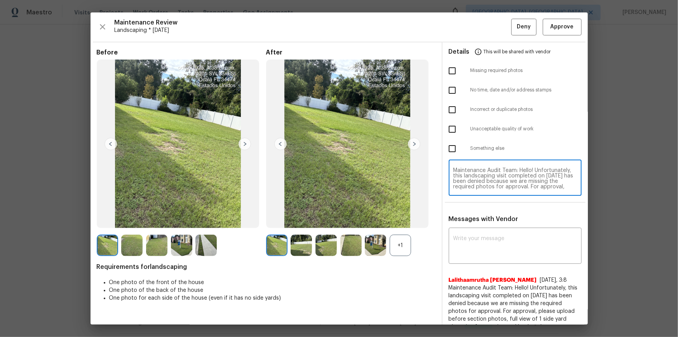
scroll to position [70, 0]
type textarea "Maintenance Audit Team: Hello! Unfortunately, this landscaping visit completed …"
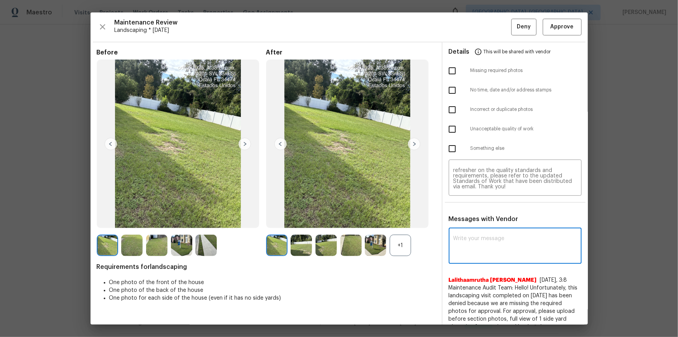
click at [464, 226] on textarea at bounding box center [516, 247] width 124 height 22
paste textarea "Maintenance Audit Team: Hello! Unfortunately, this landscaping visit completed …"
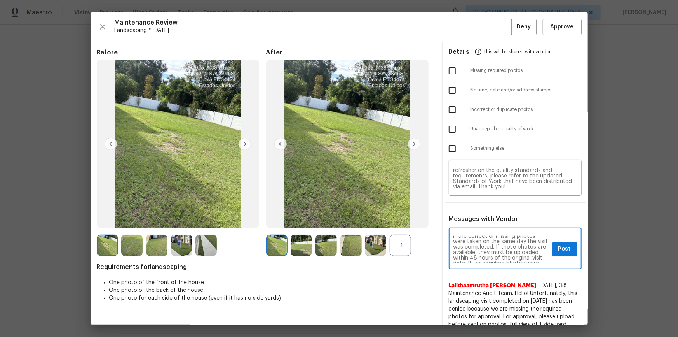
scroll to position [0, 0]
type textarea "Maintenance Audit Team: Hello! Unfortunately, this landscaping visit completed …"
click at [452, 70] on input "checkbox" at bounding box center [452, 71] width 16 height 16
checkbox input "true"
click at [482, 226] on div "Maintenance Audit Team: Hello! Unfortunately, this landscaping visit completed …" at bounding box center [515, 249] width 133 height 40
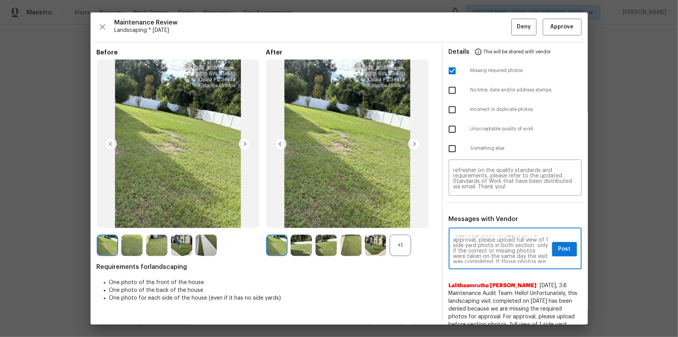
scroll to position [22, 0]
drag, startPoint x: 562, startPoint y: 248, endPoint x: 568, endPoint y: 248, distance: 5.5
click at [482, 226] on span "Post" at bounding box center [564, 249] width 12 height 10
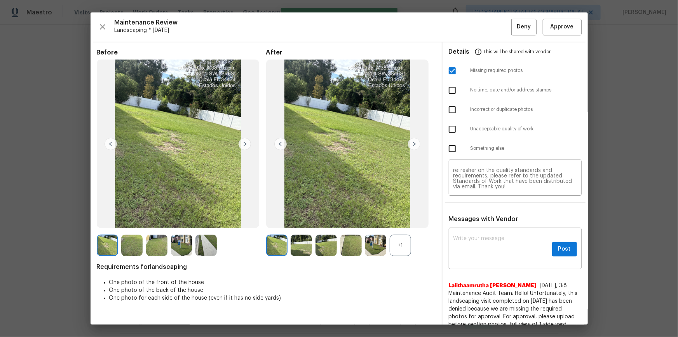
scroll to position [0, 0]
click at [482, 32] on button "Deny" at bounding box center [523, 27] width 25 height 17
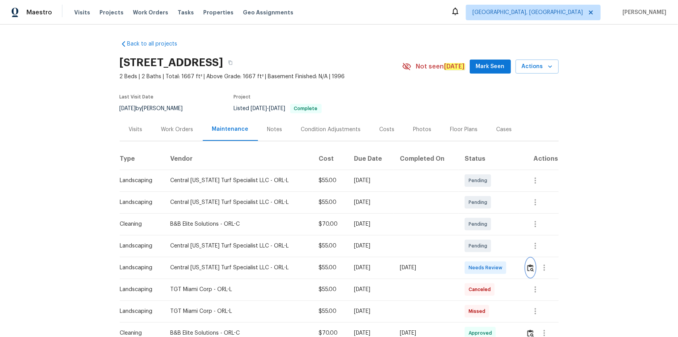
click at [482, 226] on img "button" at bounding box center [530, 267] width 7 height 7
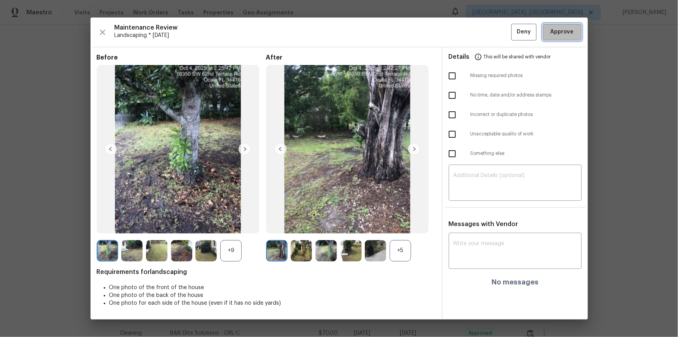
click at [482, 31] on span "Approve" at bounding box center [562, 32] width 23 height 10
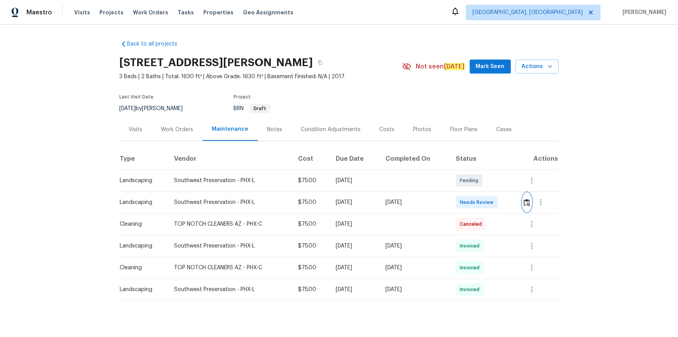
click at [525, 201] on img "button" at bounding box center [527, 202] width 7 height 7
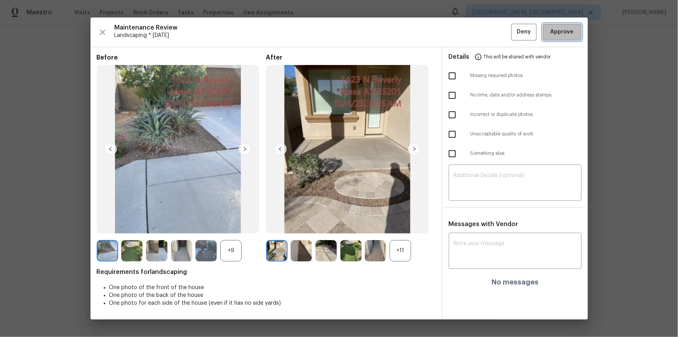
click at [564, 28] on span "Approve" at bounding box center [562, 32] width 23 height 10
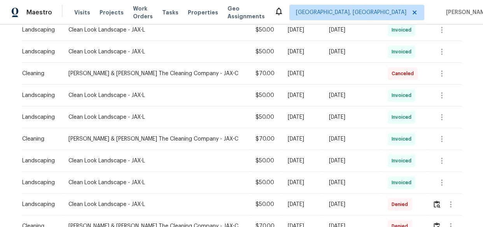
scroll to position [70, 0]
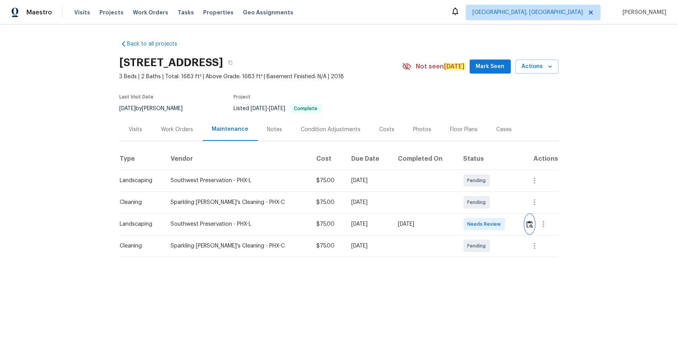
click at [482, 225] on img "button" at bounding box center [530, 223] width 7 height 7
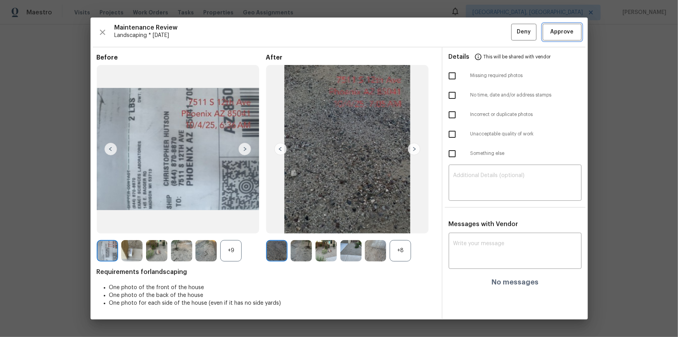
drag, startPoint x: 563, startPoint y: 25, endPoint x: 570, endPoint y: 39, distance: 16.0
click at [482, 27] on button "Approve" at bounding box center [562, 32] width 39 height 17
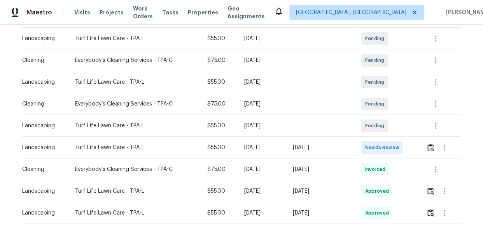
scroll to position [212, 0]
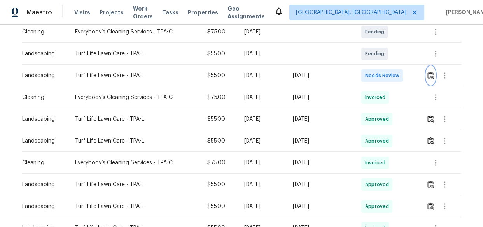
click at [431, 73] on img "button" at bounding box center [430, 75] width 7 height 7
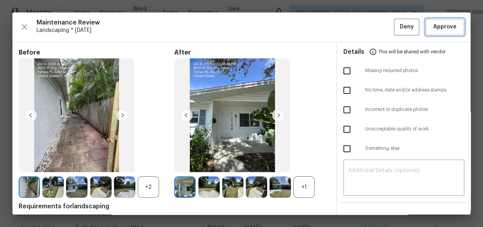
click at [445, 24] on span "Approve" at bounding box center [444, 27] width 23 height 10
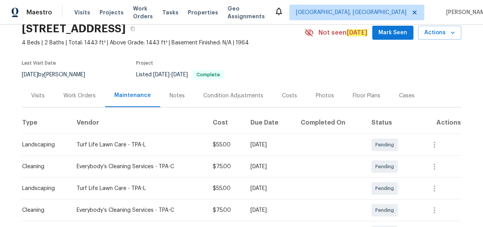
scroll to position [0, 0]
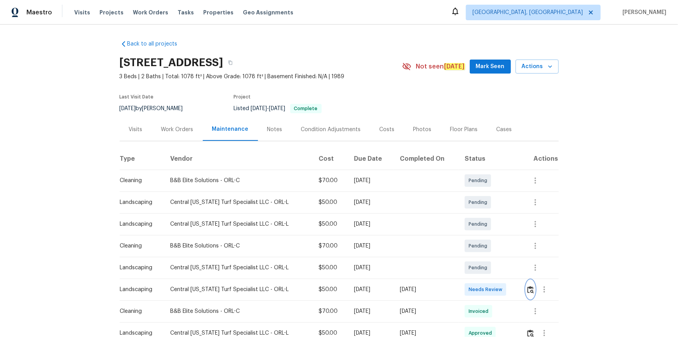
click at [530, 290] on img "button" at bounding box center [530, 289] width 7 height 7
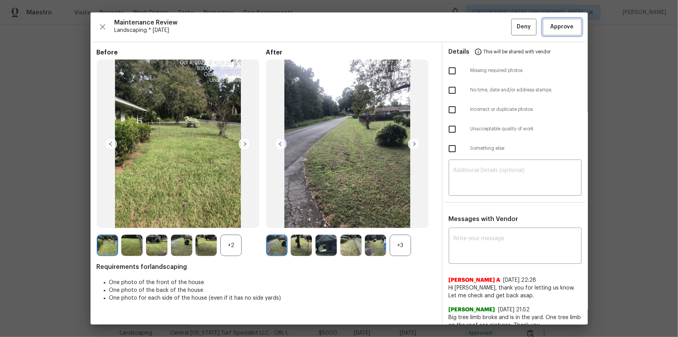
drag, startPoint x: 567, startPoint y: 21, endPoint x: 568, endPoint y: 27, distance: 5.9
click at [567, 21] on button "Approve" at bounding box center [562, 27] width 39 height 17
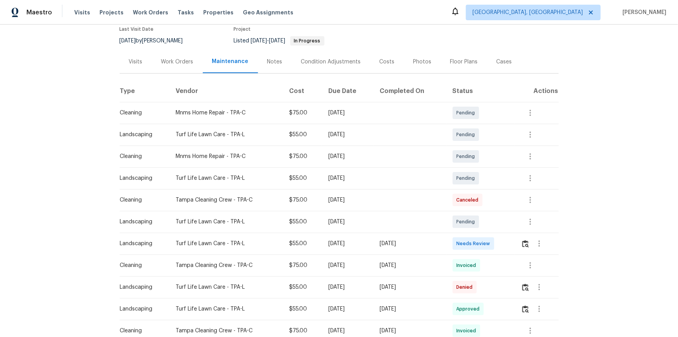
scroll to position [106, 0]
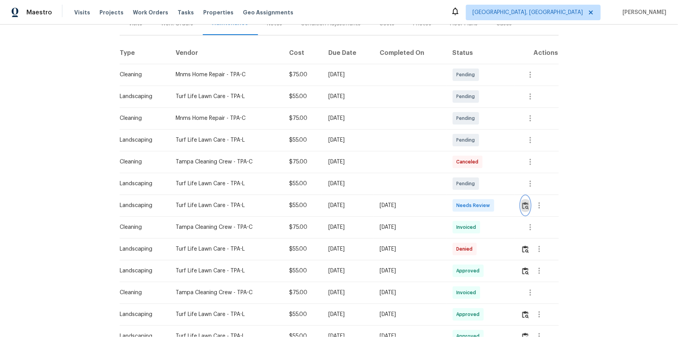
click at [482, 203] on img "button" at bounding box center [525, 205] width 7 height 7
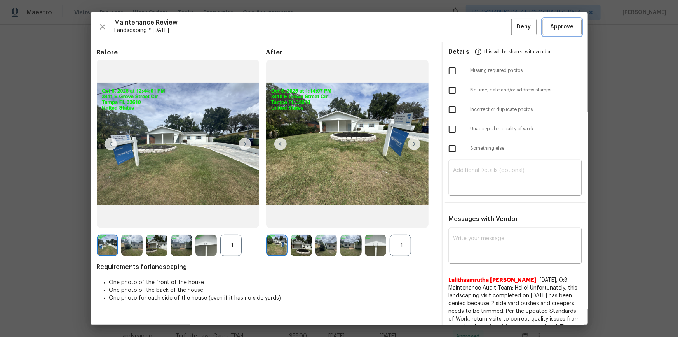
drag, startPoint x: 569, startPoint y: 23, endPoint x: 595, endPoint y: 86, distance: 68.6
click at [482, 26] on button "Approve" at bounding box center [562, 27] width 39 height 17
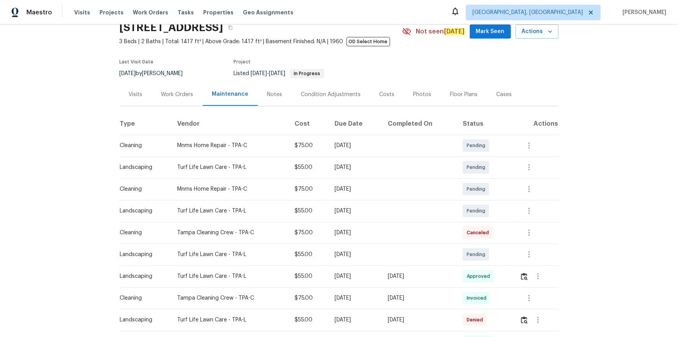
scroll to position [0, 0]
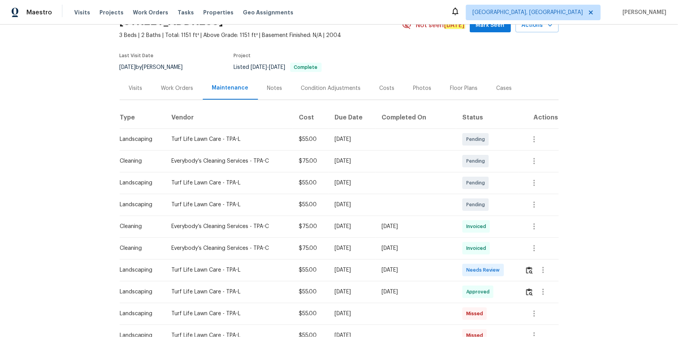
scroll to position [106, 0]
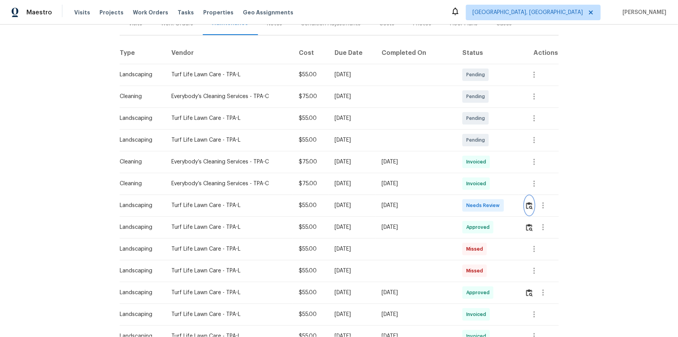
click at [482, 199] on button "button" at bounding box center [529, 205] width 9 height 19
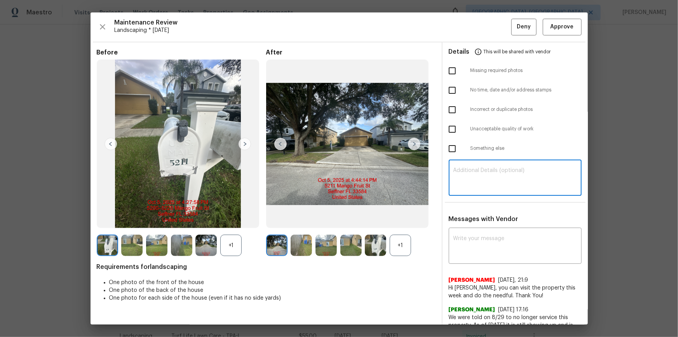
click at [482, 178] on textarea at bounding box center [516, 178] width 124 height 22
paste textarea "Maintenance Audit Team: Hello! Unfortunately, this landscaping visit completed …"
type textarea "Maintenance Audit Team: Hello! Unfortunately, this landscaping visit completed …"
click at [482, 226] on div "x ​" at bounding box center [515, 246] width 133 height 34
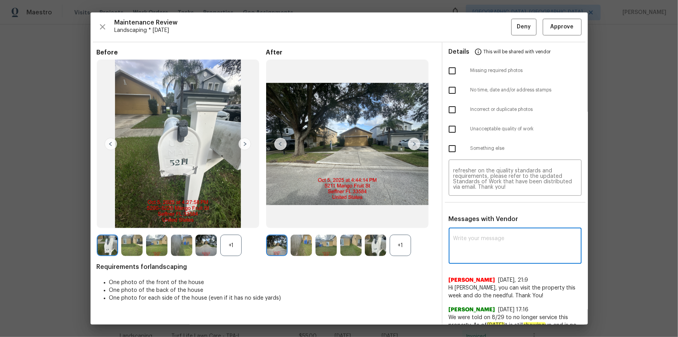
paste textarea "Maintenance Audit Team: Hello! Unfortunately, this landscaping visit completed …"
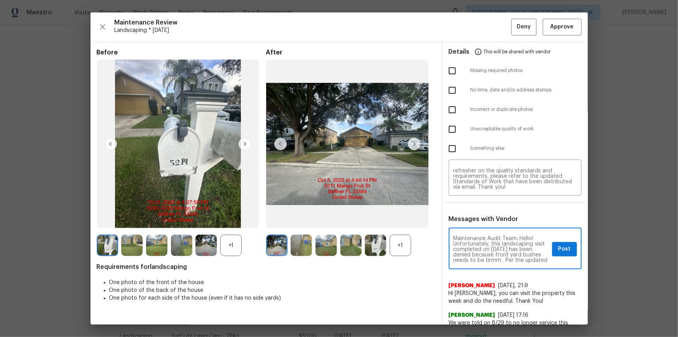
scroll to position [82, 0]
type textarea "Maintenance Audit Team: Hello! Unfortunately, this landscaping visit completed …"
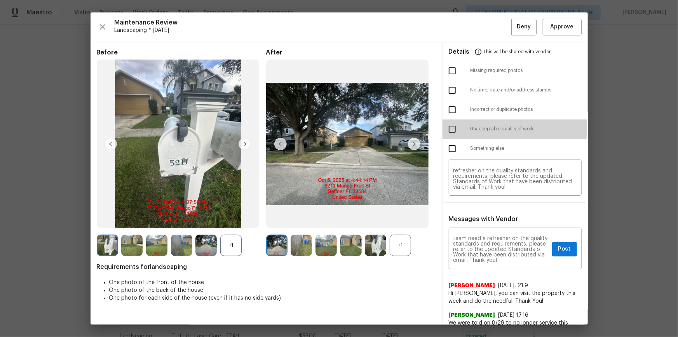
click at [447, 127] on input "checkbox" at bounding box center [452, 129] width 16 height 16
checkbox input "true"
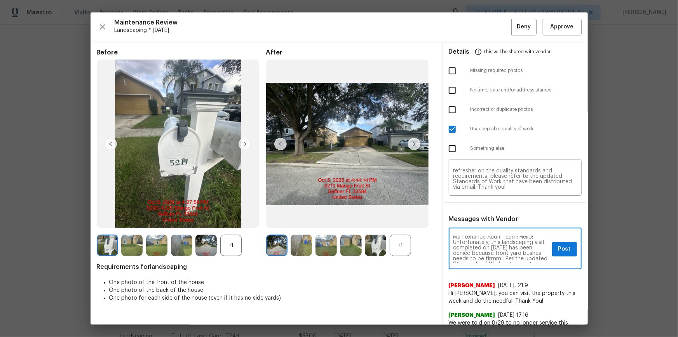
scroll to position [0, 0]
click at [482, 226] on textarea "Maintenance Audit Team: Hello! Unfortunately, this landscaping visit completed …" at bounding box center [502, 249] width 96 height 27
type textarea "Maintenance Audit Team: Hello! Unfortunately, this landscaping visit completed …"
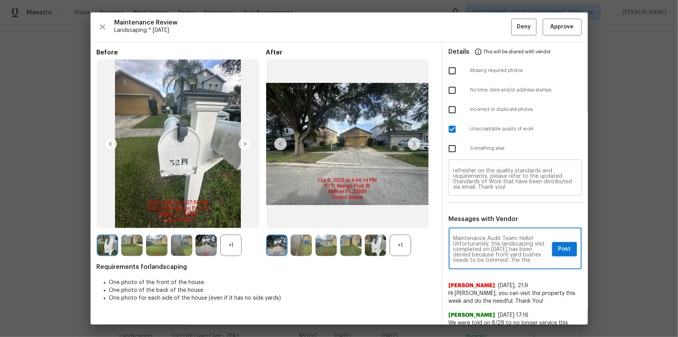
click at [482, 185] on textarea "Maintenance Audit Team: Hello! Unfortunately, this landscaping visit completed …" at bounding box center [516, 178] width 124 height 22
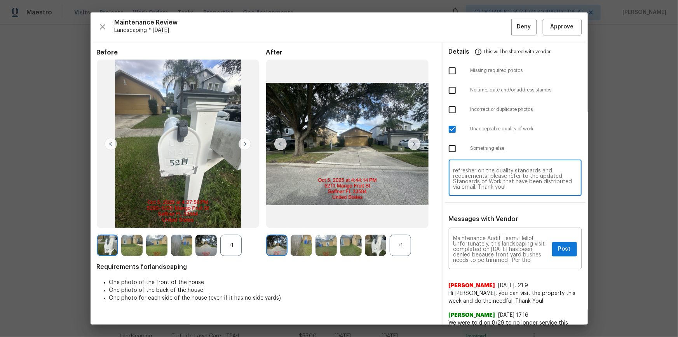
paste textarea "rimmed"
type textarea "Maintenance Audit Team: Hello! Unfortunately, this landscaping visit completed …"
drag, startPoint x: 678, startPoint y: 146, endPoint x: 671, endPoint y: 151, distance: 8.9
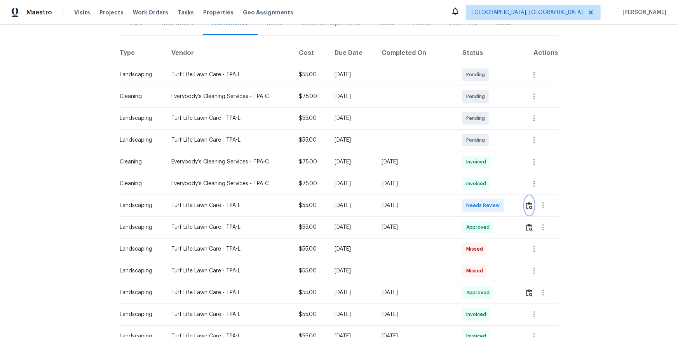
click at [482, 204] on img "button" at bounding box center [529, 205] width 7 height 7
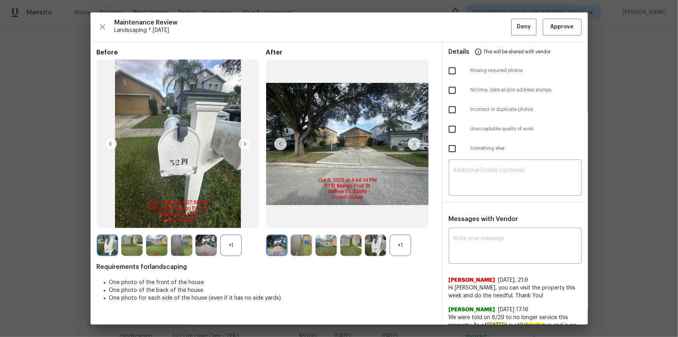
click at [463, 159] on ul "Details This will be shared with vendor Missing required photos No time, date a…" at bounding box center [515, 101] width 145 height 119
click at [461, 169] on textarea at bounding box center [516, 178] width 124 height 22
paste textarea "Maintenance Audit Team: Hello! Unfortunately, this landscaping visit completed …"
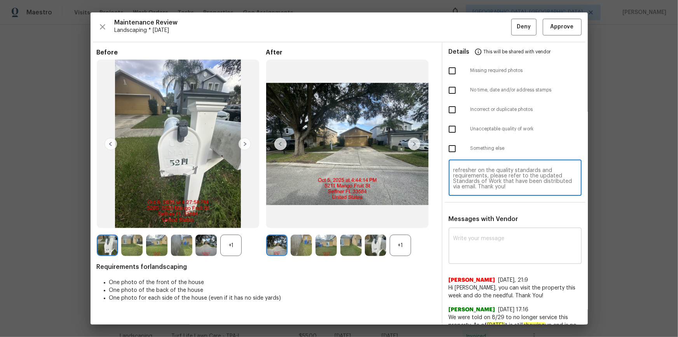
type textarea "Maintenance Audit Team: Hello! Unfortunately, this landscaping visit completed …"
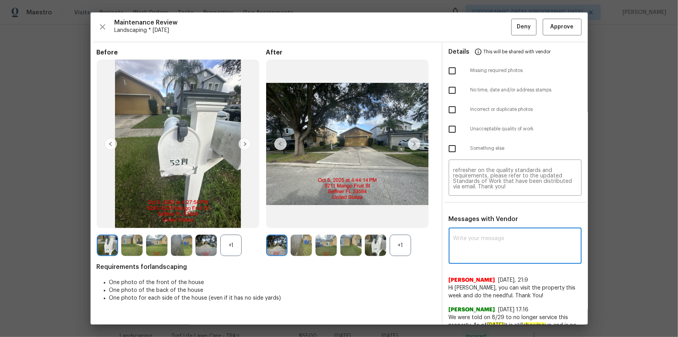
click at [458, 226] on textarea at bounding box center [516, 247] width 124 height 22
paste textarea "Maintenance Audit Team: Hello! Unfortunately, this landscaping visit completed …"
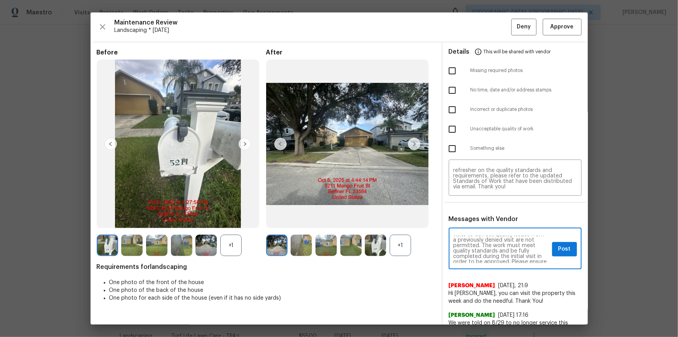
scroll to position [0, 0]
type textarea "Maintenance Audit Team: Hello! Unfortunately, this landscaping visit completed …"
drag, startPoint x: 443, startPoint y: 126, endPoint x: 460, endPoint y: 148, distance: 28.1
click at [444, 126] on input "checkbox" at bounding box center [452, 129] width 16 height 16
checkbox input "true"
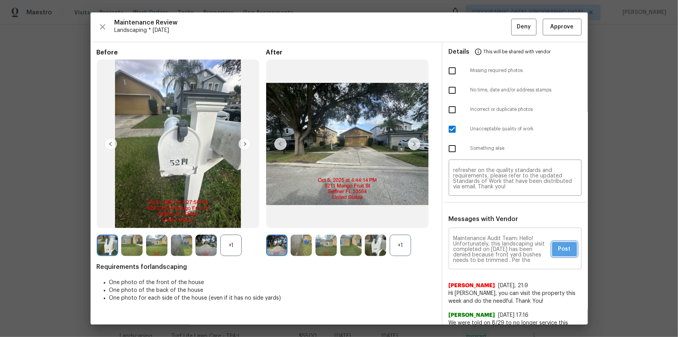
click at [482, 226] on span "Post" at bounding box center [564, 249] width 12 height 10
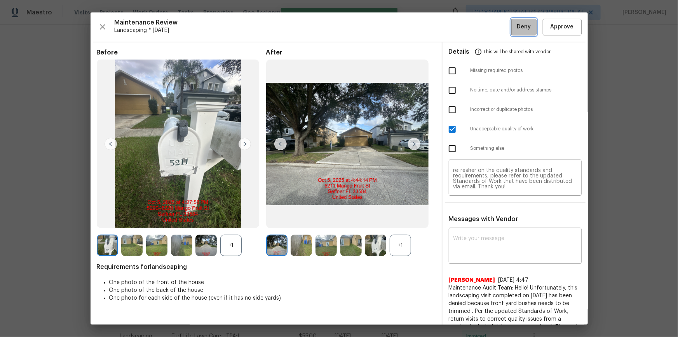
click at [482, 24] on span "Deny" at bounding box center [524, 27] width 14 height 10
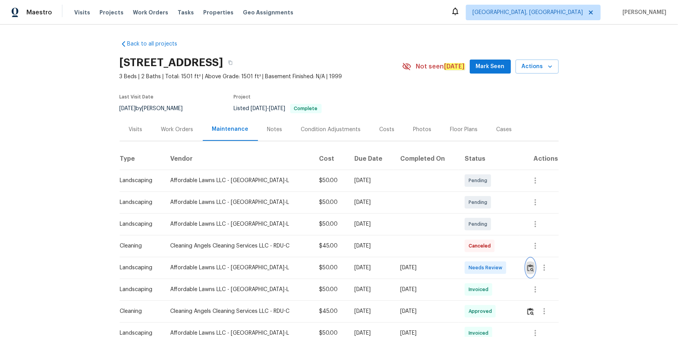
click at [482, 226] on button "button" at bounding box center [530, 267] width 9 height 19
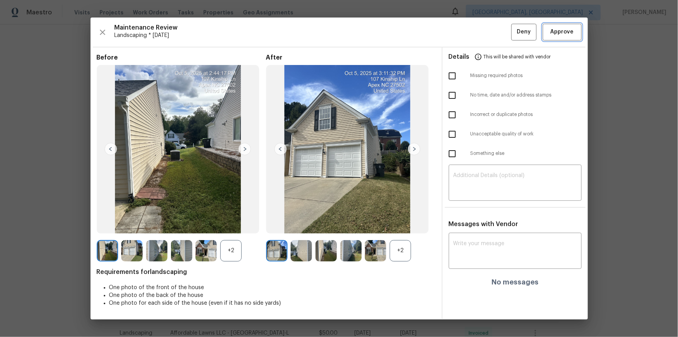
click at [482, 35] on span "Approve" at bounding box center [562, 32] width 23 height 10
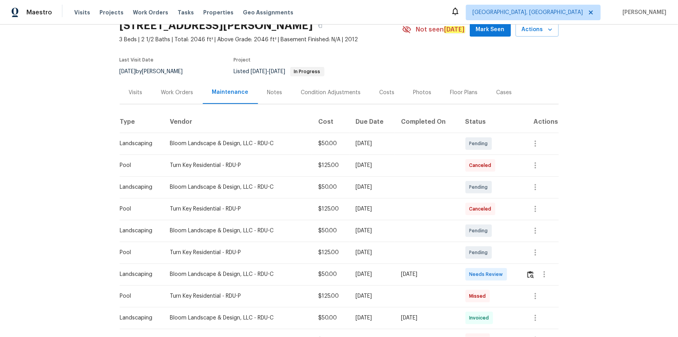
scroll to position [70, 0]
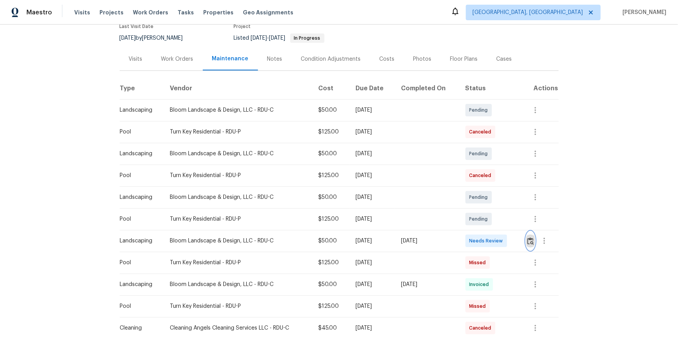
click at [482, 226] on img "button" at bounding box center [530, 240] width 7 height 7
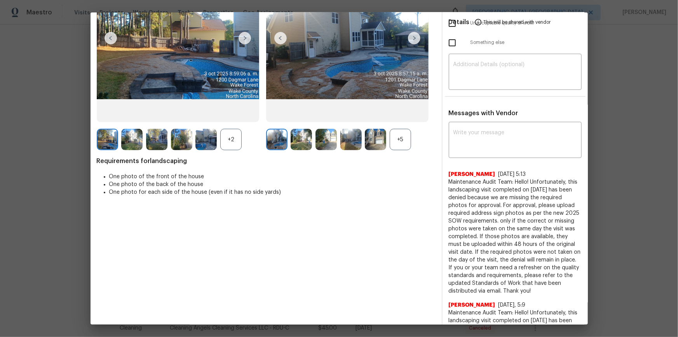
scroll to position [0, 0]
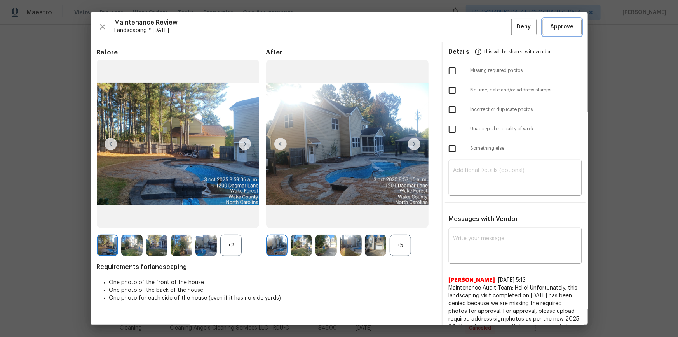
click at [482, 25] on span "Approve" at bounding box center [562, 27] width 23 height 10
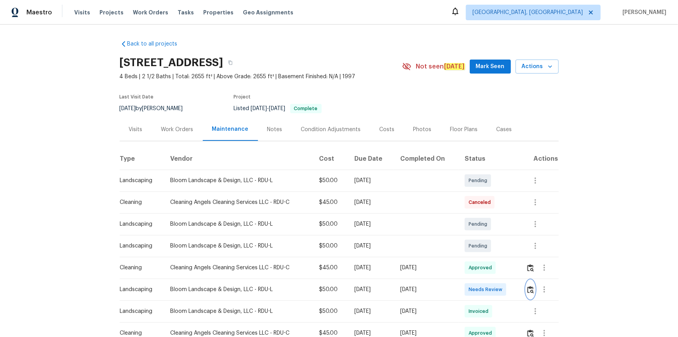
click at [482, 226] on img "button" at bounding box center [530, 289] width 7 height 7
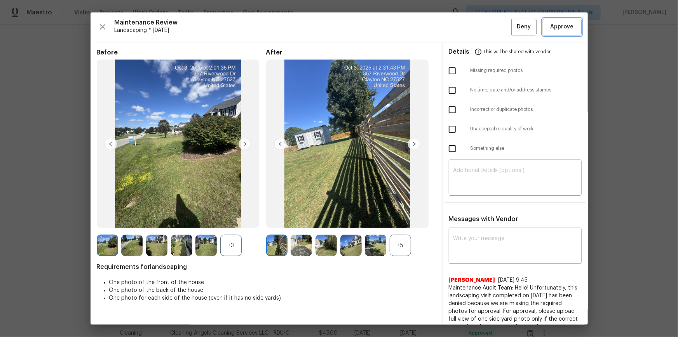
click at [482, 26] on span "Approve" at bounding box center [562, 27] width 23 height 10
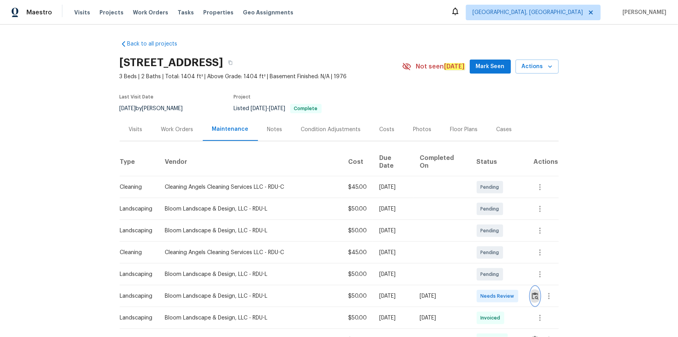
click at [482, 226] on img "button" at bounding box center [535, 295] width 7 height 7
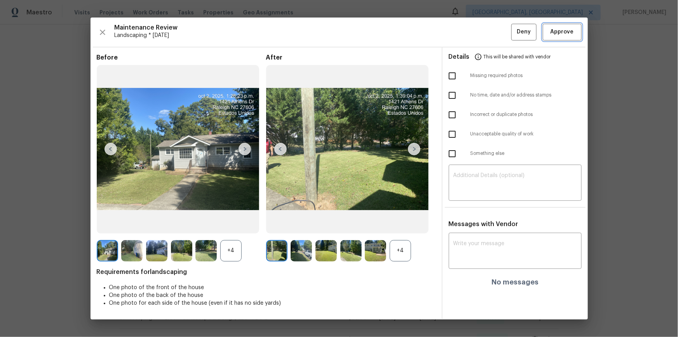
click at [482, 36] on span "Approve" at bounding box center [562, 32] width 23 height 10
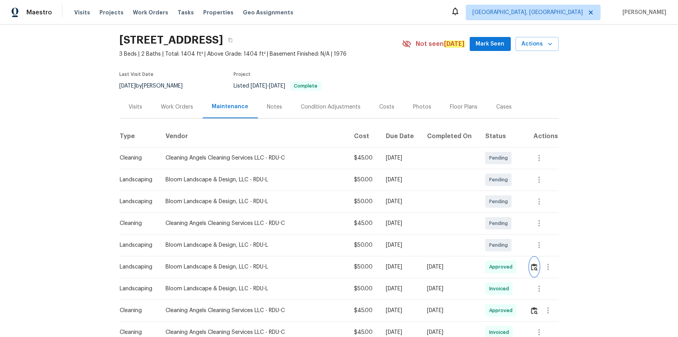
scroll to position [35, 0]
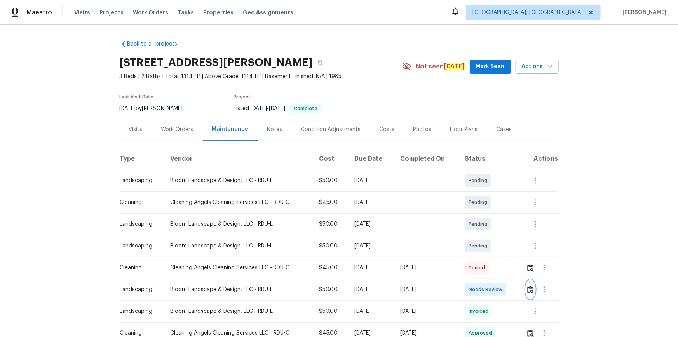
click at [482, 226] on img "button" at bounding box center [530, 289] width 7 height 7
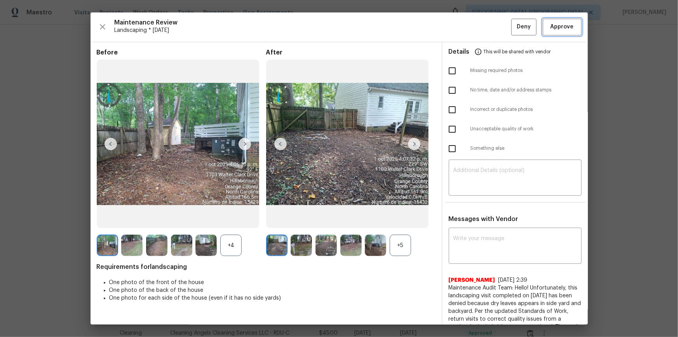
click at [482, 24] on button "Approve" at bounding box center [562, 27] width 39 height 17
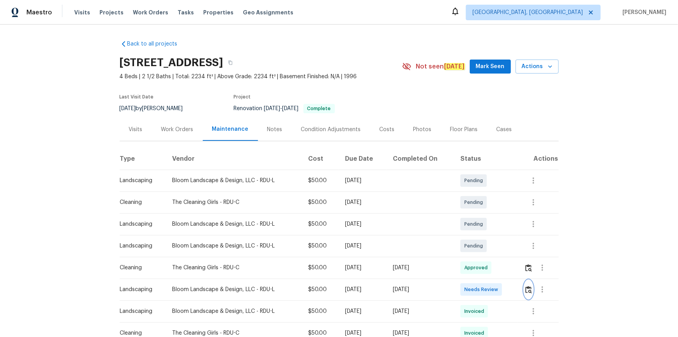
click at [482, 226] on img "button" at bounding box center [528, 289] width 7 height 7
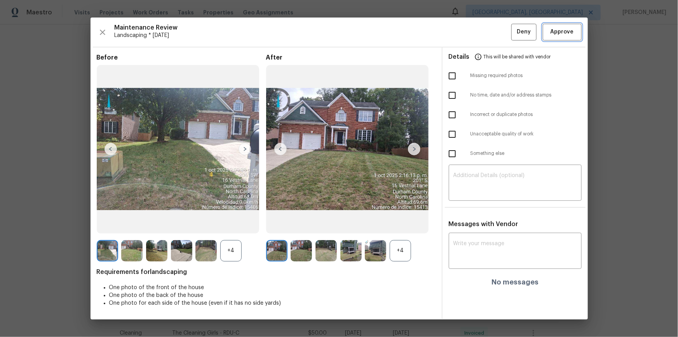
drag, startPoint x: 571, startPoint y: 32, endPoint x: 555, endPoint y: 76, distance: 46.7
click at [482, 38] on button "Approve" at bounding box center [562, 32] width 39 height 17
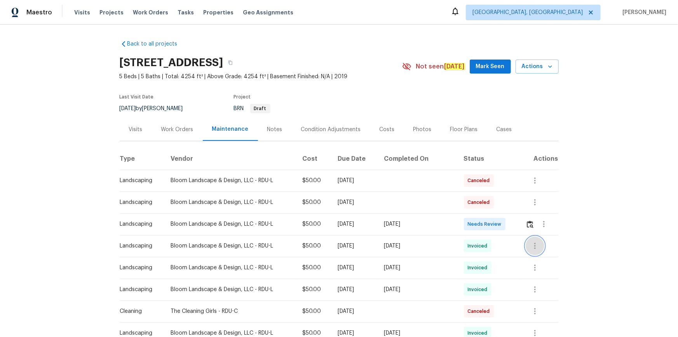
click at [482, 226] on icon "button" at bounding box center [534, 245] width 9 height 9
click at [482, 226] on li "View details" at bounding box center [551, 258] width 54 height 13
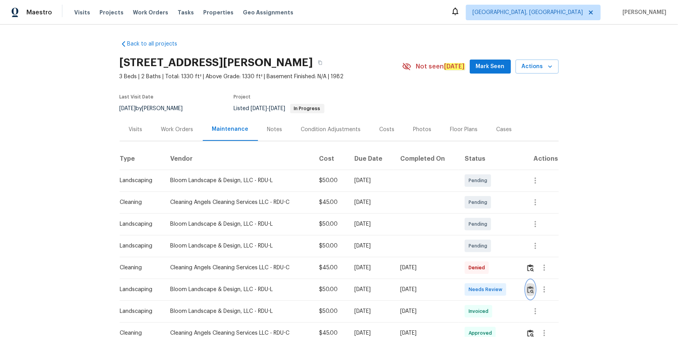
click at [482, 226] on img "button" at bounding box center [530, 289] width 7 height 7
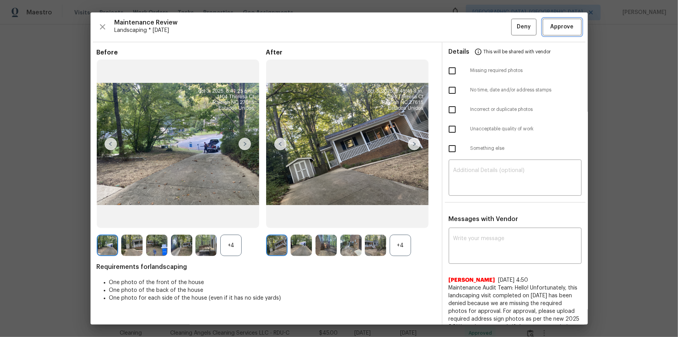
click at [482, 27] on span "Approve" at bounding box center [562, 27] width 23 height 10
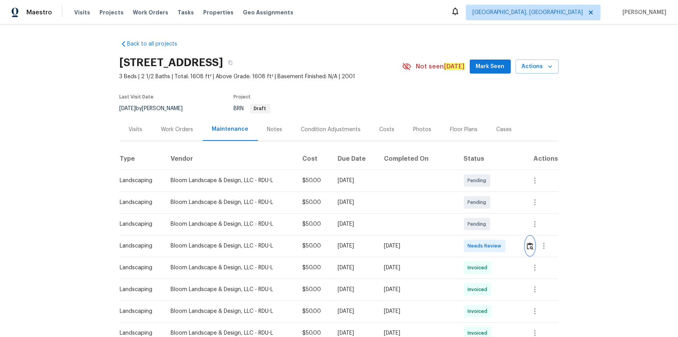
click at [482, 226] on img "button" at bounding box center [530, 245] width 7 height 7
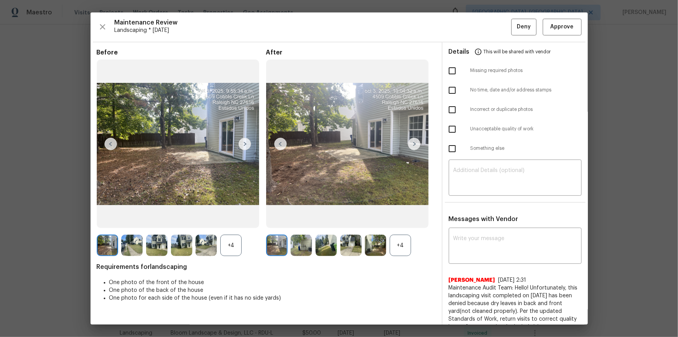
click at [482, 37] on div "Maintenance Review Landscaping * Mon, Sep 29 Deny Approve Before +4 After +4 Re…" at bounding box center [339, 168] width 497 height 312
drag, startPoint x: 565, startPoint y: 23, endPoint x: 565, endPoint y: 29, distance: 5.8
click at [482, 24] on span "Approve" at bounding box center [562, 27] width 23 height 10
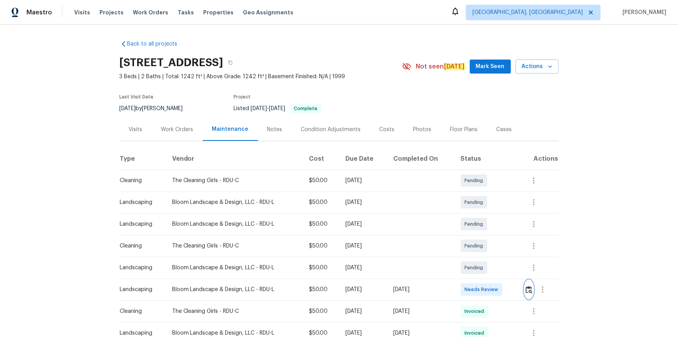
click at [341, 153] on img "button" at bounding box center [529, 289] width 7 height 7
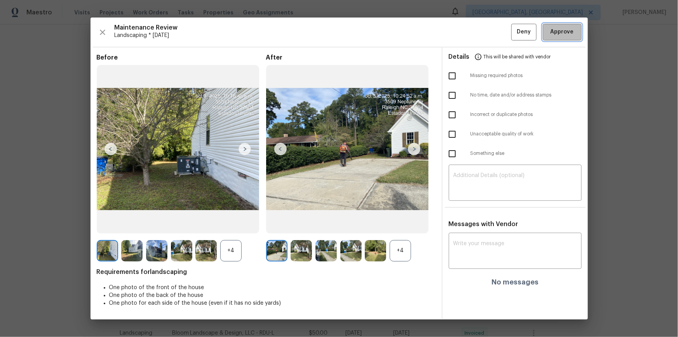
click at [341, 31] on span "Approve" at bounding box center [562, 32] width 23 height 10
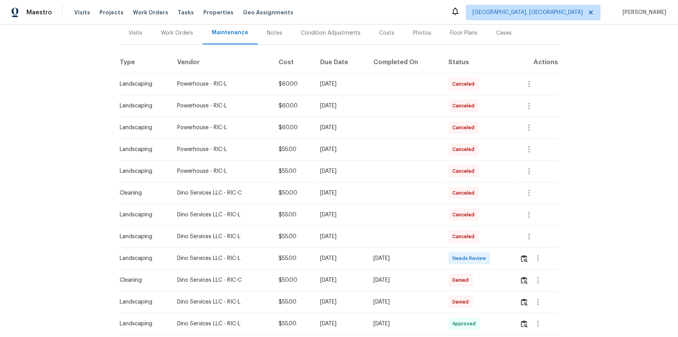
scroll to position [97, 0]
click at [482, 226] on button "button" at bounding box center [524, 257] width 9 height 19
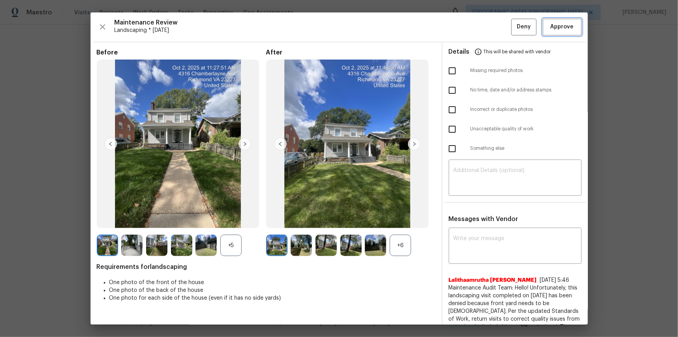
drag, startPoint x: 557, startPoint y: 21, endPoint x: 567, endPoint y: 58, distance: 38.9
click at [482, 21] on button "Approve" at bounding box center [562, 27] width 39 height 17
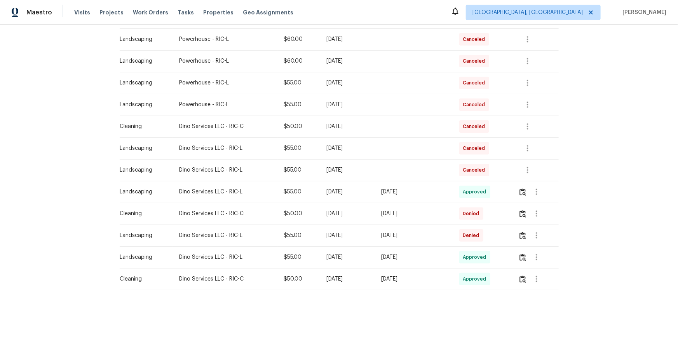
scroll to position [167, 0]
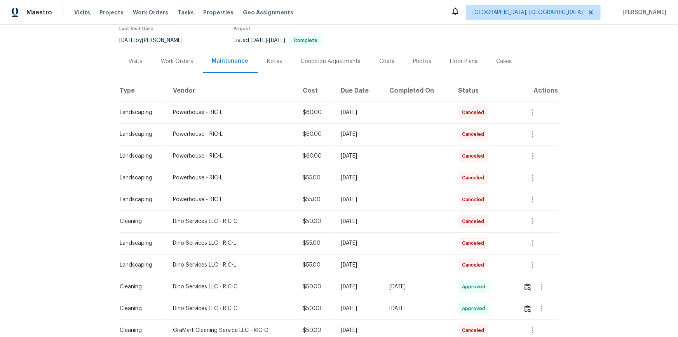
scroll to position [106, 0]
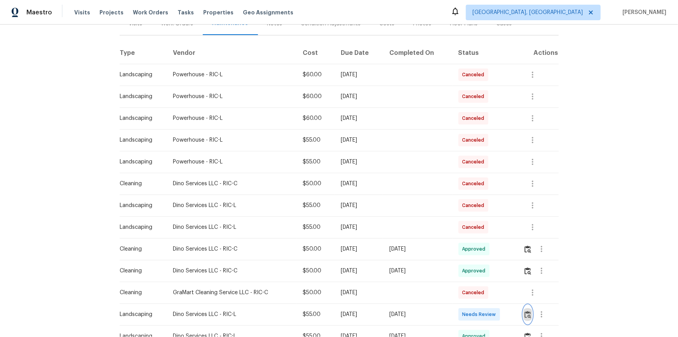
click at [482, 226] on button "button" at bounding box center [527, 314] width 9 height 19
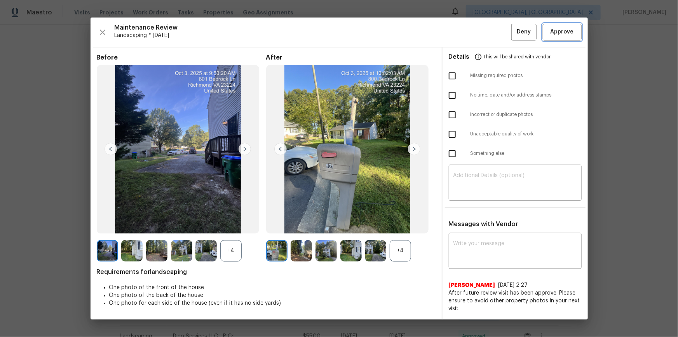
click at [482, 32] on span "Approve" at bounding box center [562, 32] width 23 height 10
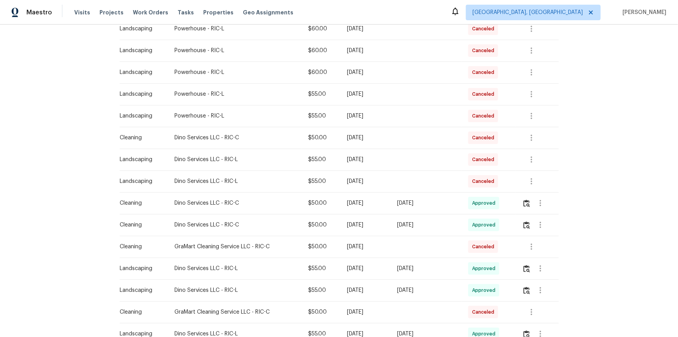
scroll to position [176, 0]
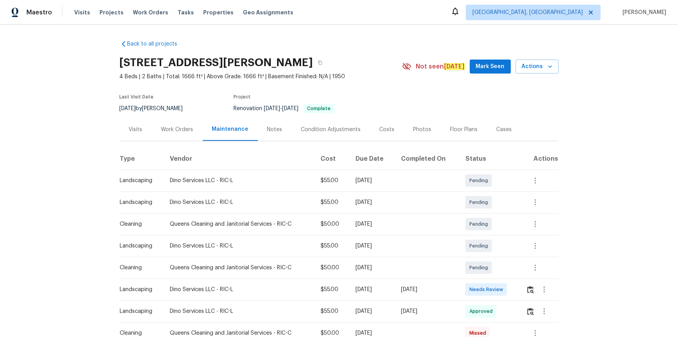
drag, startPoint x: 525, startPoint y: 291, endPoint x: 532, endPoint y: 288, distance: 7.7
click at [341, 153] on div at bounding box center [542, 289] width 32 height 19
click at [341, 153] on img "button" at bounding box center [530, 289] width 7 height 7
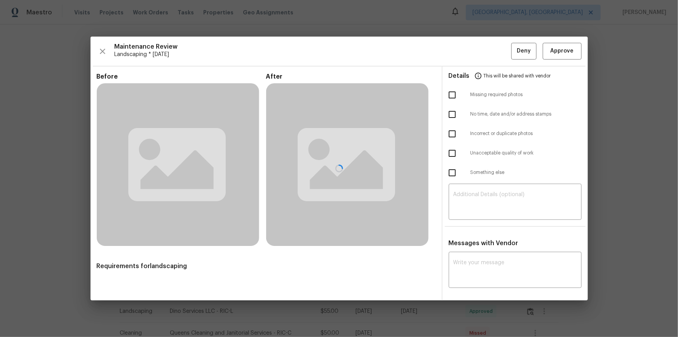
click at [341, 37] on div at bounding box center [339, 168] width 497 height 263
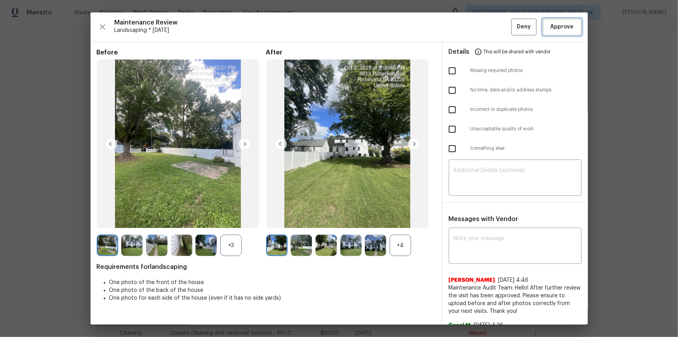
click at [341, 23] on button "Approve" at bounding box center [562, 27] width 39 height 17
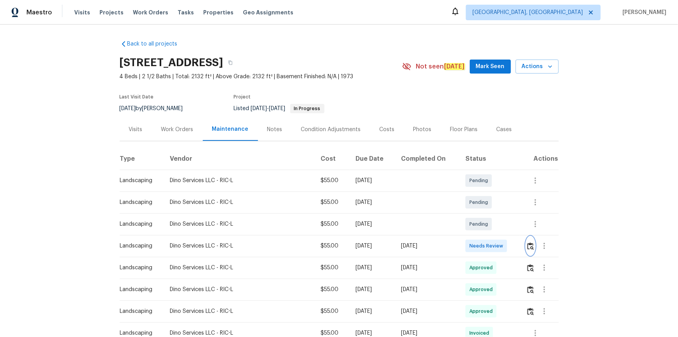
click at [482, 226] on button "button" at bounding box center [530, 245] width 9 height 19
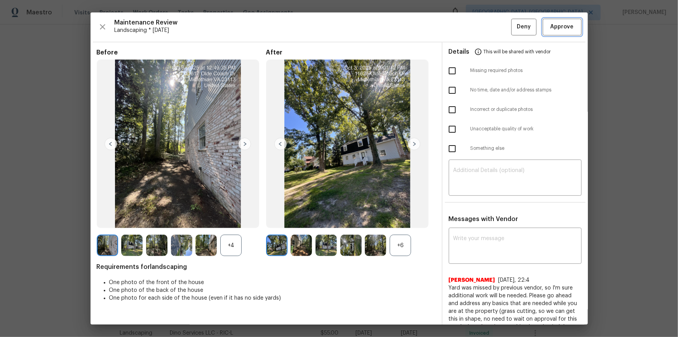
drag, startPoint x: 567, startPoint y: 28, endPoint x: 568, endPoint y: 33, distance: 5.8
click at [482, 30] on span "Approve" at bounding box center [562, 27] width 23 height 10
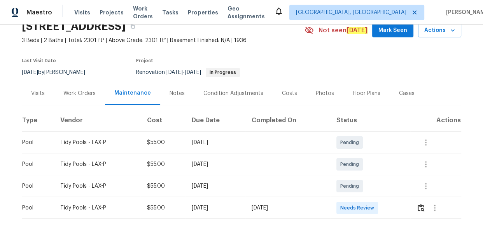
scroll to position [80, 0]
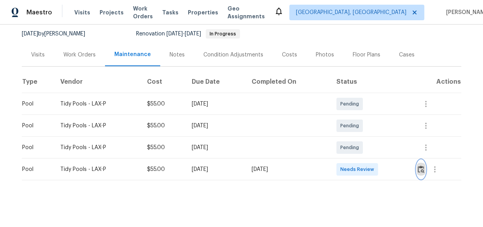
click at [422, 165] on img "button" at bounding box center [420, 168] width 7 height 7
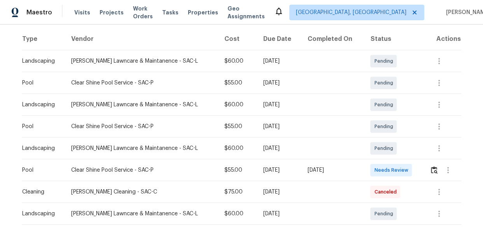
scroll to position [141, 0]
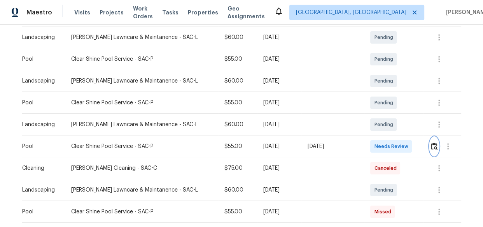
click at [431, 143] on img "button" at bounding box center [434, 145] width 7 height 7
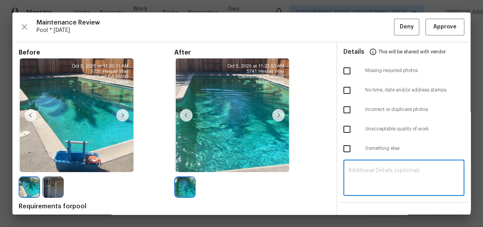
click at [375, 184] on textarea at bounding box center [404, 178] width 112 height 22
paste textarea "Maintenance Audit Team: Hello! Unfortunately, this pool visit completed on [DAT…"
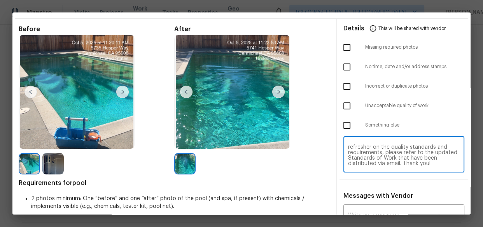
scroll to position [90, 0]
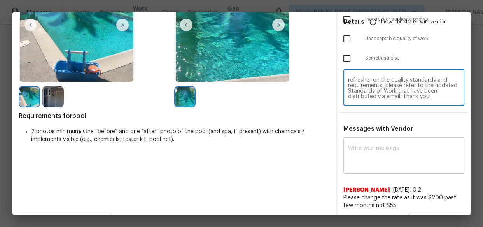
type textarea "Maintenance Audit Team: Hello! Unfortunately, this pool visit completed on [DAT…"
click at [377, 143] on div "x ​" at bounding box center [403, 156] width 121 height 34
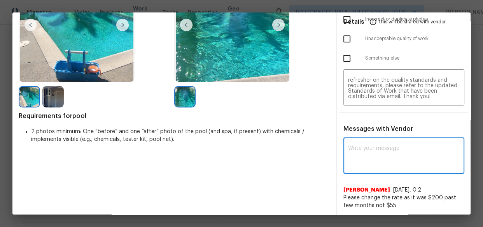
paste textarea "Maintenance Audit Team: Hello! Unfortunately, this pool visit completed on [DAT…"
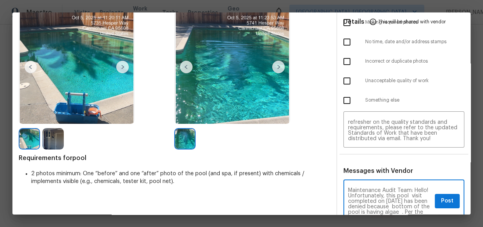
scroll to position [0, 0]
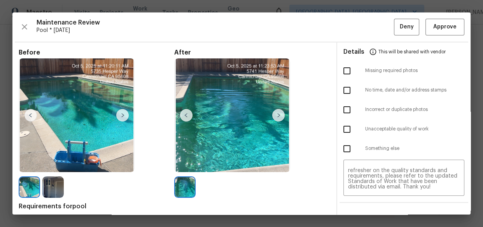
type textarea "Maintenance Audit Team: Hello! Unfortunately, this pool visit completed on [DAT…"
click at [343, 127] on input "checkbox" at bounding box center [346, 129] width 16 height 16
checkbox input "true"
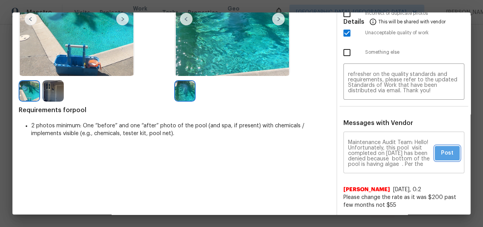
drag, startPoint x: 439, startPoint y: 152, endPoint x: 440, endPoint y: 165, distance: 13.2
click at [441, 152] on span "Post" at bounding box center [447, 153] width 12 height 10
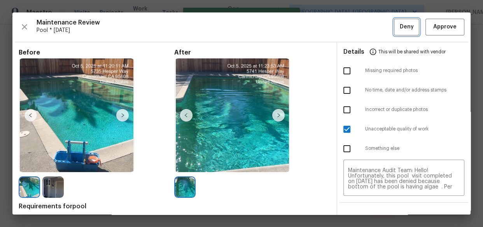
click at [401, 24] on span "Deny" at bounding box center [407, 27] width 14 height 10
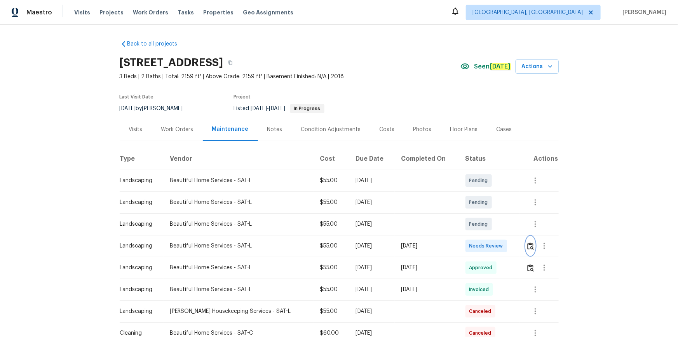
click at [482, 226] on img "button" at bounding box center [530, 245] width 7 height 7
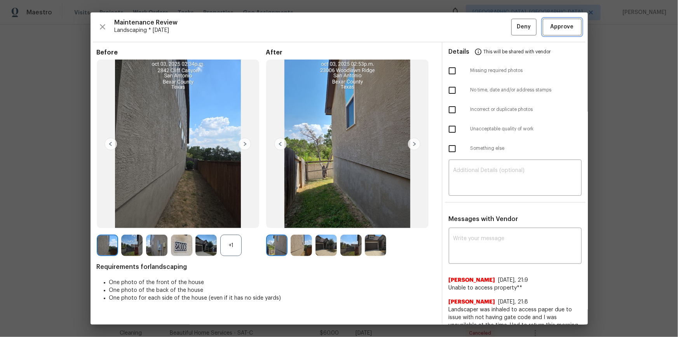
click at [482, 20] on button "Approve" at bounding box center [562, 27] width 39 height 17
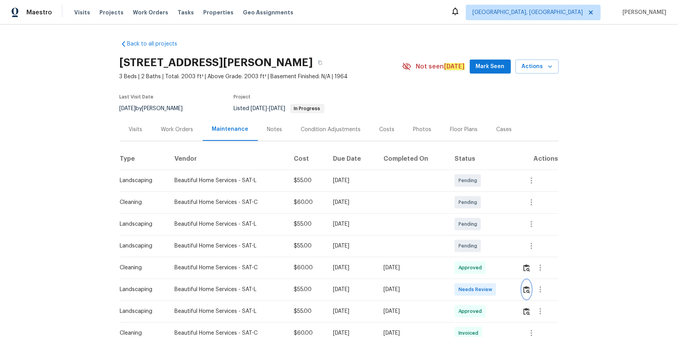
click at [482, 226] on img "button" at bounding box center [526, 289] width 7 height 7
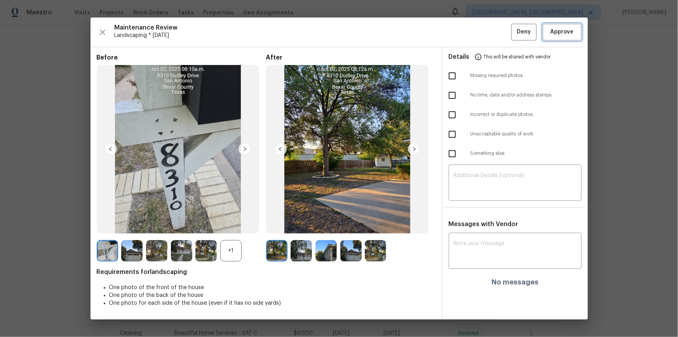
drag, startPoint x: 558, startPoint y: 34, endPoint x: 539, endPoint y: 65, distance: 37.2
click at [482, 34] on span "Approve" at bounding box center [562, 32] width 23 height 10
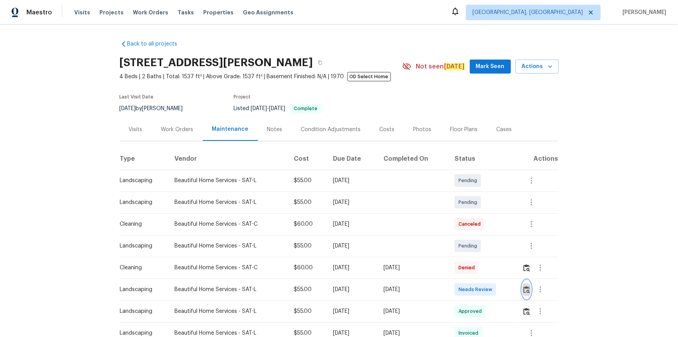
click at [482, 226] on button "button" at bounding box center [526, 289] width 9 height 19
click at [482, 226] on img "button" at bounding box center [526, 289] width 7 height 7
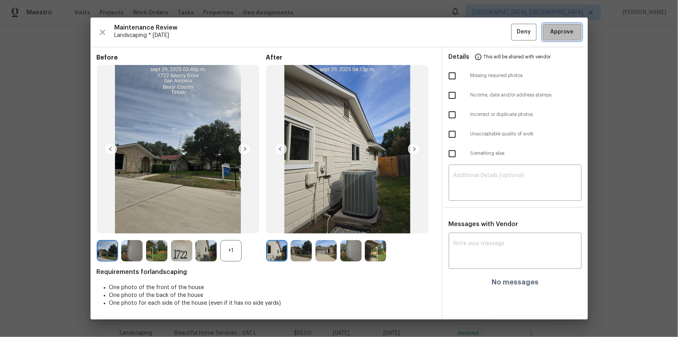
click at [482, 34] on span "Approve" at bounding box center [562, 32] width 26 height 10
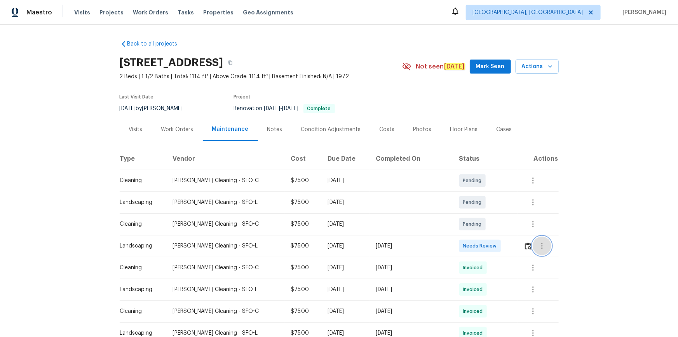
click at [482, 226] on button "button" at bounding box center [542, 245] width 19 height 19
click at [482, 226] on div at bounding box center [339, 168] width 678 height 337
click at [482, 226] on img "button" at bounding box center [528, 245] width 7 height 7
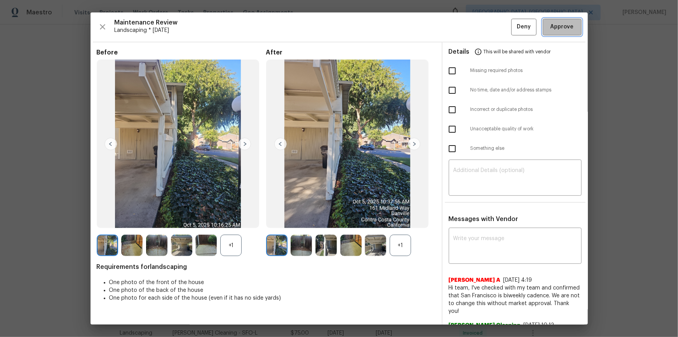
drag, startPoint x: 549, startPoint y: 30, endPoint x: 548, endPoint y: 120, distance: 90.5
click at [482, 31] on span "Approve" at bounding box center [562, 27] width 23 height 10
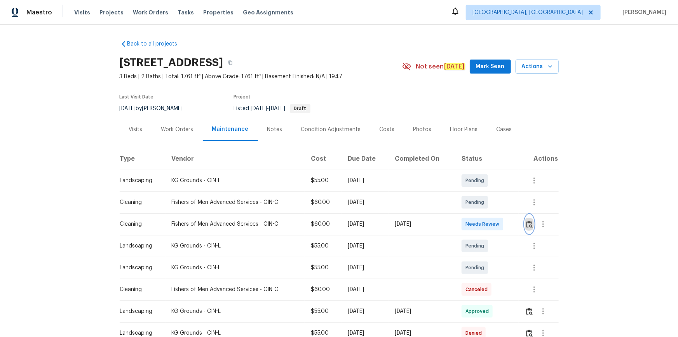
click at [482, 223] on img "button" at bounding box center [529, 223] width 7 height 7
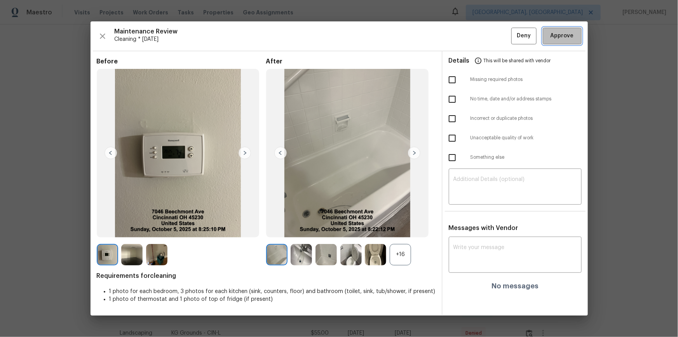
click at [482, 35] on span "Approve" at bounding box center [562, 36] width 23 height 10
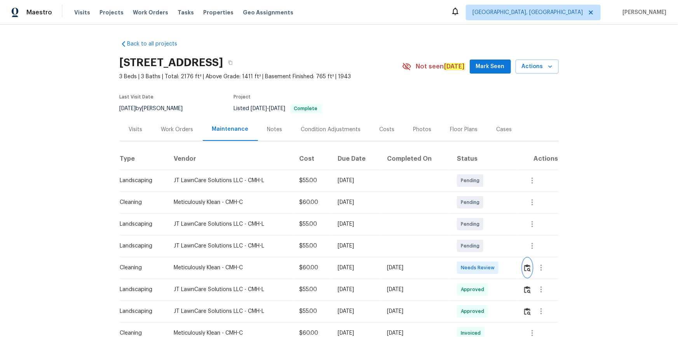
click at [524, 269] on img "button" at bounding box center [527, 267] width 7 height 7
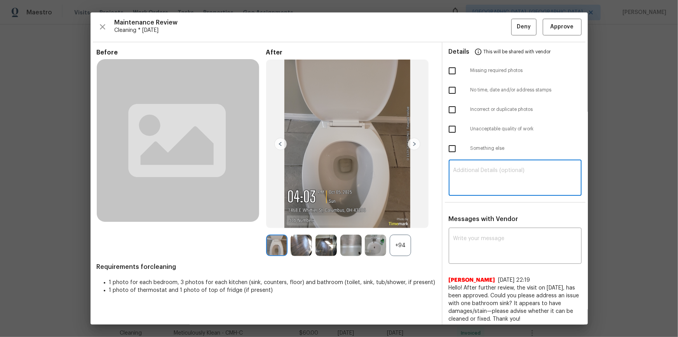
click at [501, 186] on textarea at bounding box center [516, 178] width 124 height 22
paste textarea "Maintenance Audit Team: Hello! Unfortunately, this cleaning visit completed on …"
type textarea "Maintenance Audit Team: Hello! Unfortunately, this cleaning visit completed on …"
click at [487, 246] on textarea at bounding box center [516, 247] width 124 height 22
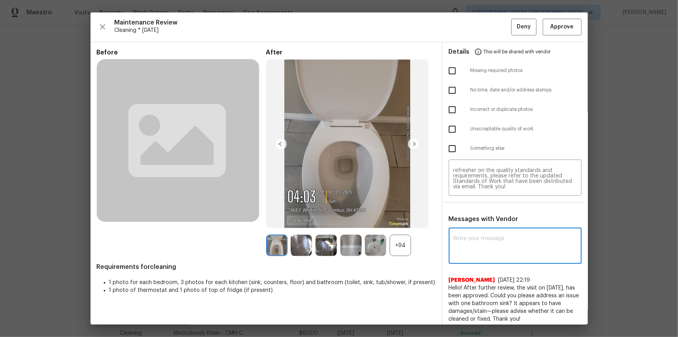
paste textarea "Maintenance Audit Team: Hello! Unfortunately, this cleaning visit completed on …"
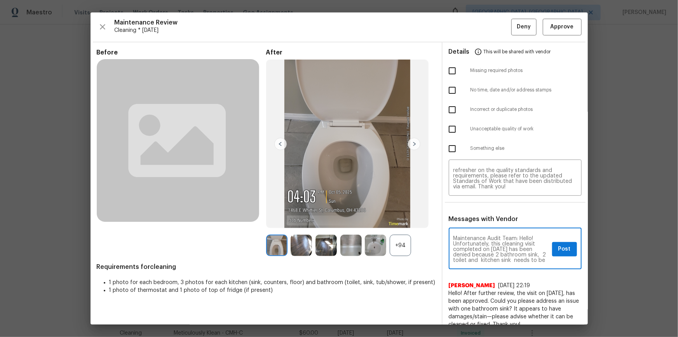
scroll to position [14, 0]
type textarea "Maintenance Audit Team: Hello! Unfortunately, this cleaning visit completed on …"
click at [456, 128] on input "checkbox" at bounding box center [452, 129] width 16 height 16
checkbox input "true"
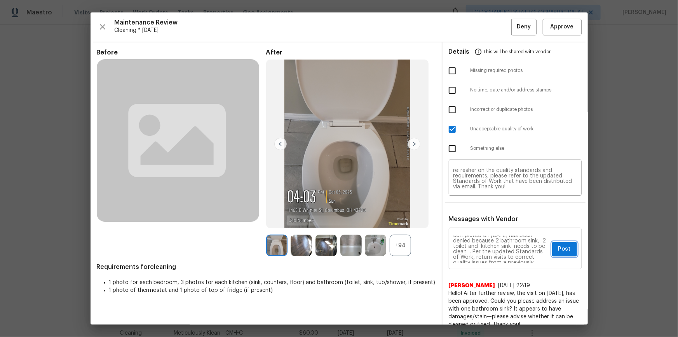
drag, startPoint x: 560, startPoint y: 246, endPoint x: 567, endPoint y: 253, distance: 9.4
click at [562, 247] on span "Post" at bounding box center [564, 249] width 12 height 10
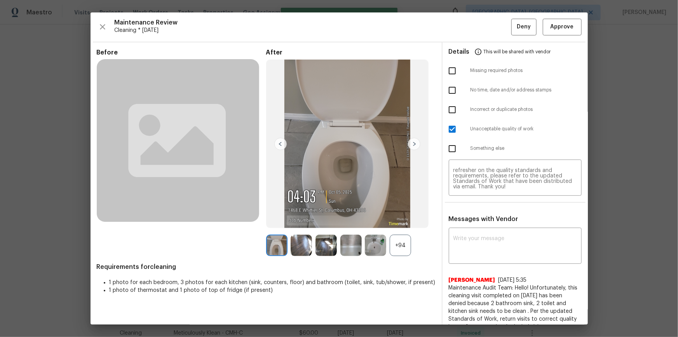
scroll to position [0, 0]
click at [522, 26] on span "Deny" at bounding box center [524, 27] width 14 height 10
